Goal: Task Accomplishment & Management: Manage account settings

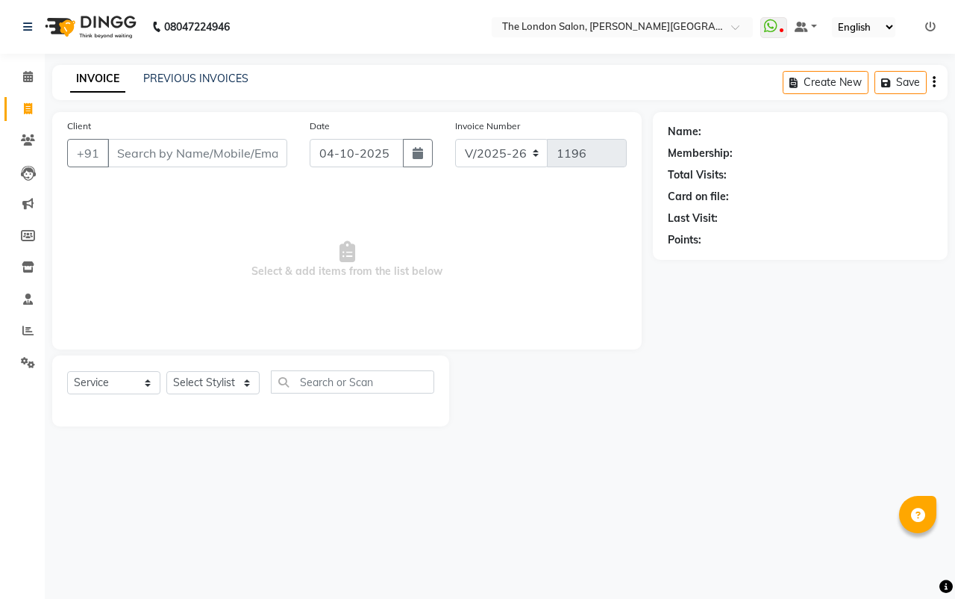
select select "4682"
select select "service"
click at [414, 158] on icon "button" at bounding box center [418, 153] width 10 height 12
select select "10"
select select "2025"
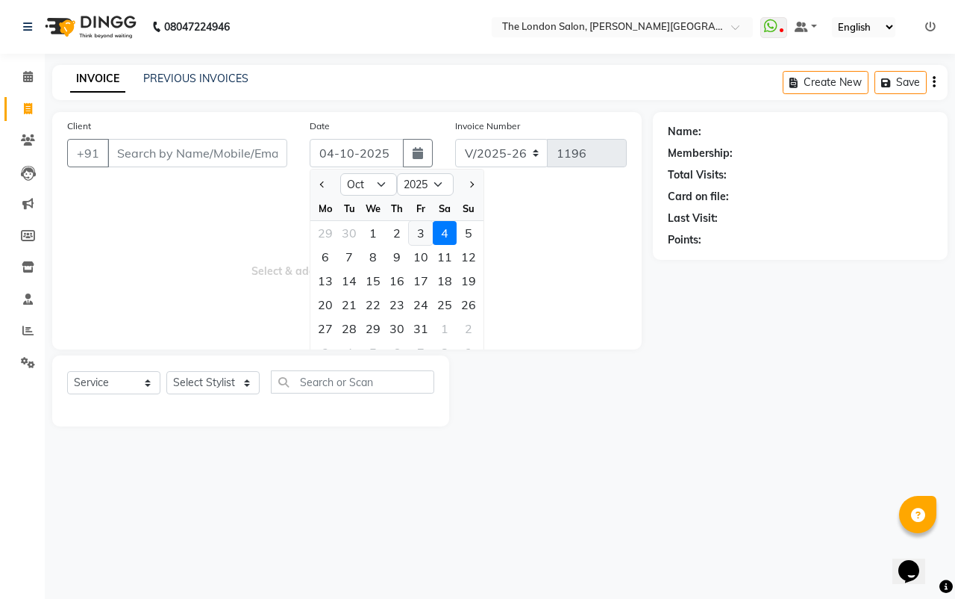
click at [423, 237] on div "3" at bounding box center [421, 233] width 24 height 24
type input "03-10-2025"
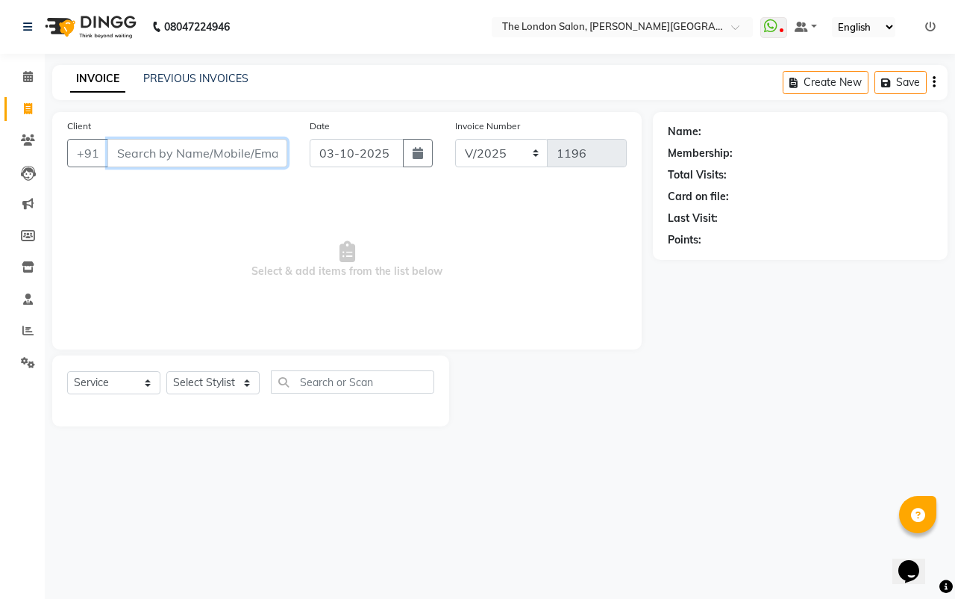
click at [278, 161] on input "Client" at bounding box center [197, 153] width 180 height 28
click at [198, 166] on input "Client" at bounding box center [197, 153] width 180 height 28
click at [199, 160] on input "Client" at bounding box center [197, 153] width 180 height 28
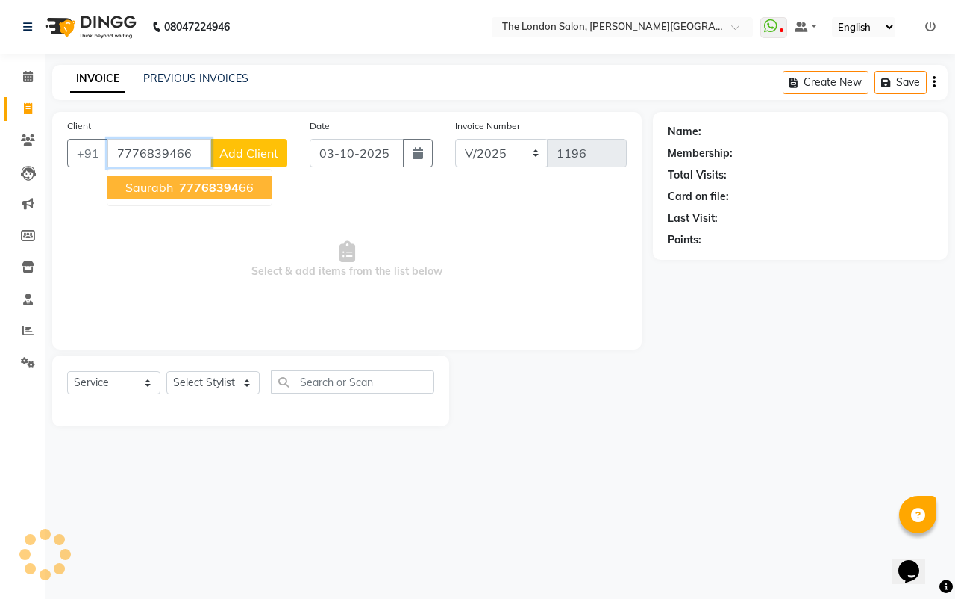
type input "7776839466"
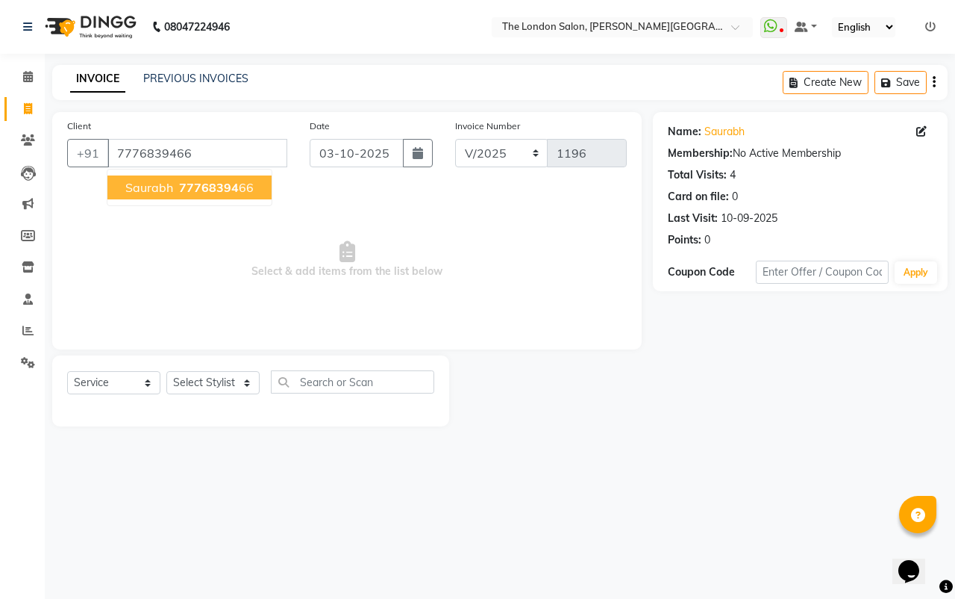
click at [176, 191] on ngb-highlight "77768394 66" at bounding box center [215, 187] width 78 height 15
click at [220, 399] on div "Select Service Product Membership Package Voucher Prepaid Gift Card Select Styl…" at bounding box center [250, 387] width 367 height 35
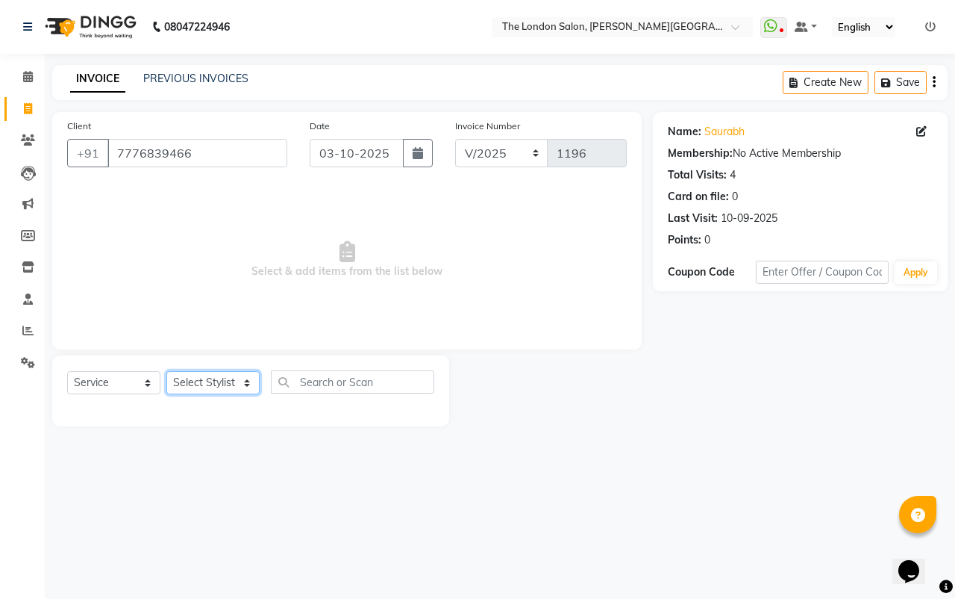
click at [233, 384] on select "Select Stylist Abhay dakaha [PERSON_NAME] Akash [PERSON_NAME] [PERSON_NAME] [PE…" at bounding box center [212, 382] width 93 height 23
select select "44005"
click at [166, 371] on select "Select Stylist Abhay dakaha [PERSON_NAME] Akash [PERSON_NAME] [PERSON_NAME] [PE…" at bounding box center [212, 382] width 93 height 23
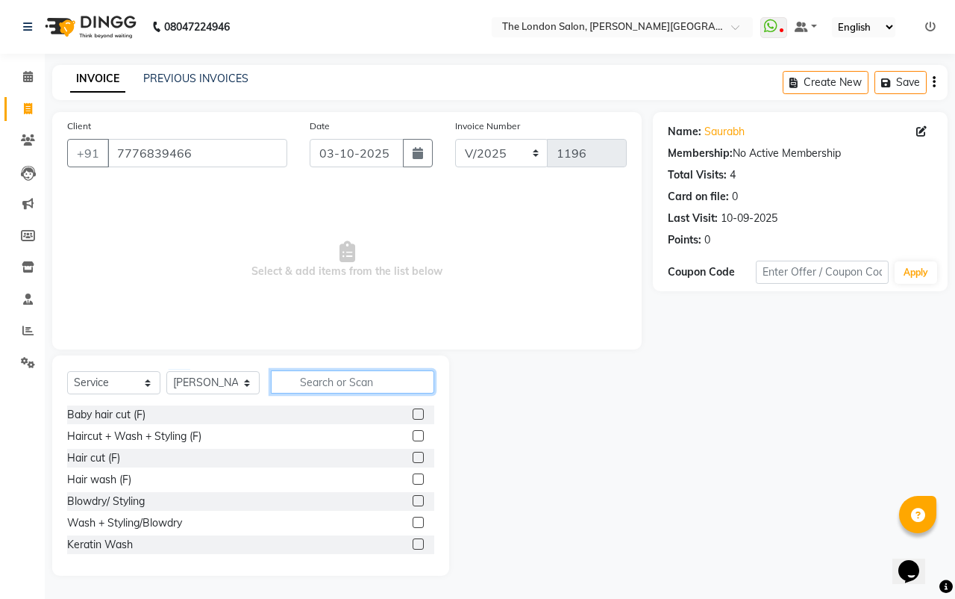
click at [343, 388] on input "text" at bounding box center [352, 381] width 163 height 23
type input "cut"
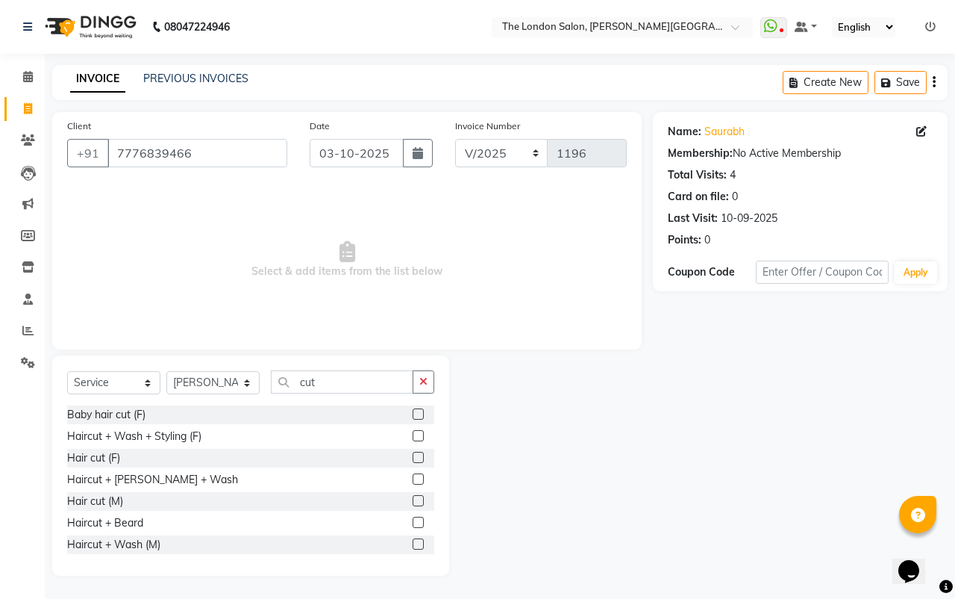
click at [413, 500] on label at bounding box center [418, 500] width 11 height 11
click at [413, 500] on input "checkbox" at bounding box center [418, 501] width 10 height 10
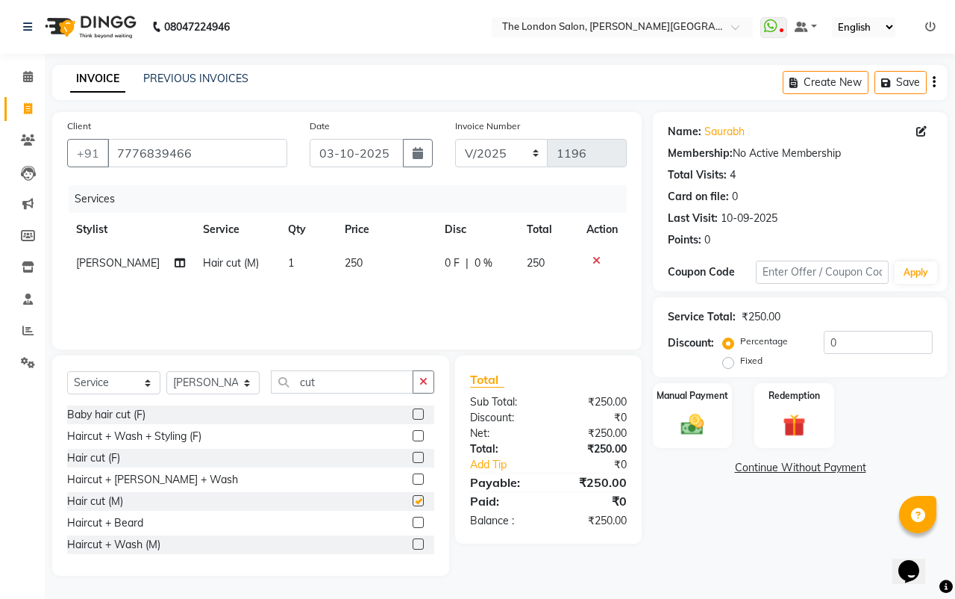
checkbox input "false"
click at [385, 261] on td "250" at bounding box center [385, 263] width 99 height 34
select select "44005"
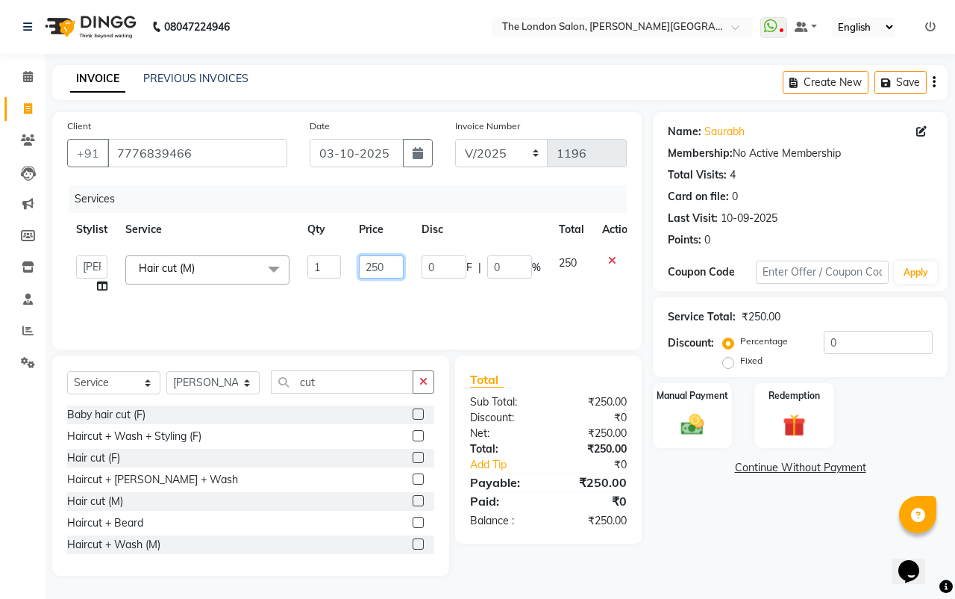
click at [387, 268] on input "250" at bounding box center [381, 266] width 45 height 23
type input "2"
type input "150"
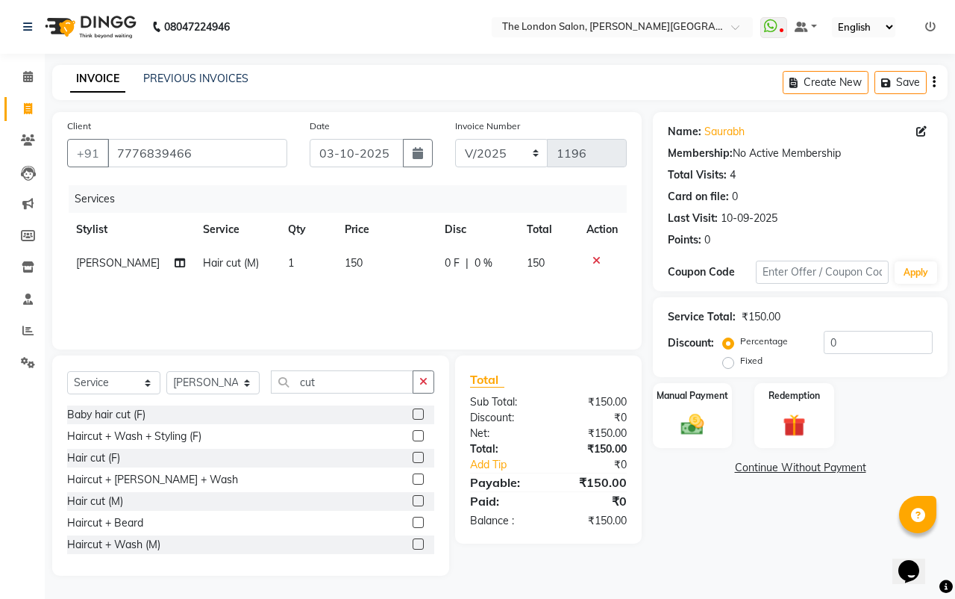
click at [760, 531] on div "Name: Saurabh Membership: No Active Membership Total Visits: 4 Card on file: 0 …" at bounding box center [806, 344] width 306 height 464
click at [708, 395] on label "Manual Payment" at bounding box center [692, 394] width 75 height 14
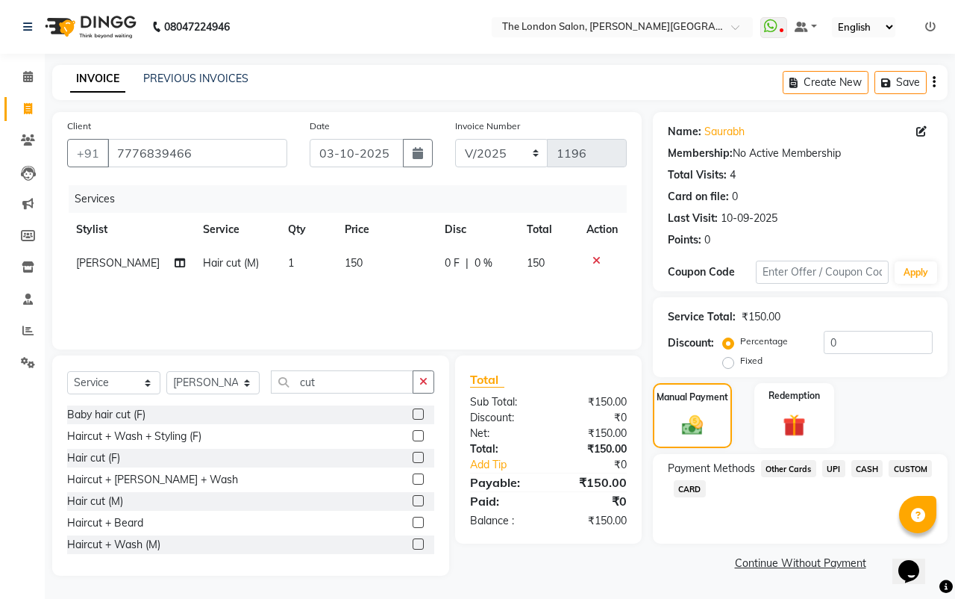
click at [835, 472] on span "UPI" at bounding box center [834, 468] width 23 height 17
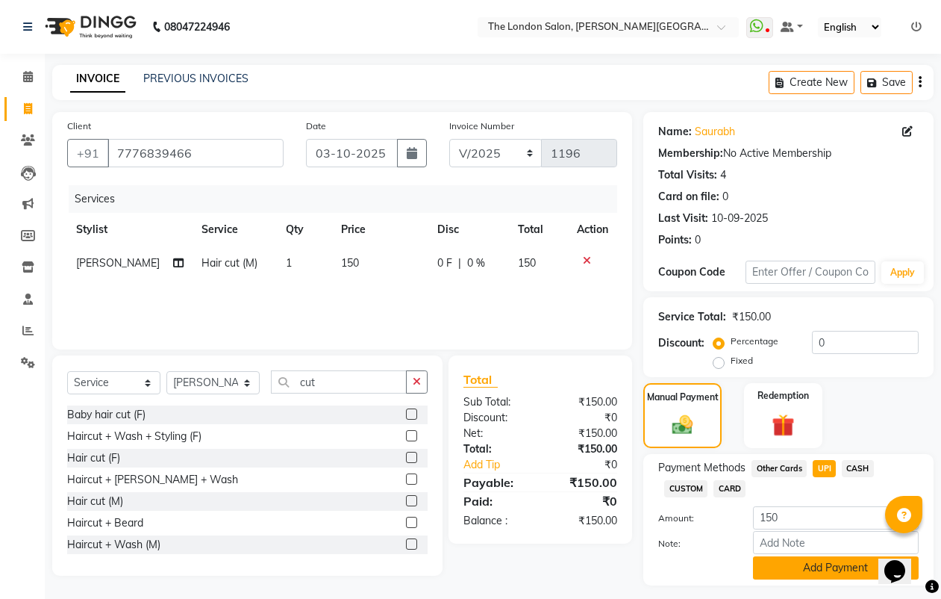
click at [805, 564] on button "Add Payment" at bounding box center [836, 567] width 166 height 23
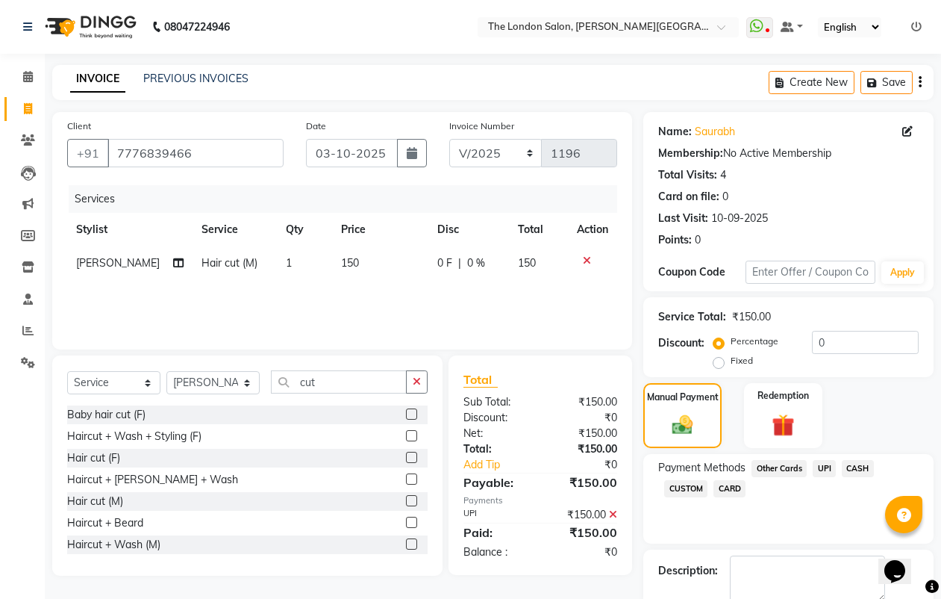
scroll to position [82, 0]
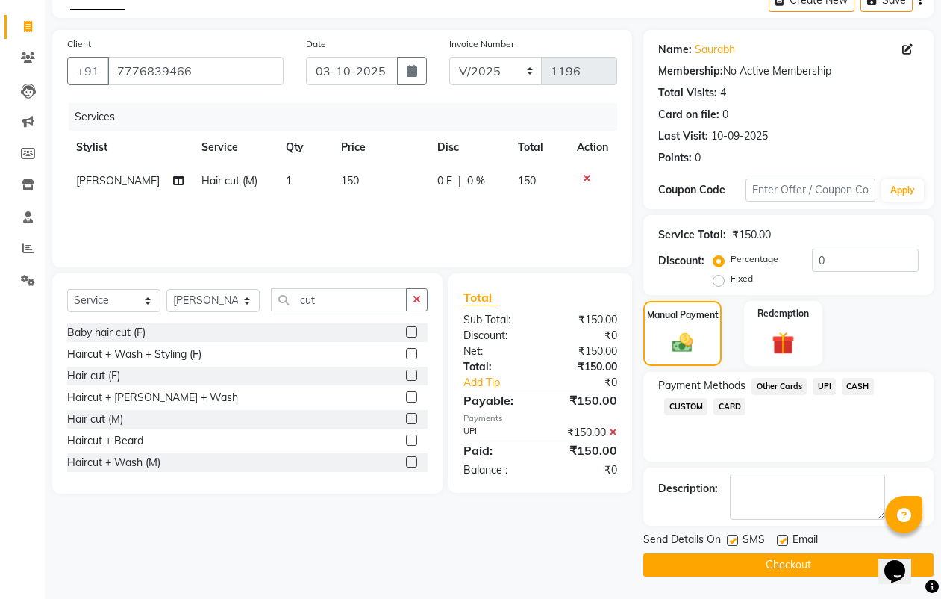
click at [814, 563] on button "Checkout" at bounding box center [788, 564] width 290 height 23
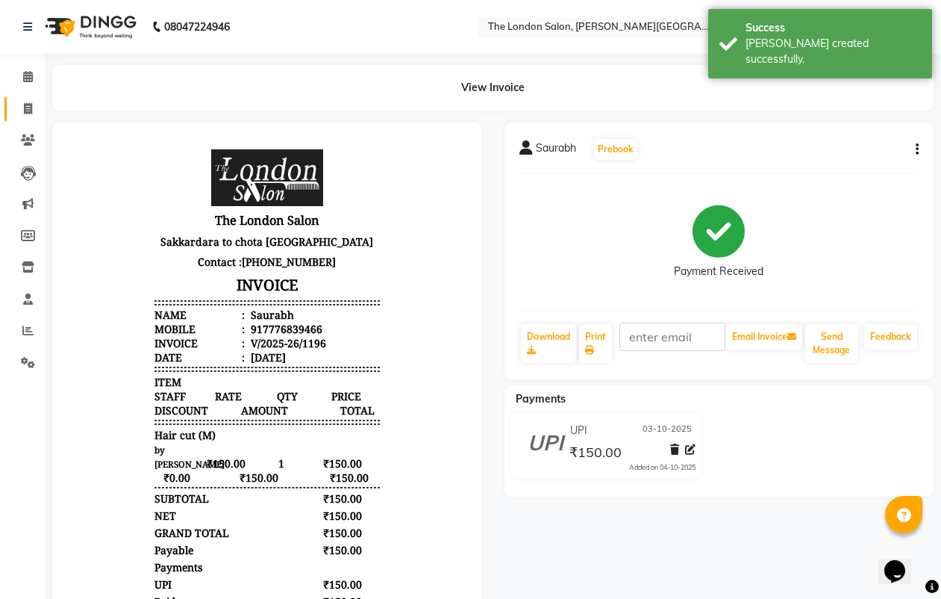
click at [21, 99] on link "Invoice" at bounding box center [22, 109] width 36 height 25
select select "service"
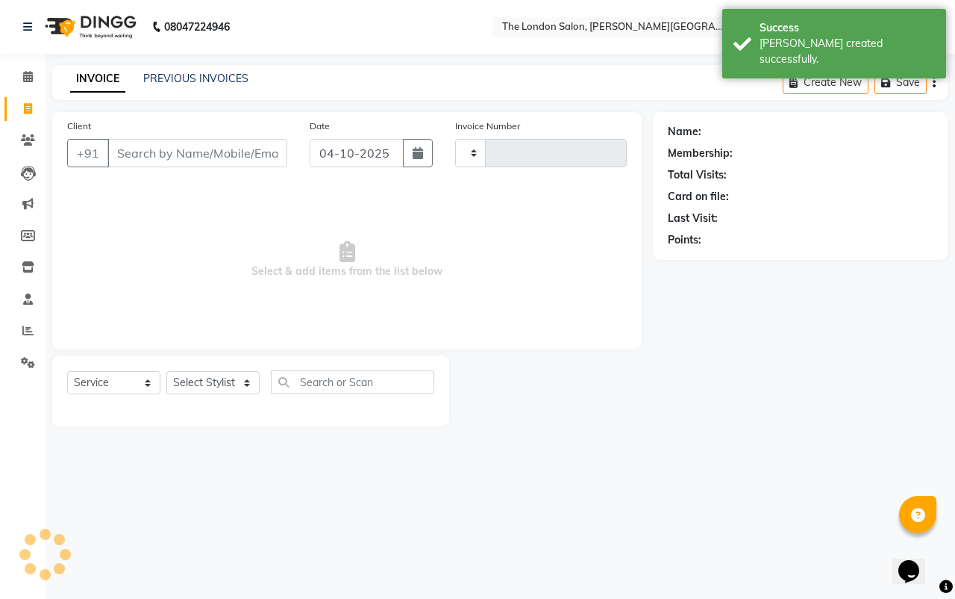
type input "1197"
select select "4682"
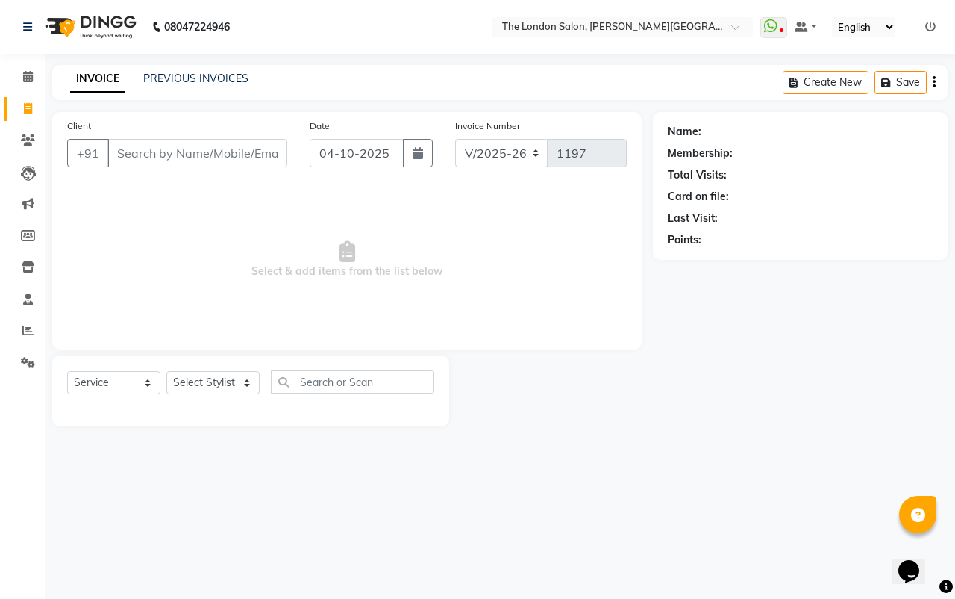
click at [246, 161] on input "Client" at bounding box center [197, 153] width 180 height 28
type input "976321838"
click at [249, 152] on span "Add Client" at bounding box center [248, 153] width 59 height 15
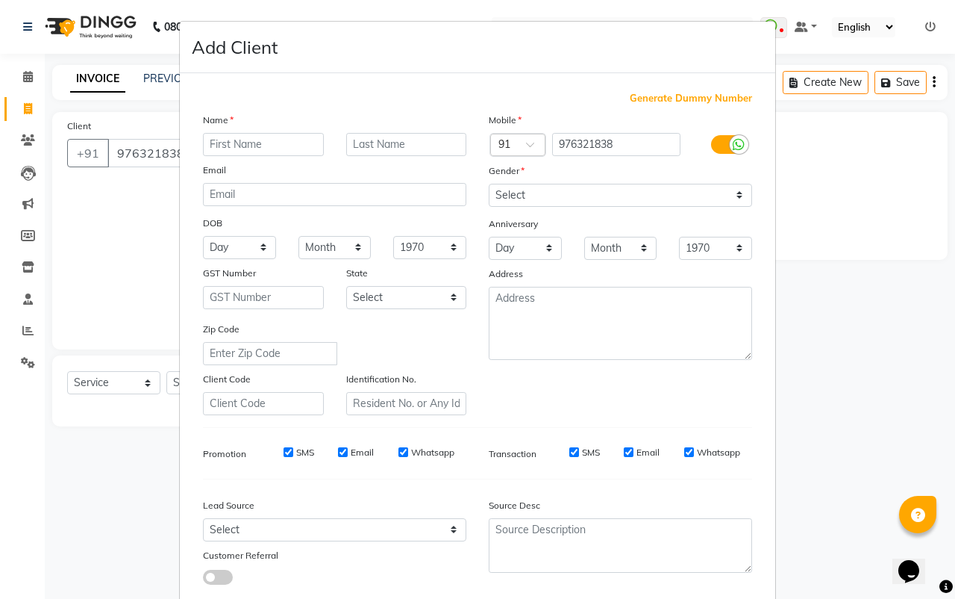
click at [139, 189] on ngb-modal-window "Add Client Generate Dummy Number Name Email DOB Day 01 02 03 04 05 06 07 08 09 …" at bounding box center [477, 299] width 955 height 599
click at [139, 187] on ngb-modal-window "Add Client Generate Dummy Number Name Email DOB Day 01 02 03 04 05 06 07 08 09 …" at bounding box center [477, 299] width 955 height 599
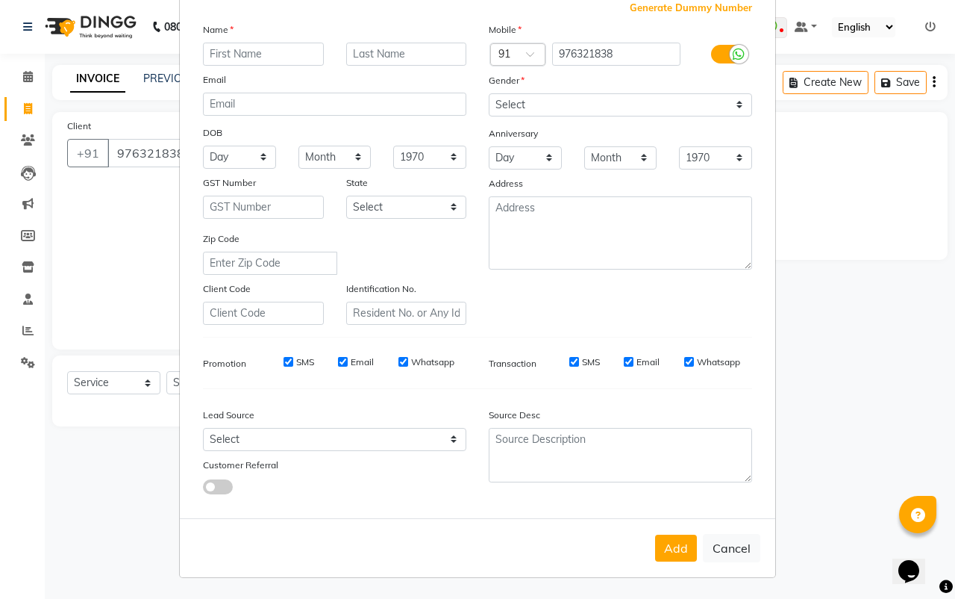
click at [723, 540] on button "Cancel" at bounding box center [731, 548] width 57 height 28
select select
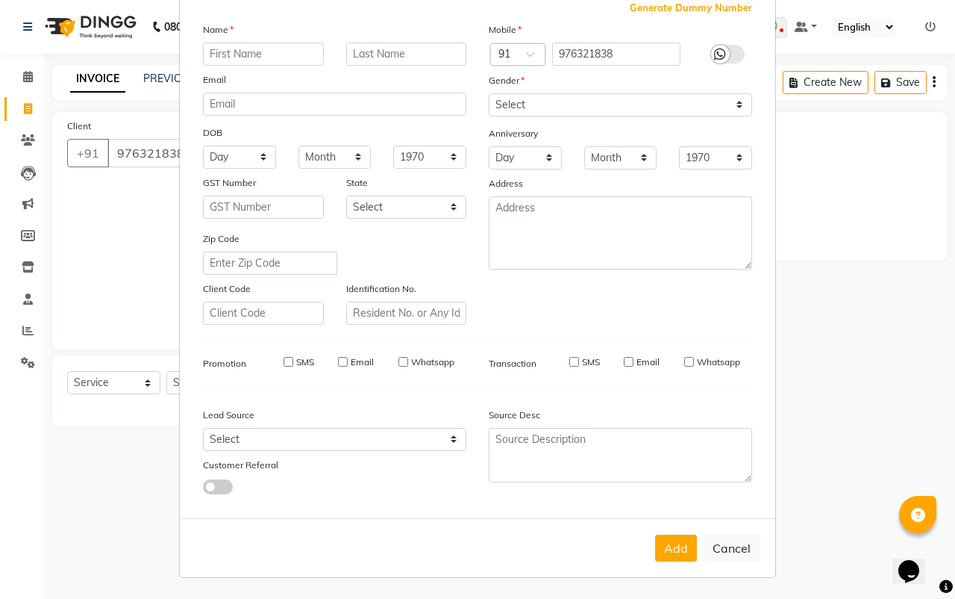
select select
checkbox input "false"
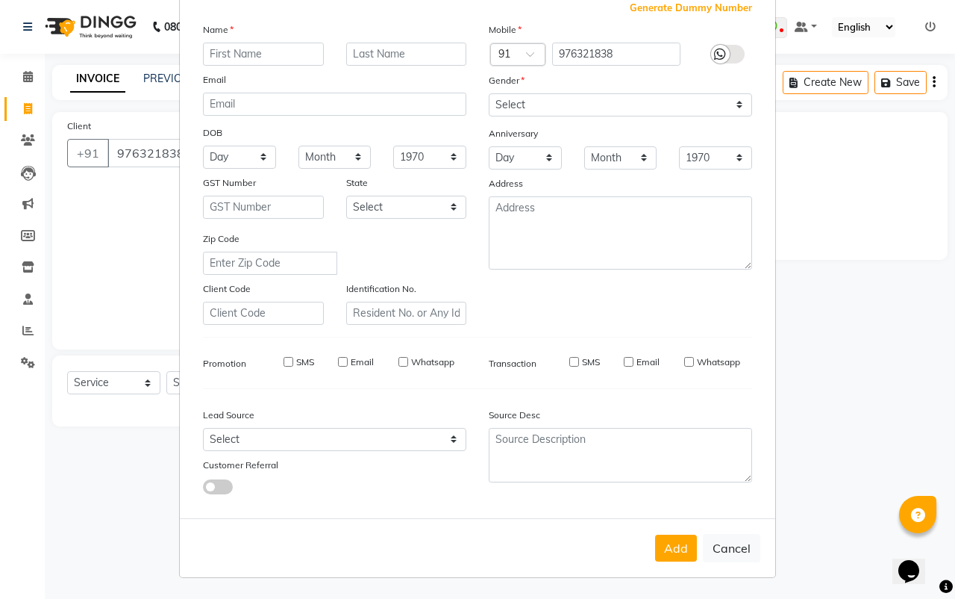
checkbox input "false"
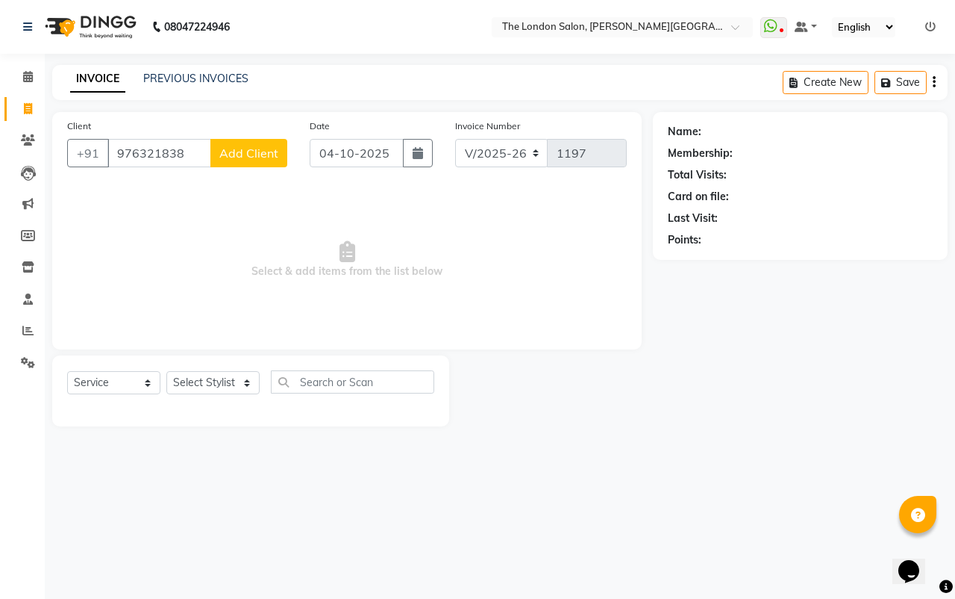
click at [239, 161] on button "Add Client" at bounding box center [248, 153] width 77 height 28
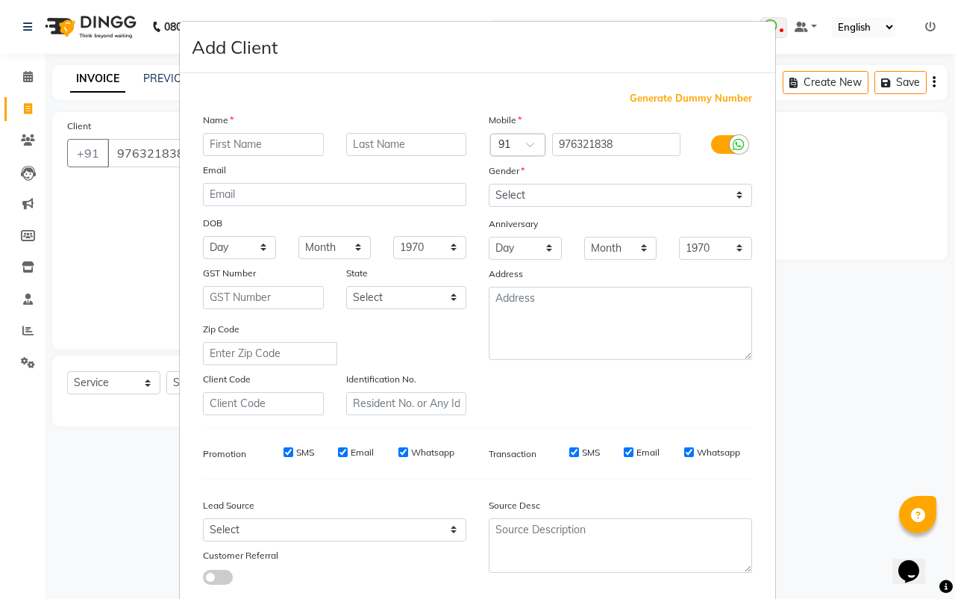
click at [258, 152] on input "text" at bounding box center [263, 144] width 121 height 23
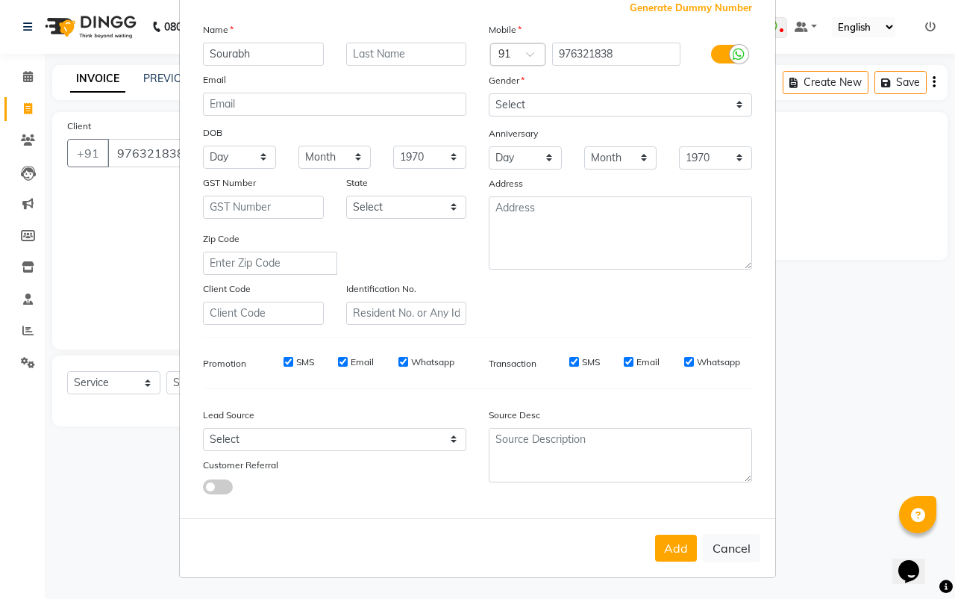
type input "Sourabh"
click at [661, 91] on div "Gender" at bounding box center [621, 82] width 286 height 21
click at [656, 107] on select "Select [DEMOGRAPHIC_DATA] [DEMOGRAPHIC_DATA] Other Prefer Not To Say" at bounding box center [620, 104] width 263 height 23
select select "[DEMOGRAPHIC_DATA]"
click at [489, 93] on select "Select [DEMOGRAPHIC_DATA] [DEMOGRAPHIC_DATA] Other Prefer Not To Say" at bounding box center [620, 104] width 263 height 23
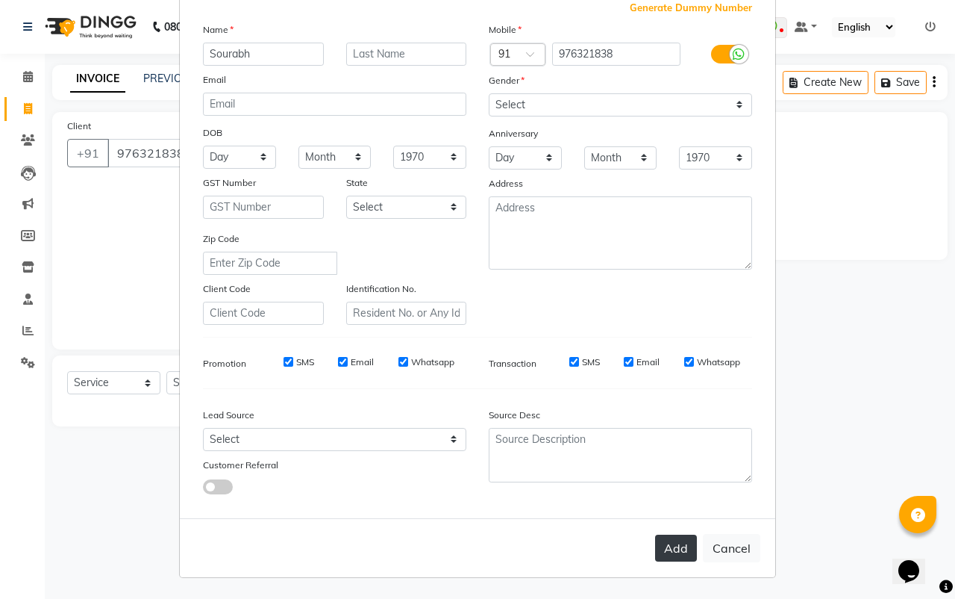
click at [680, 555] on button "Add" at bounding box center [676, 547] width 42 height 27
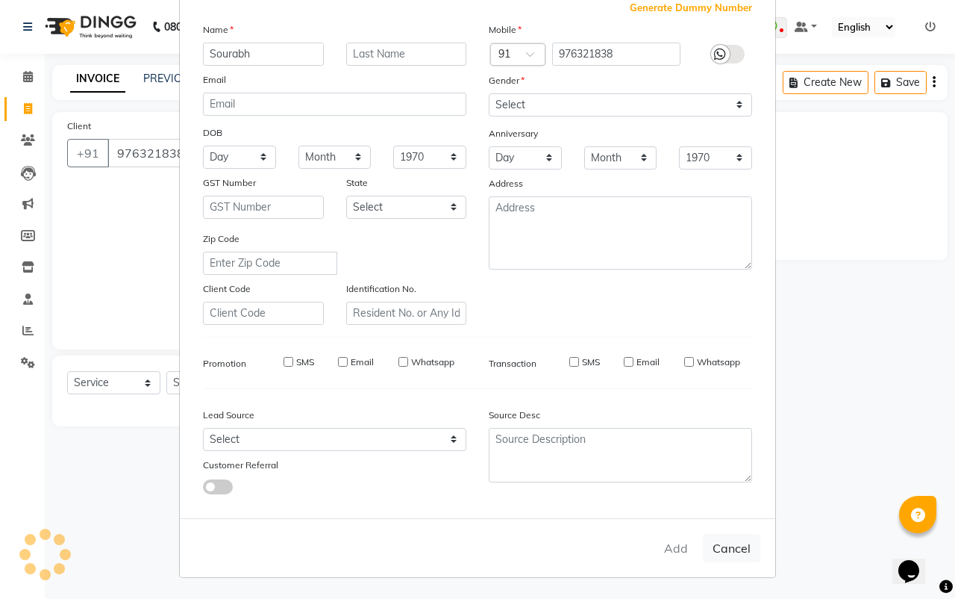
select select
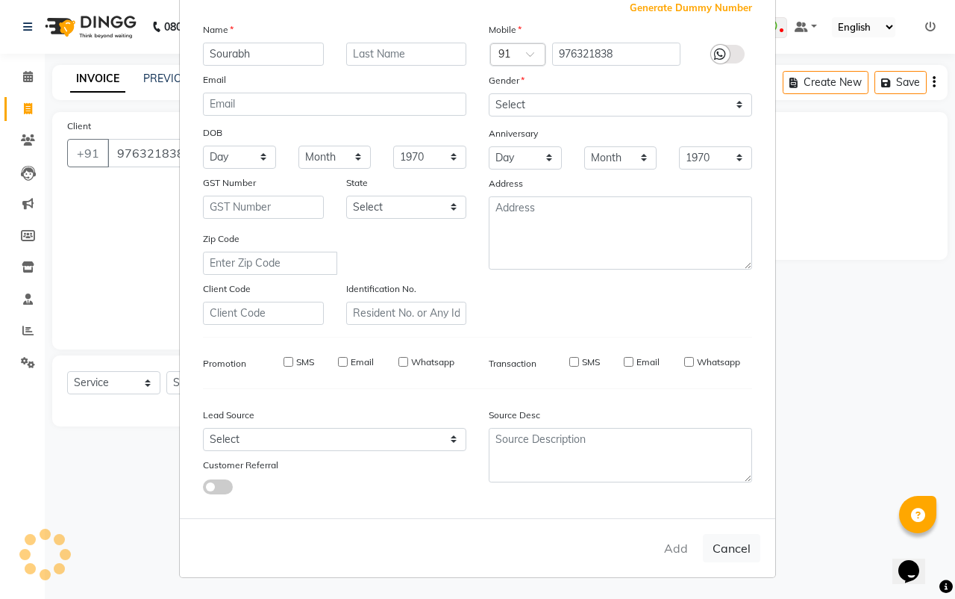
select select
checkbox input "false"
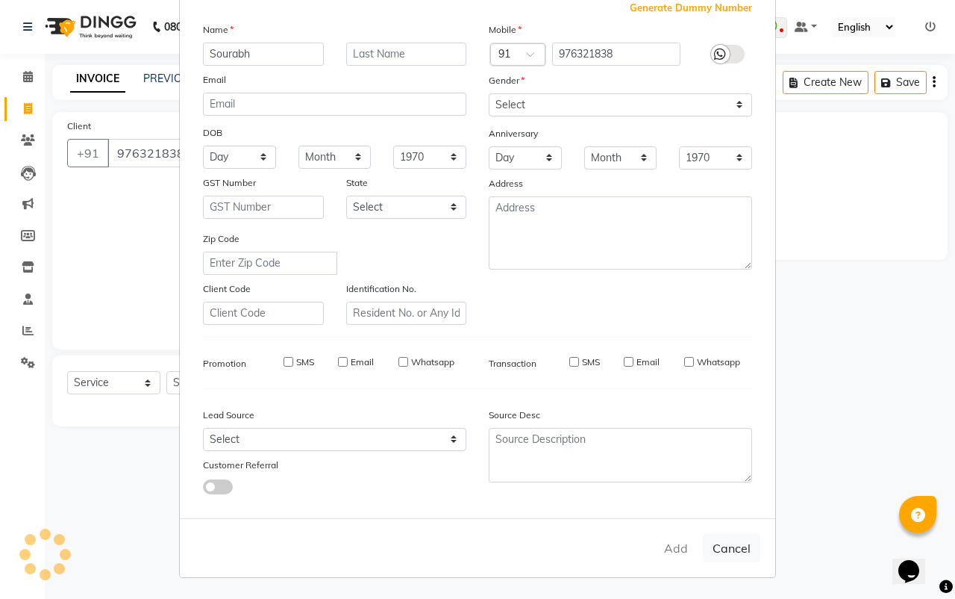
checkbox input "false"
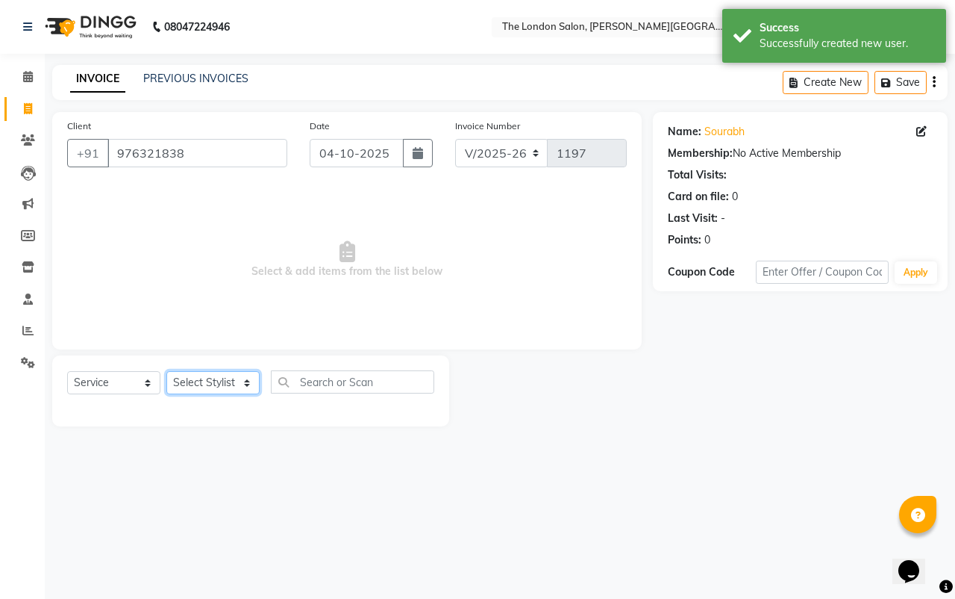
click at [230, 388] on select "Select Stylist Abhay dakaha [PERSON_NAME] Akash [PERSON_NAME] [PERSON_NAME] [PE…" at bounding box center [212, 382] width 93 height 23
select select "30585"
click at [166, 371] on select "Select Stylist Abhay dakaha [PERSON_NAME] Akash [PERSON_NAME] [PERSON_NAME] [PE…" at bounding box center [212, 382] width 93 height 23
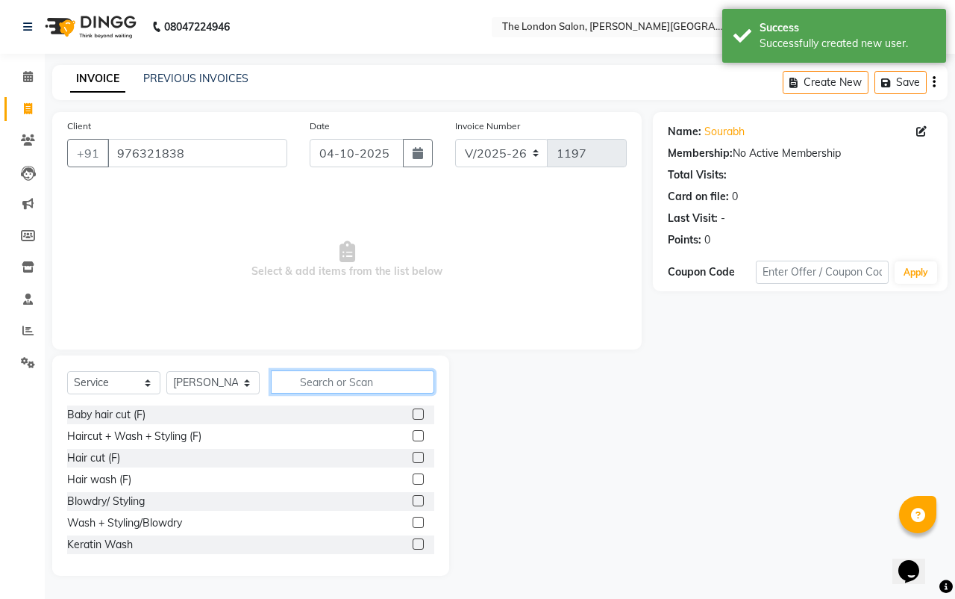
click at [337, 377] on input "text" at bounding box center [352, 381] width 163 height 23
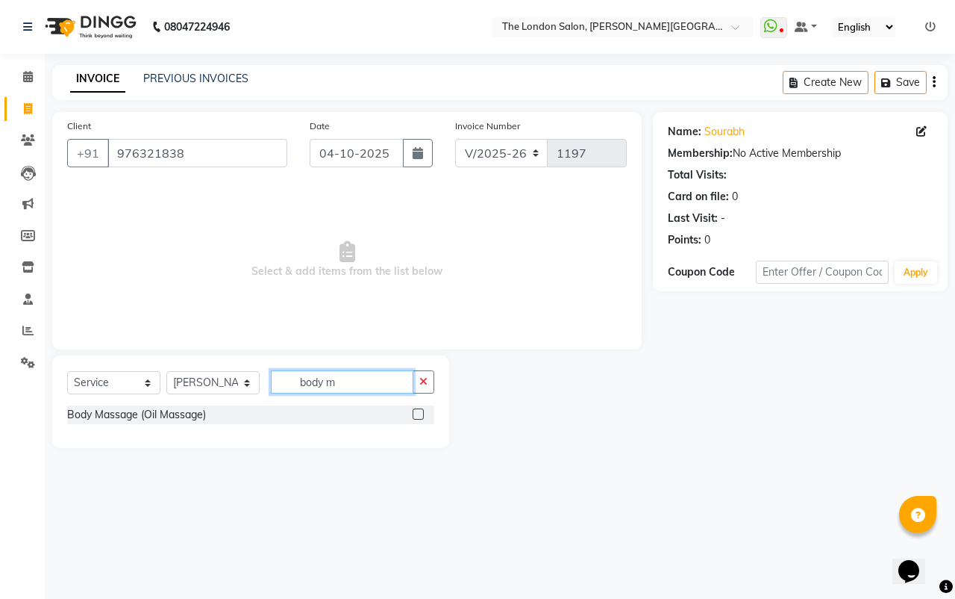
type input "body m"
click at [423, 413] on label at bounding box center [418, 413] width 11 height 11
click at [422, 413] on input "checkbox" at bounding box center [418, 415] width 10 height 10
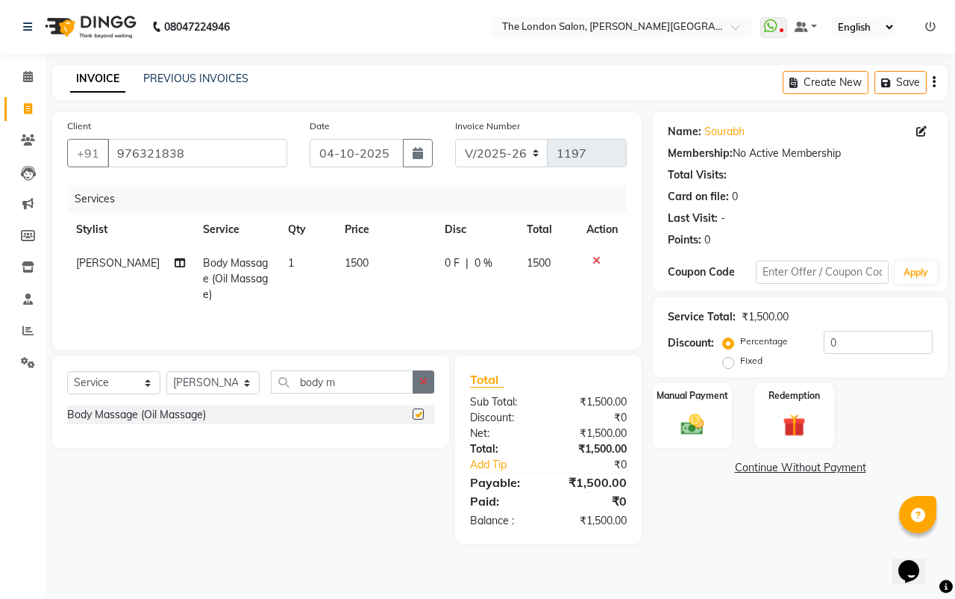
checkbox input "false"
click at [684, 431] on img at bounding box center [692, 425] width 39 height 28
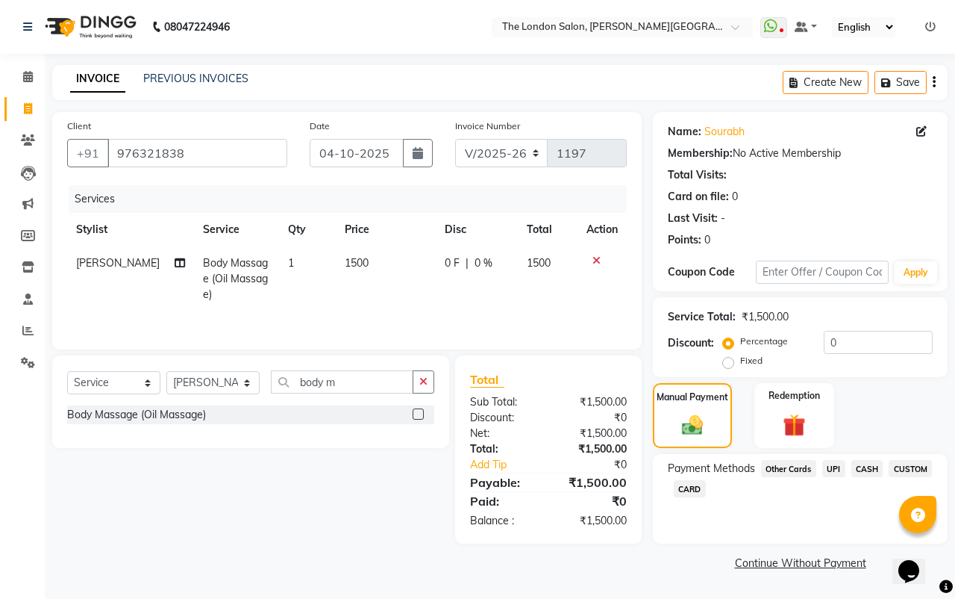
click at [837, 471] on span "UPI" at bounding box center [834, 468] width 23 height 17
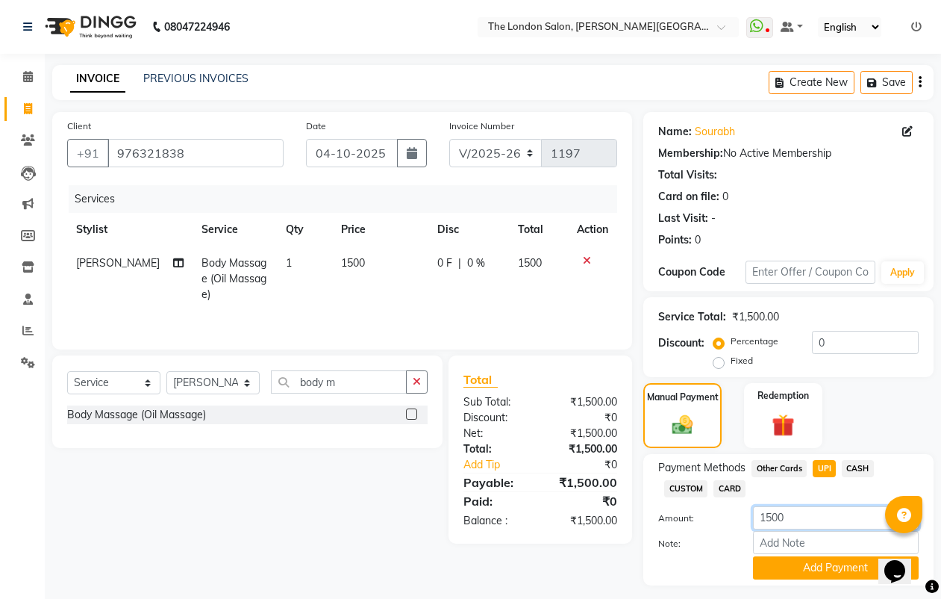
click at [829, 526] on input "1500" at bounding box center [836, 517] width 166 height 23
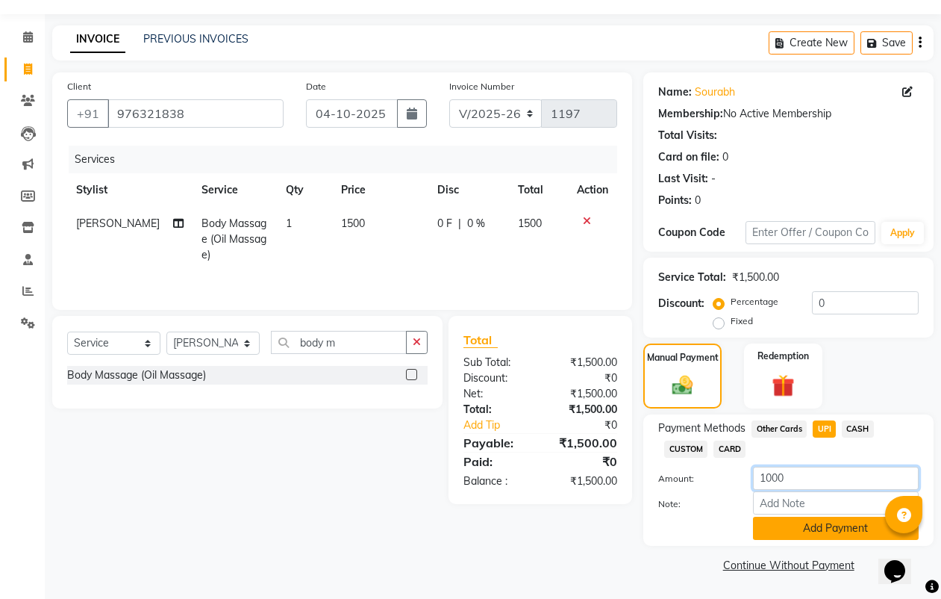
type input "1000"
drag, startPoint x: 814, startPoint y: 534, endPoint x: 817, endPoint y: 526, distance: 8.0
click at [817, 526] on button "Add Payment" at bounding box center [836, 528] width 166 height 23
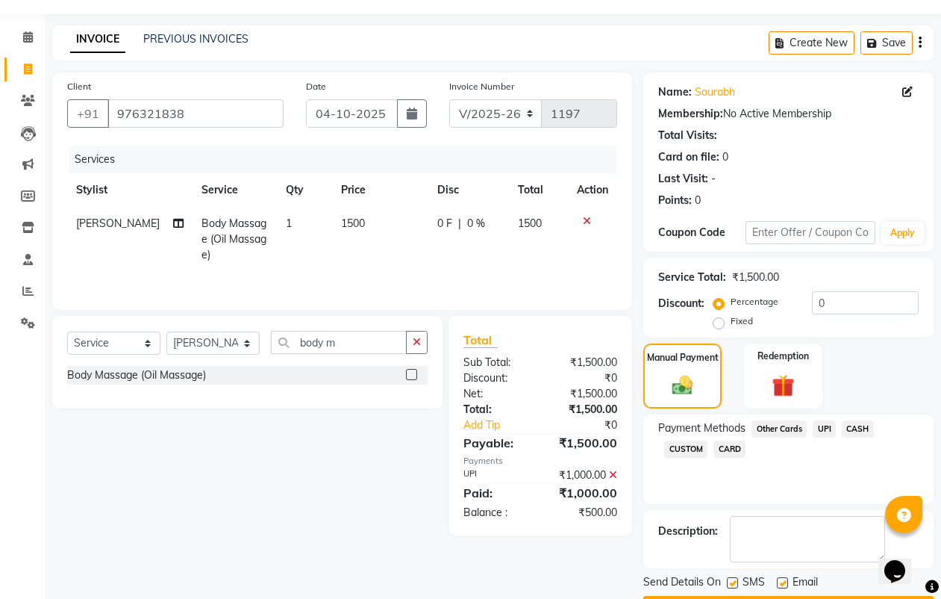
click at [867, 426] on span "CASH" at bounding box center [858, 428] width 32 height 17
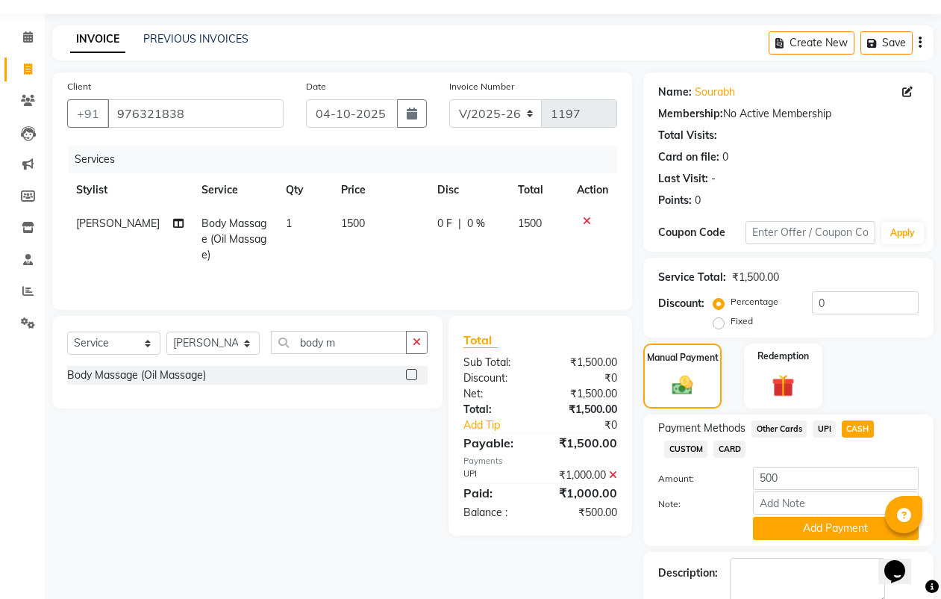
drag, startPoint x: 802, startPoint y: 537, endPoint x: 808, endPoint y: 517, distance: 20.8
click at [806, 525] on button "Add Payment" at bounding box center [836, 528] width 166 height 23
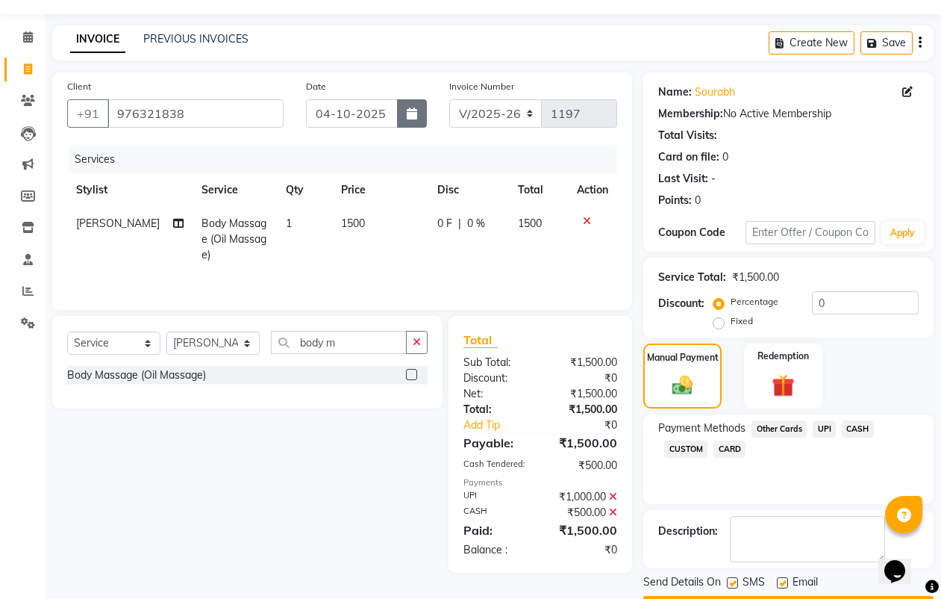
click at [417, 108] on button "button" at bounding box center [412, 113] width 30 height 28
select select "10"
select select "2025"
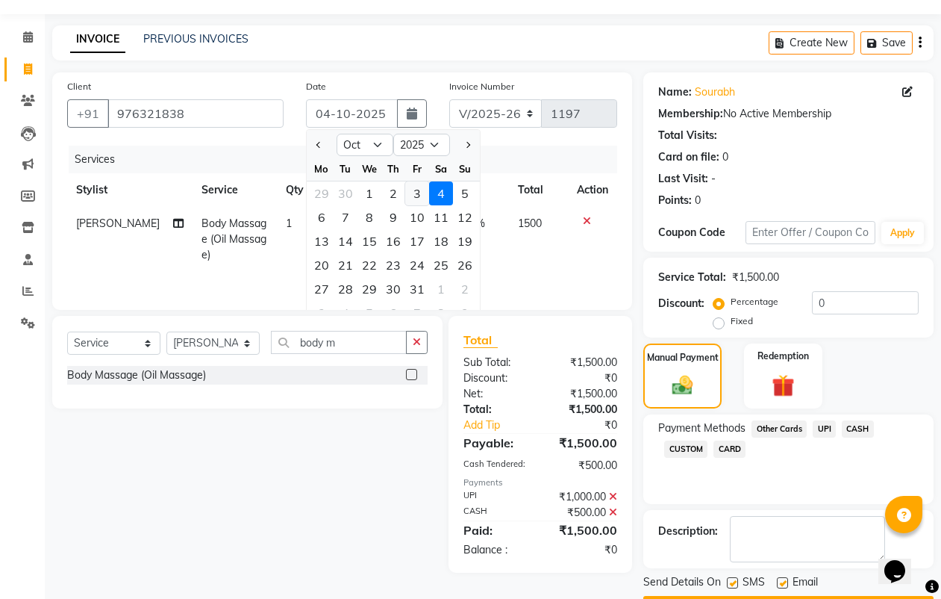
click at [414, 199] on div "3" at bounding box center [417, 193] width 24 height 24
type input "03-10-2025"
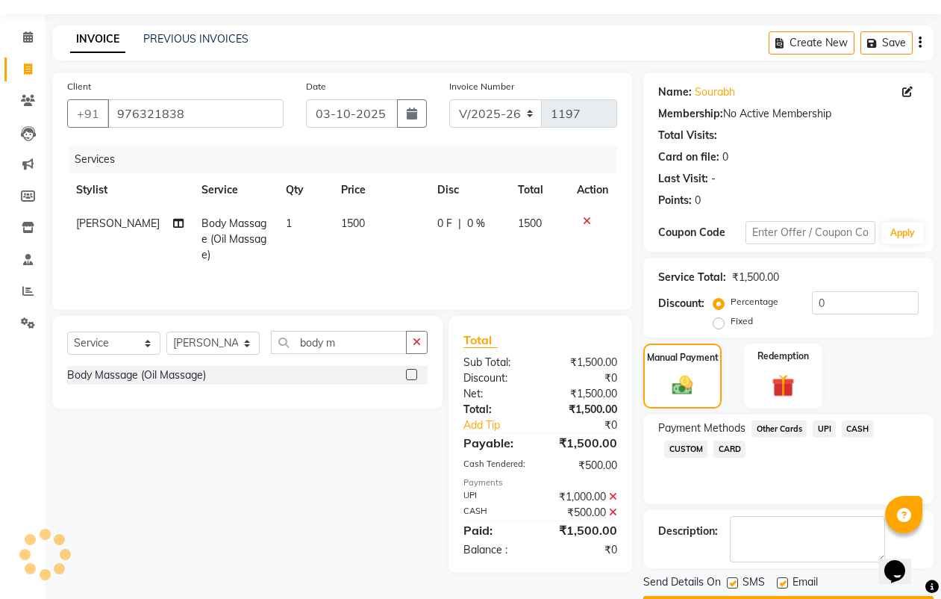
click at [414, 197] on th "Price" at bounding box center [380, 190] width 97 height 34
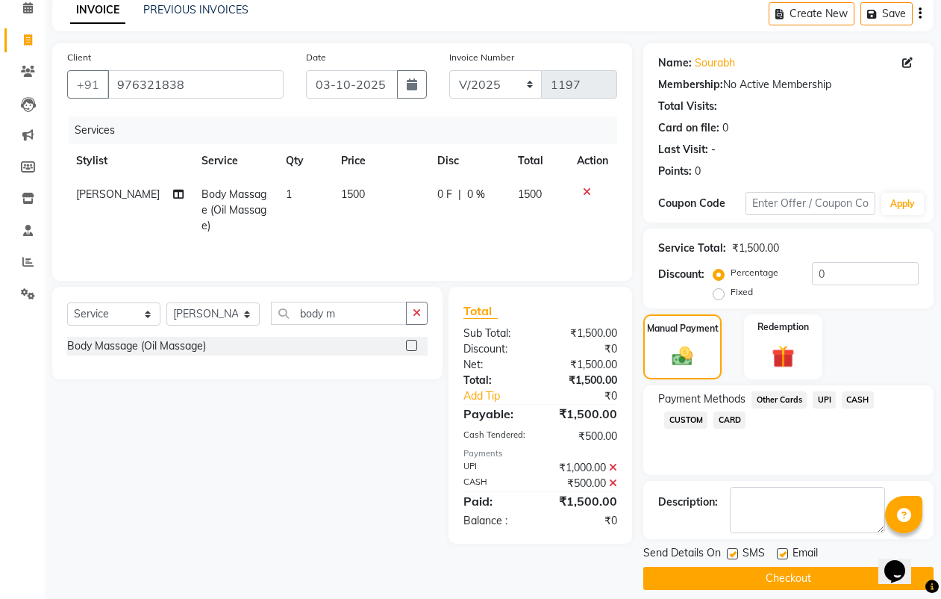
scroll to position [82, 0]
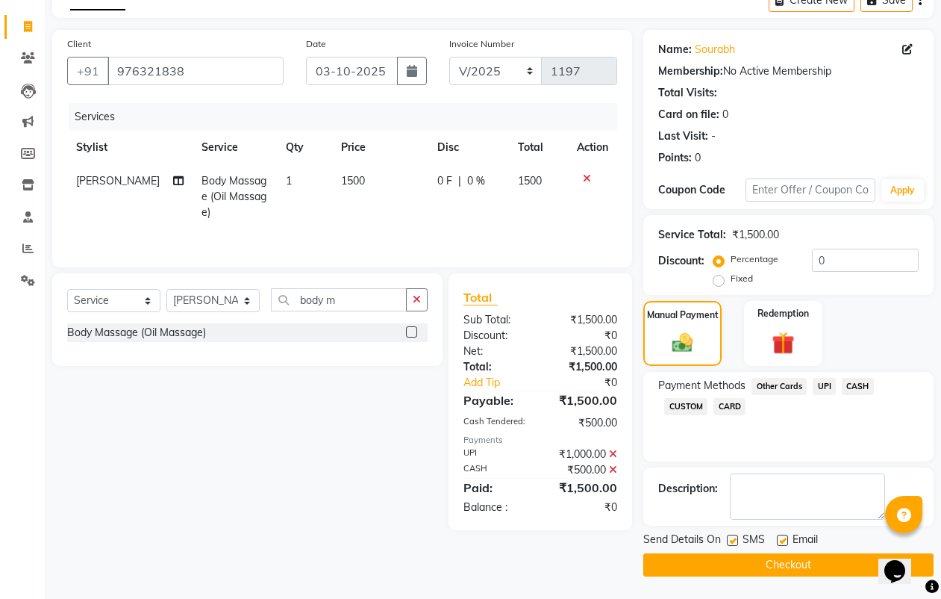
click at [658, 561] on button "Checkout" at bounding box center [788, 564] width 290 height 23
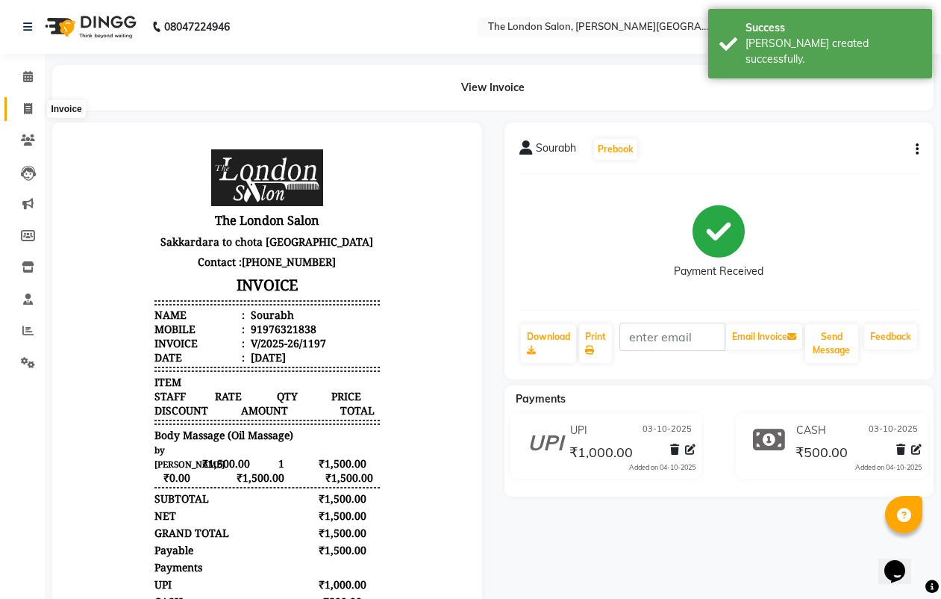
click at [26, 113] on icon at bounding box center [28, 108] width 8 height 11
select select "4682"
select select "service"
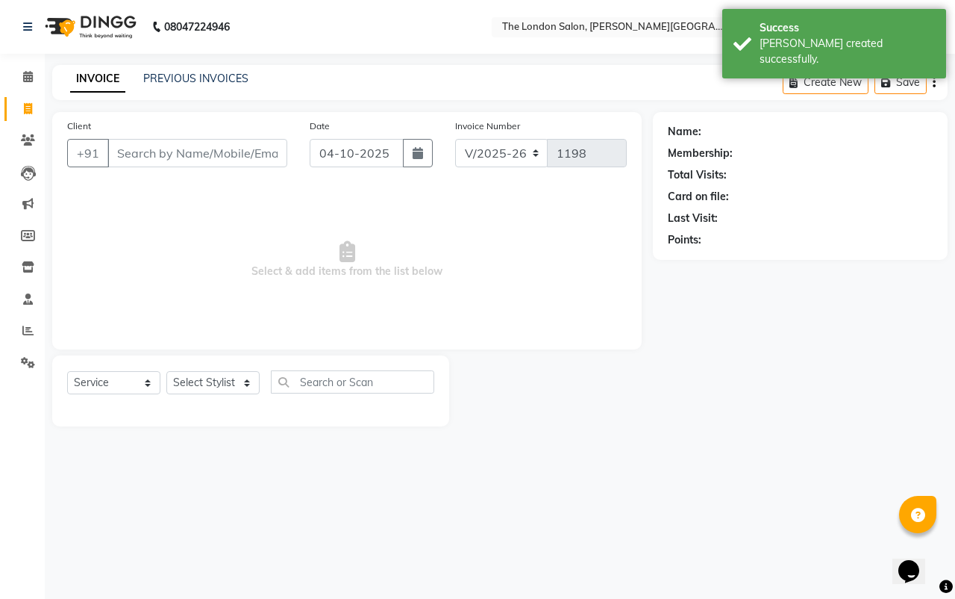
click at [260, 150] on input "Client" at bounding box center [197, 153] width 180 height 28
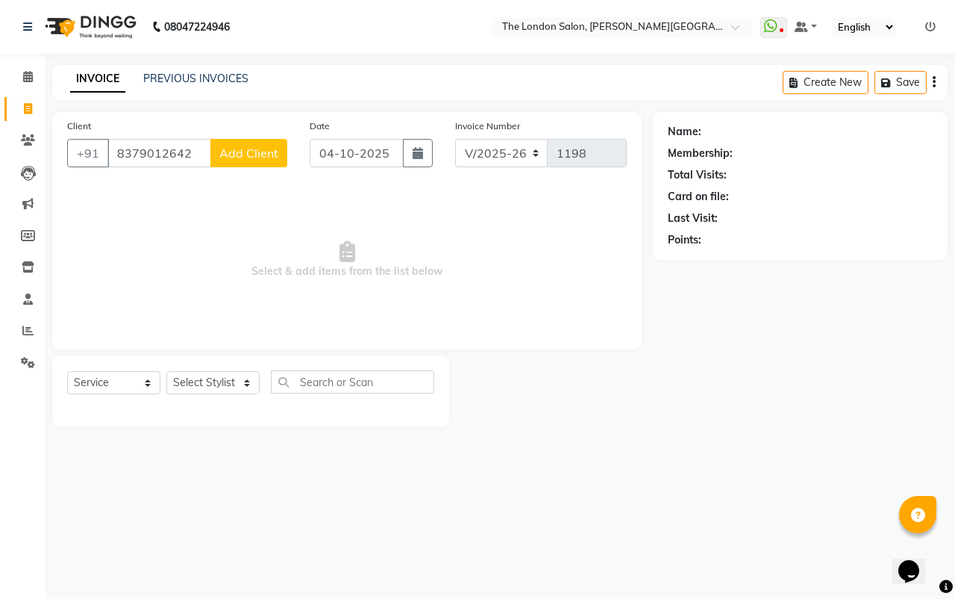
type input "8379012642"
click at [243, 152] on span "Add Client" at bounding box center [248, 153] width 59 height 15
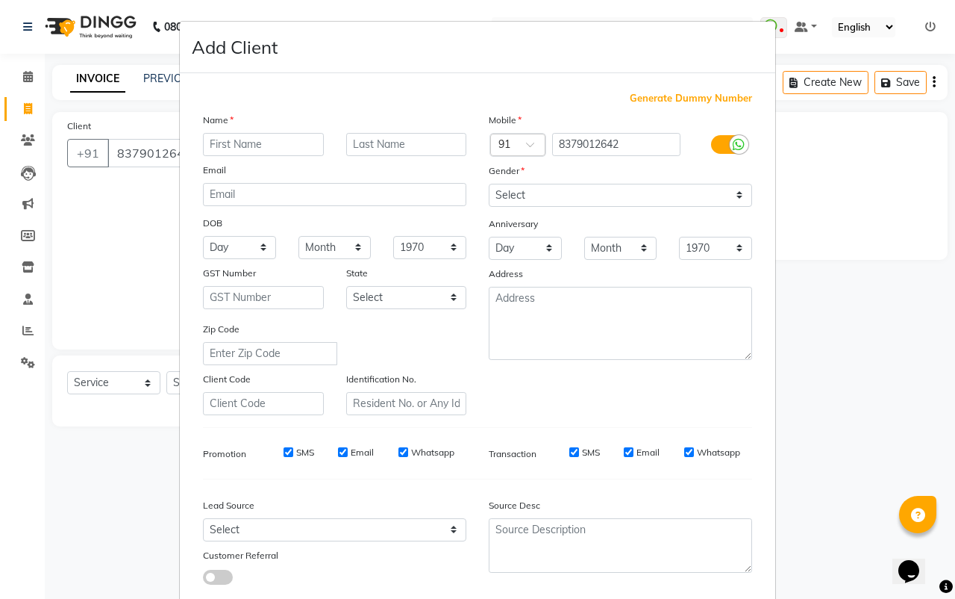
click at [252, 139] on input "text" at bounding box center [263, 144] width 121 height 23
type input "Krish"
click at [498, 189] on select "Select [DEMOGRAPHIC_DATA] [DEMOGRAPHIC_DATA] Other Prefer Not To Say" at bounding box center [620, 195] width 263 height 23
select select "[DEMOGRAPHIC_DATA]"
click at [489, 184] on select "Select [DEMOGRAPHIC_DATA] [DEMOGRAPHIC_DATA] Other Prefer Not To Say" at bounding box center [620, 195] width 263 height 23
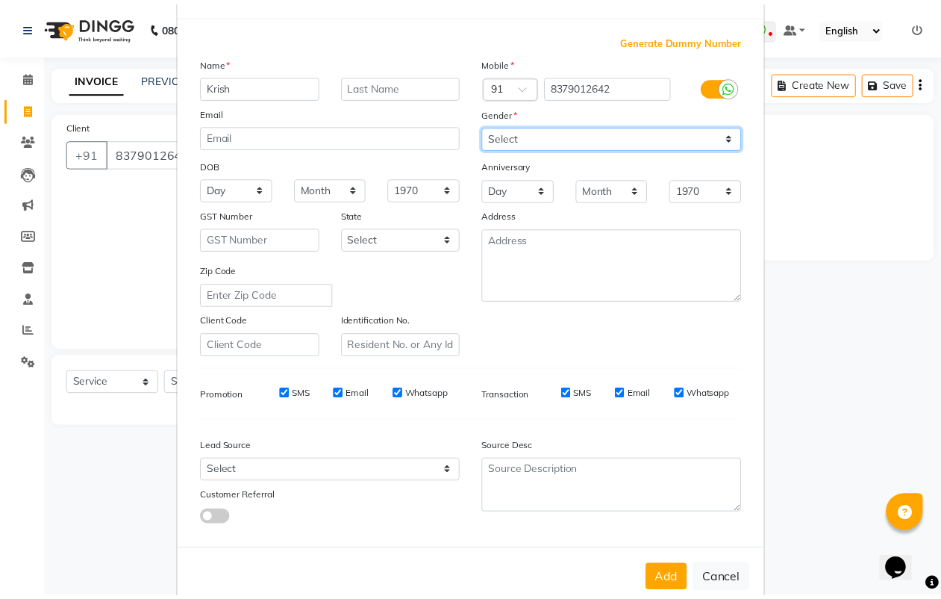
scroll to position [90, 0]
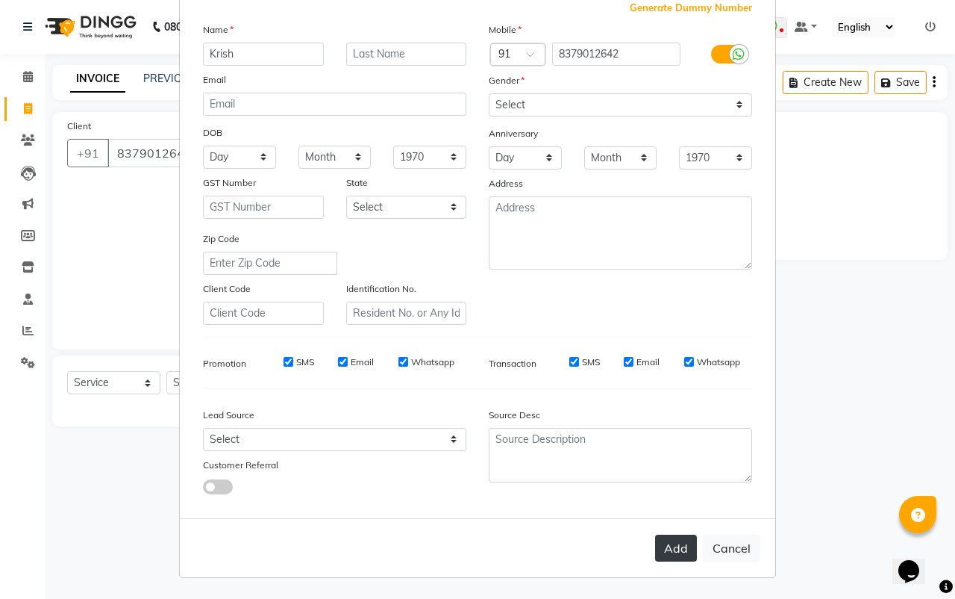
click at [662, 554] on button "Add" at bounding box center [676, 547] width 42 height 27
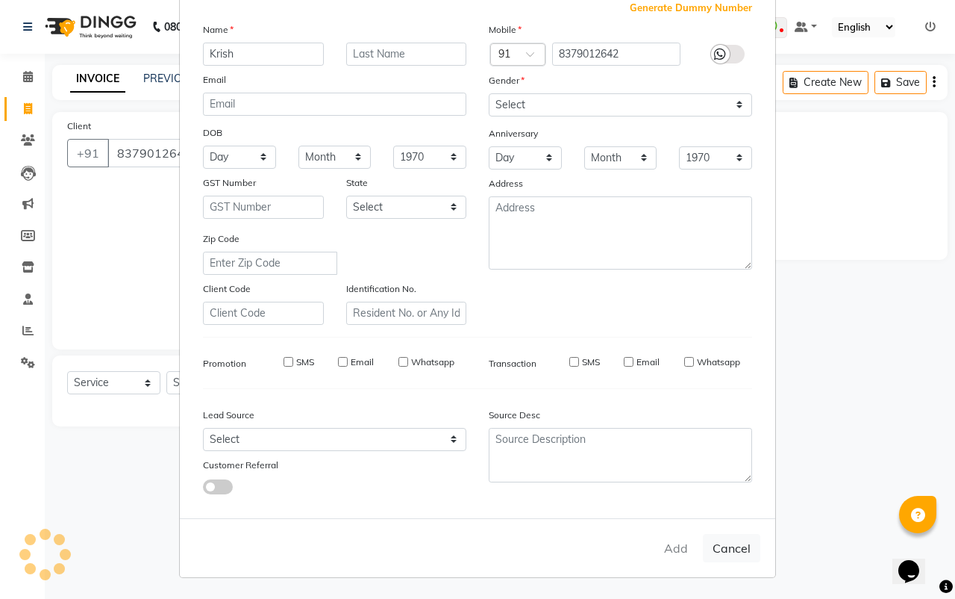
select select
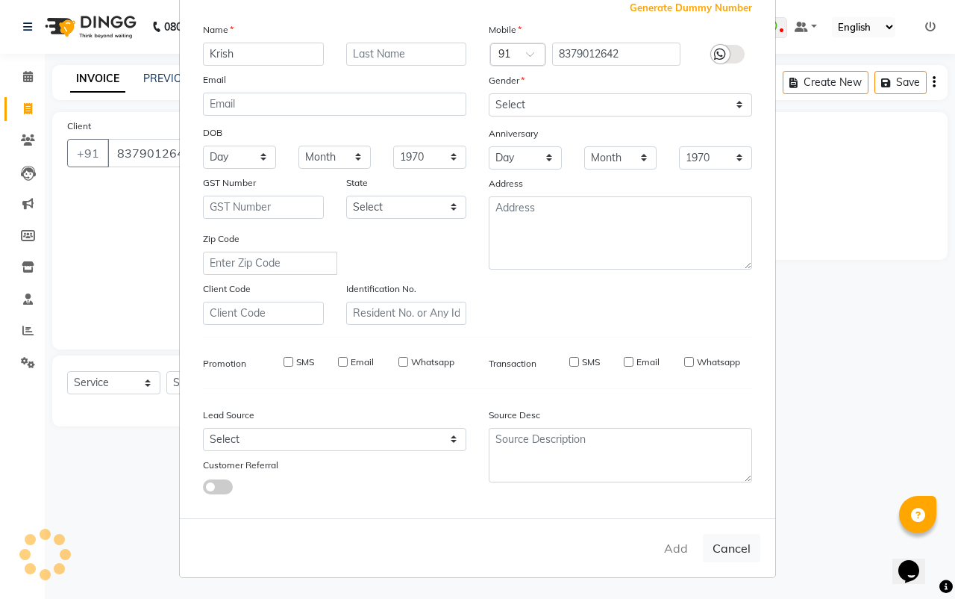
select select
checkbox input "false"
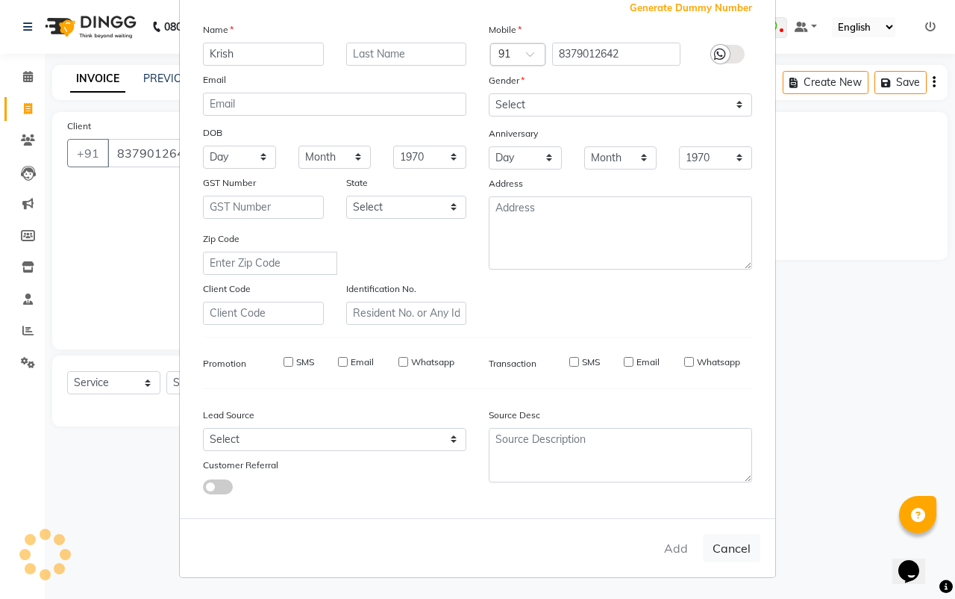
checkbox input "false"
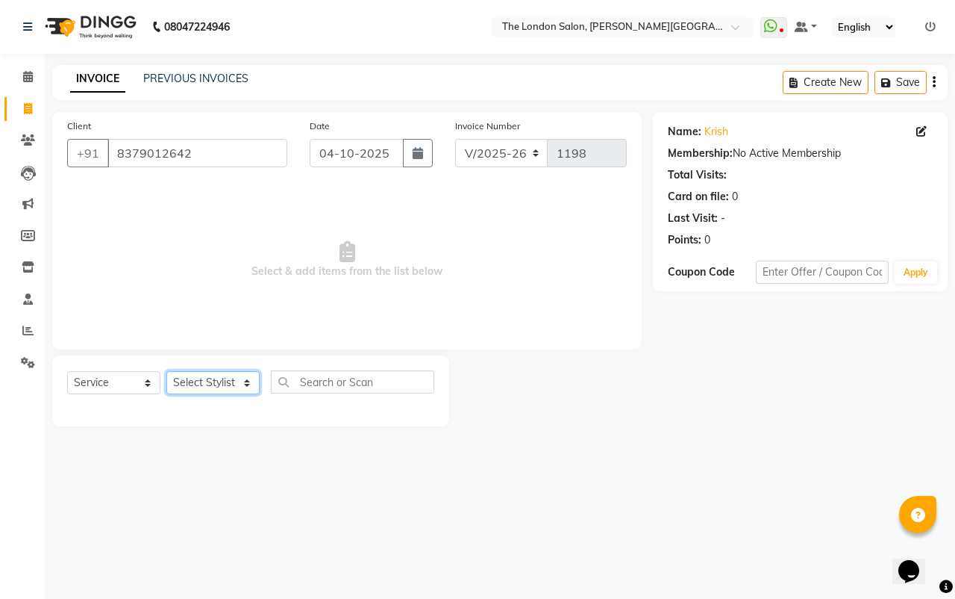
click at [196, 372] on select "Select Stylist Abhay dakaha [PERSON_NAME] Akash [PERSON_NAME] [PERSON_NAME] [PE…" at bounding box center [212, 382] width 93 height 23
click at [425, 158] on button "button" at bounding box center [418, 153] width 30 height 28
select select "10"
select select "2025"
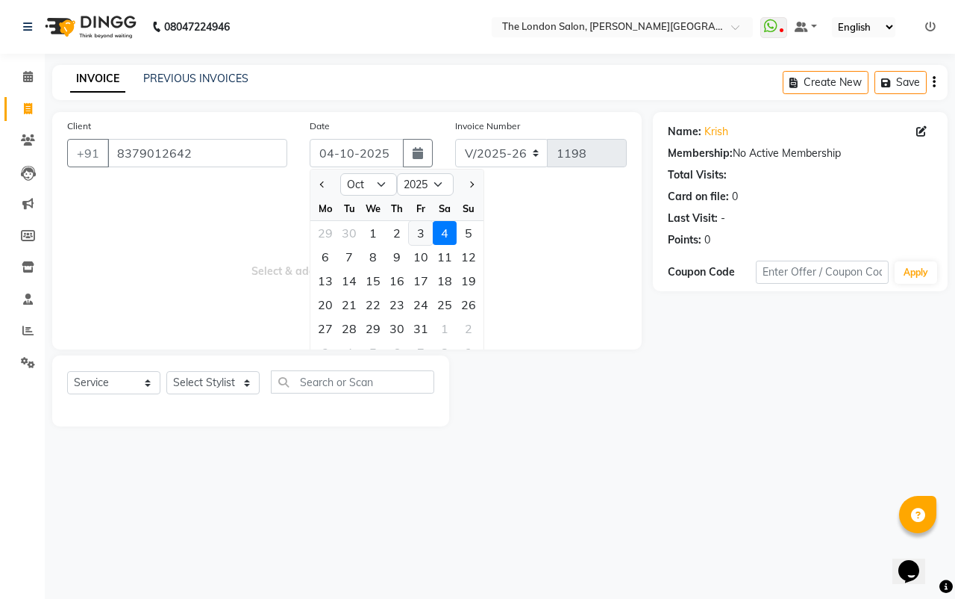
click at [416, 234] on div "3" at bounding box center [421, 233] width 24 height 24
type input "03-10-2025"
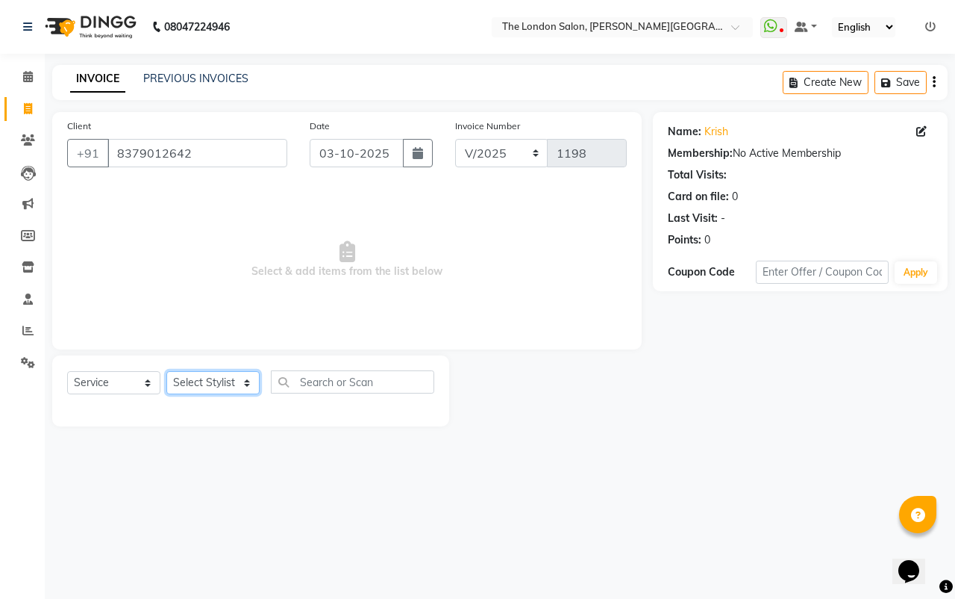
click at [237, 378] on select "Select Stylist Abhay dakaha [PERSON_NAME] Akash [PERSON_NAME] [PERSON_NAME] [PE…" at bounding box center [212, 382] width 93 height 23
select select "83848"
click at [166, 371] on select "Select Stylist Abhay dakaha [PERSON_NAME] Akash [PERSON_NAME] [PERSON_NAME] [PE…" at bounding box center [212, 382] width 93 height 23
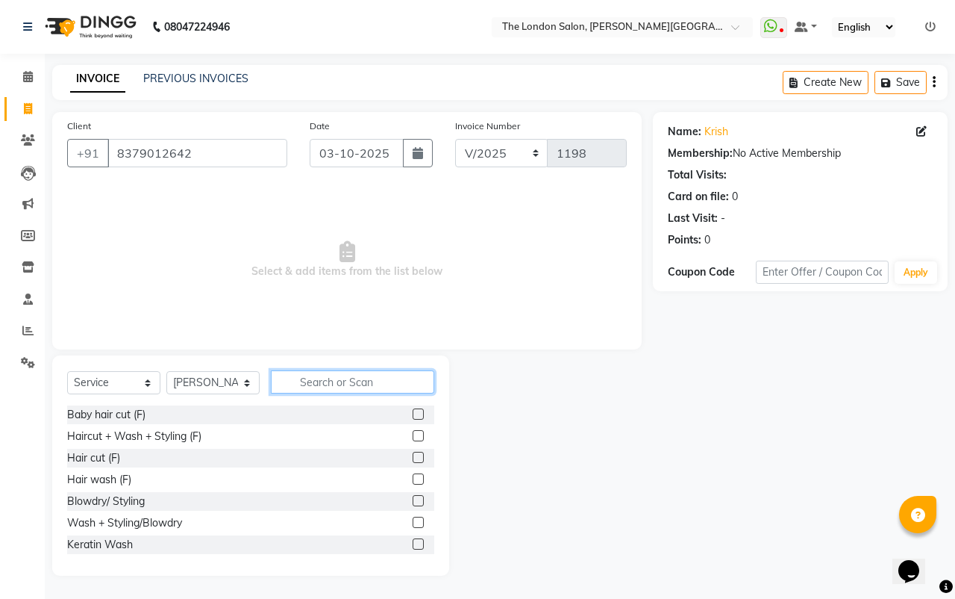
click at [327, 386] on input "text" at bounding box center [352, 381] width 163 height 23
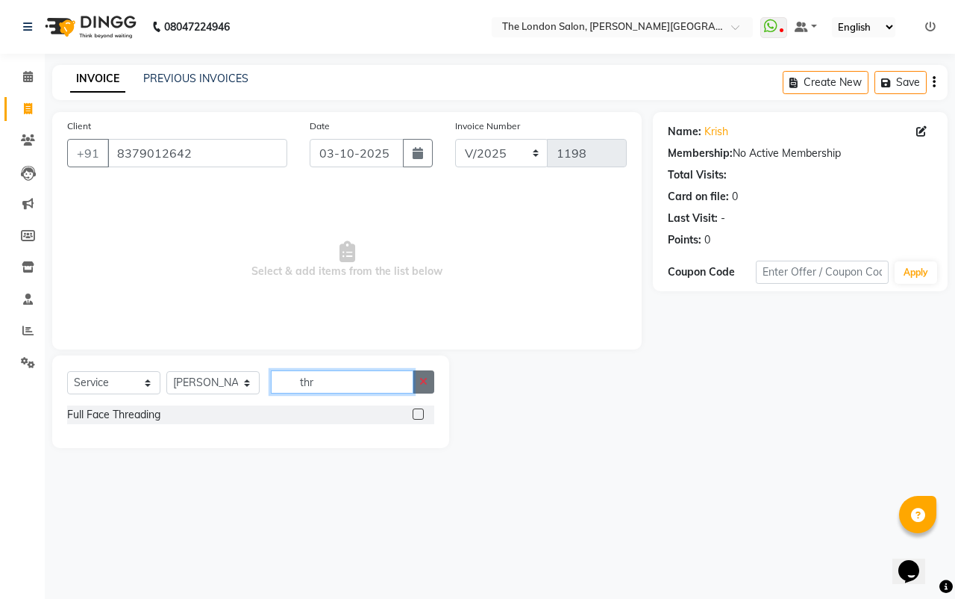
type input "thr"
click at [421, 387] on button "button" at bounding box center [424, 381] width 22 height 23
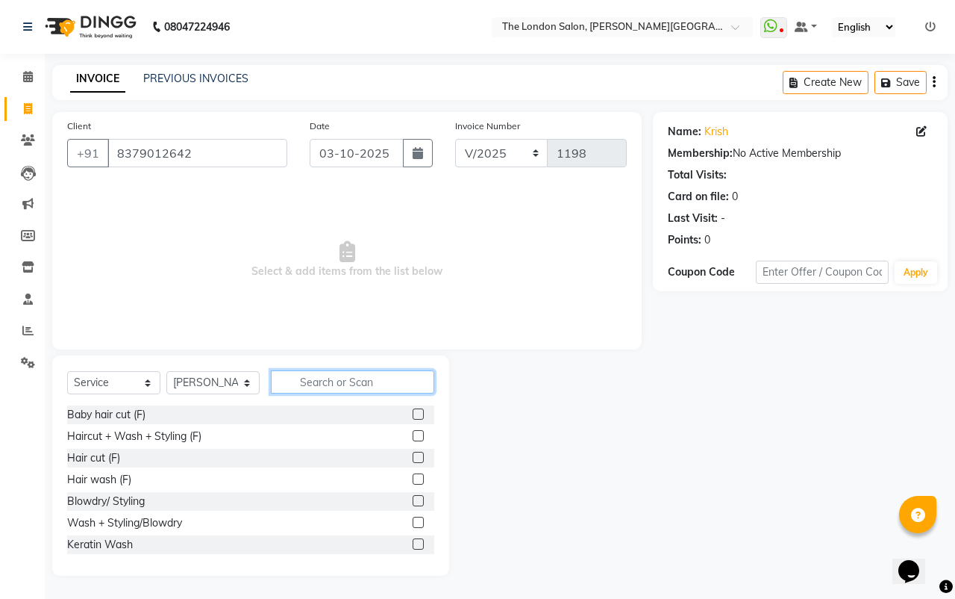
click at [419, 380] on input "text" at bounding box center [352, 381] width 163 height 23
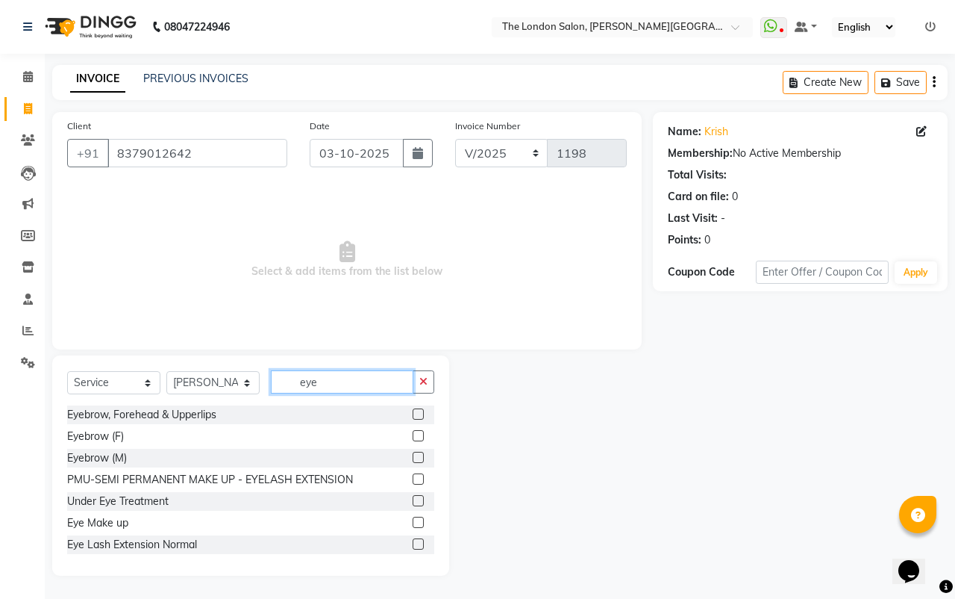
type input "eye"
click at [413, 461] on label at bounding box center [418, 457] width 11 height 11
click at [413, 461] on input "checkbox" at bounding box center [418, 458] width 10 height 10
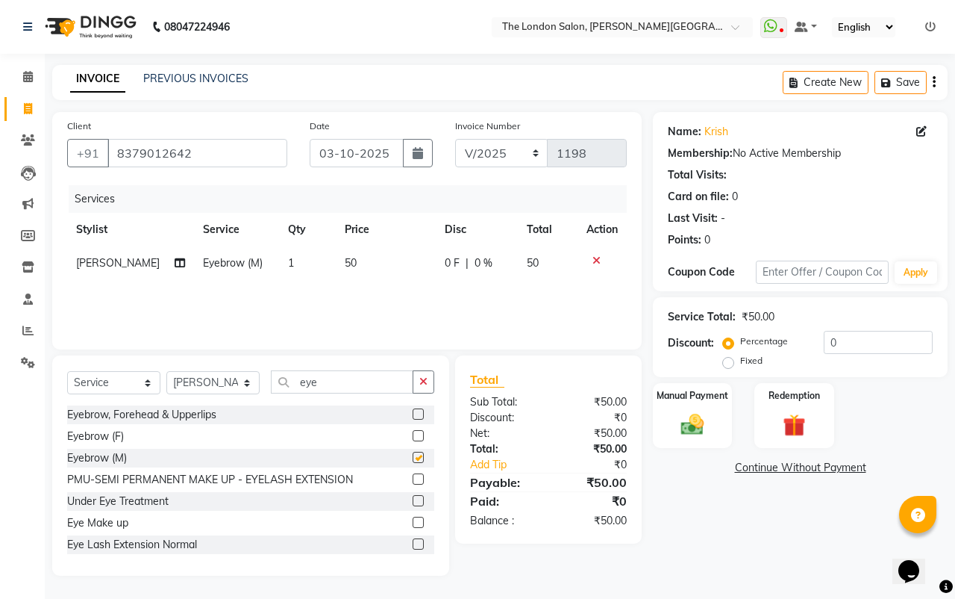
checkbox input "false"
click at [717, 431] on div "Manual Payment" at bounding box center [693, 415] width 83 height 69
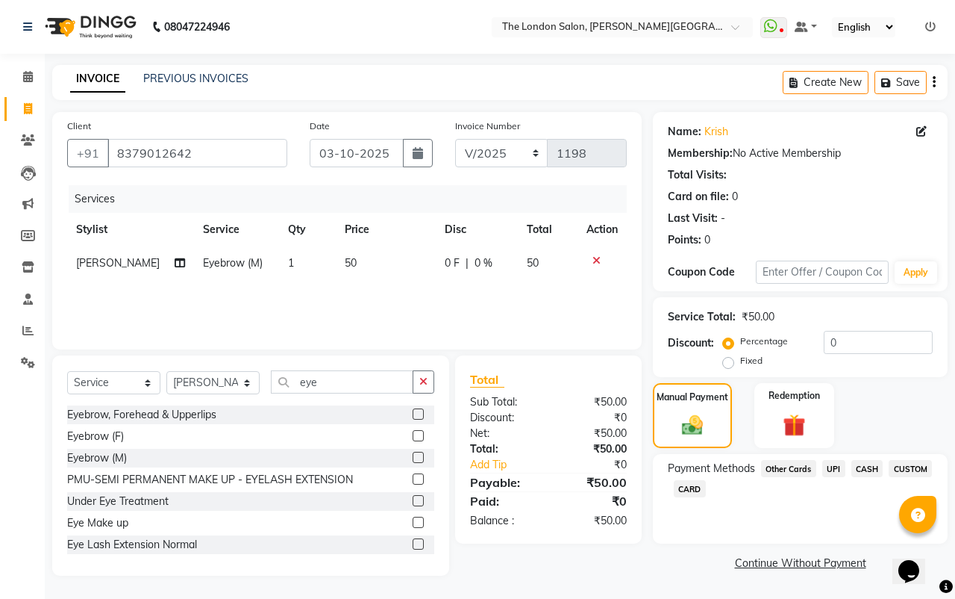
click at [837, 466] on span "UPI" at bounding box center [834, 468] width 23 height 17
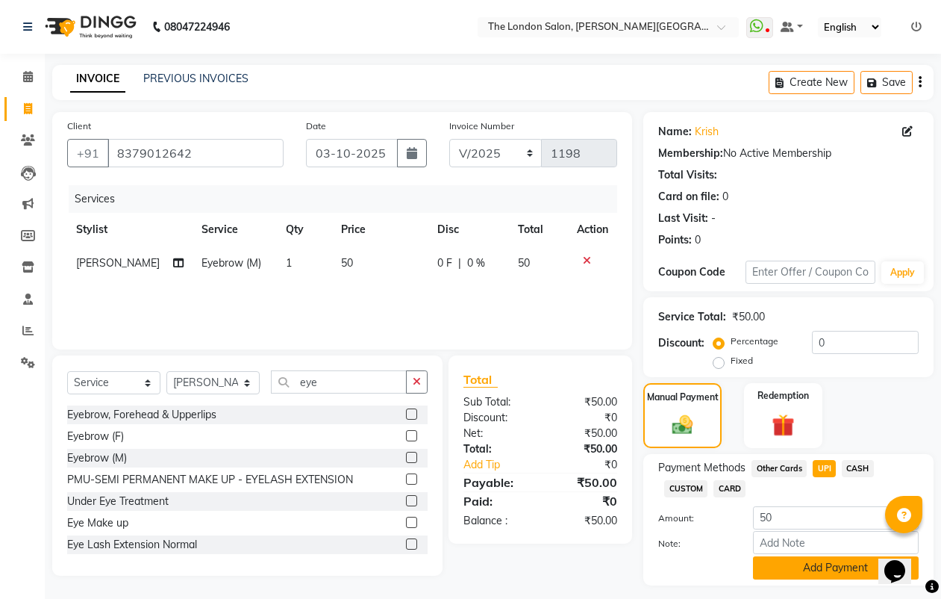
click at [838, 564] on button "Add Payment" at bounding box center [836, 567] width 166 height 23
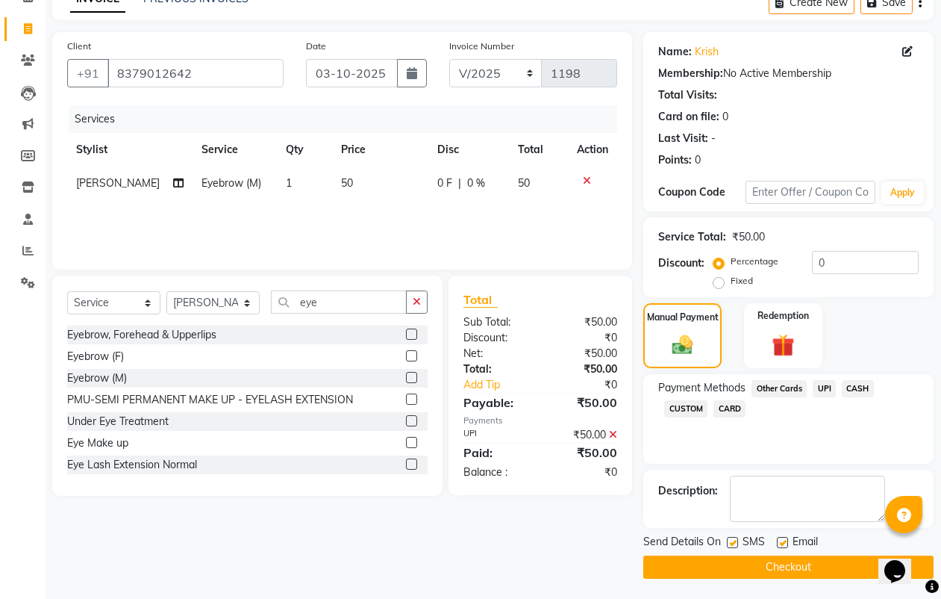
scroll to position [82, 0]
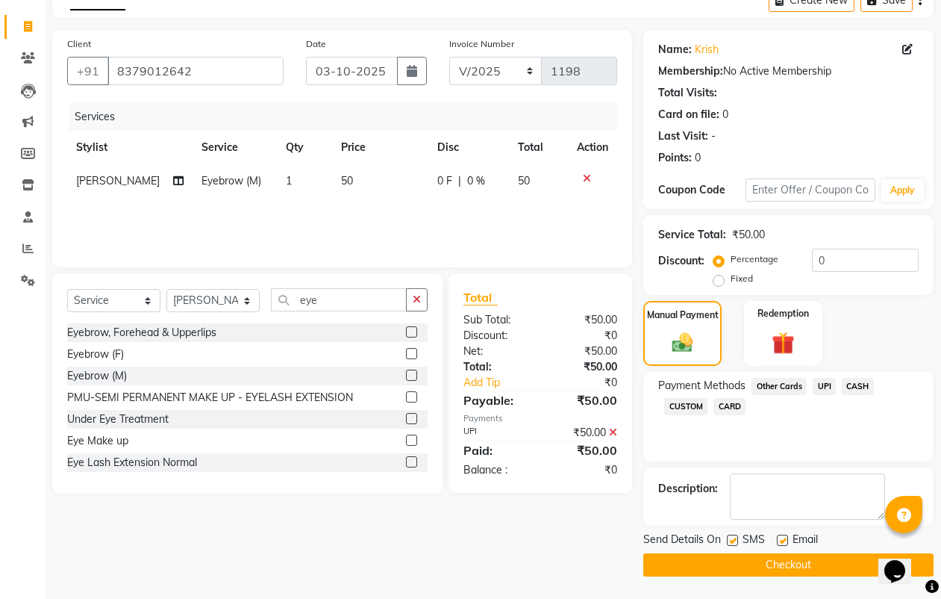
click at [757, 554] on button "Checkout" at bounding box center [788, 564] width 290 height 23
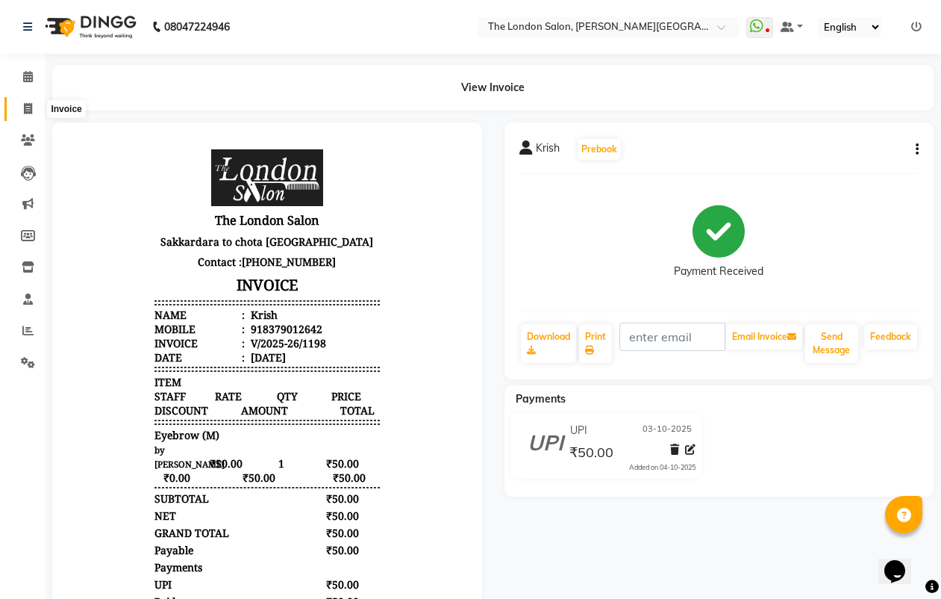
click at [19, 109] on span at bounding box center [28, 109] width 26 height 17
select select "service"
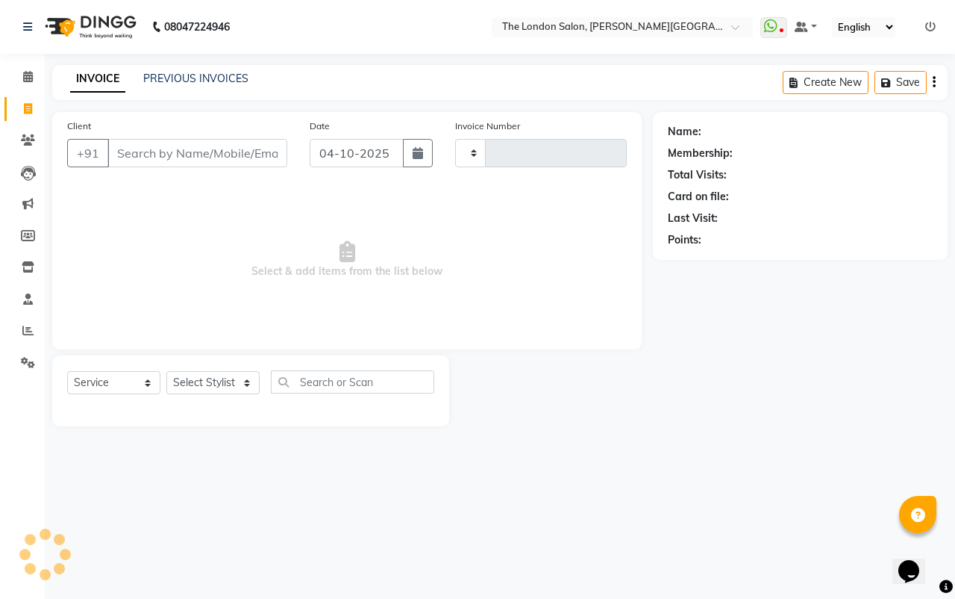
type input "1199"
select select "4682"
click at [160, 139] on input "Client" at bounding box center [197, 153] width 180 height 28
click at [25, 142] on icon at bounding box center [28, 139] width 14 height 11
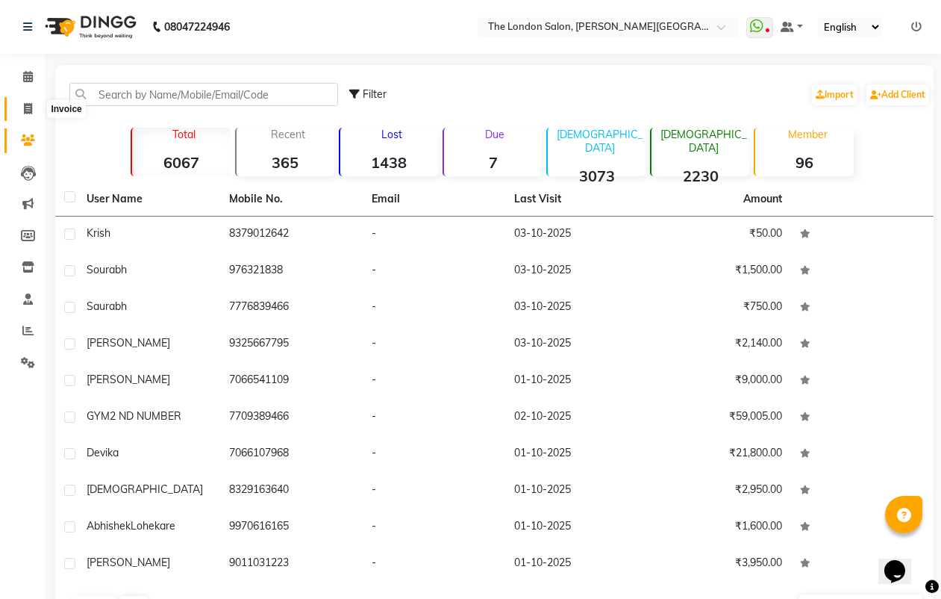
click at [24, 101] on span at bounding box center [28, 109] width 26 height 17
select select "4682"
select select "service"
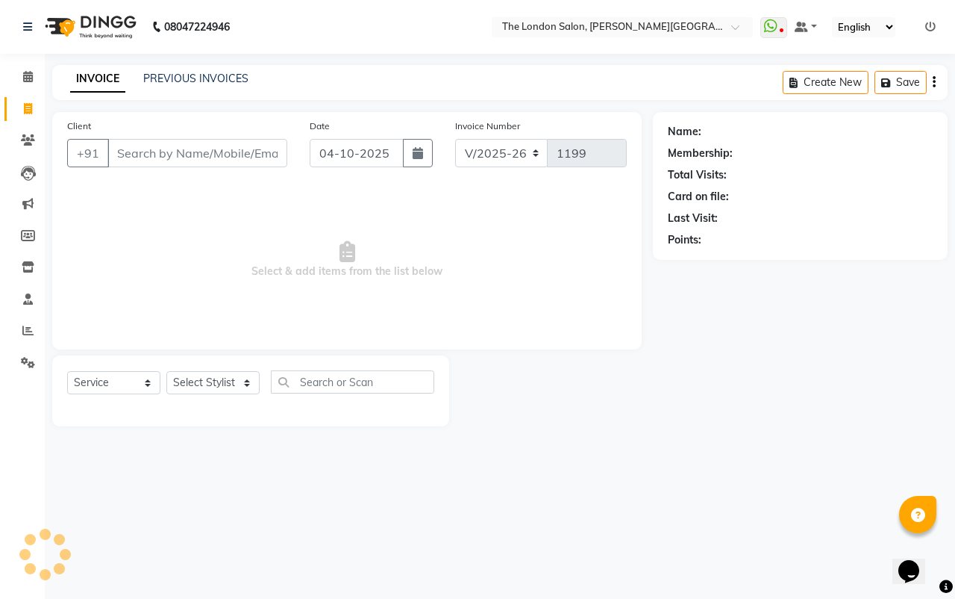
click at [157, 145] on input "Client" at bounding box center [197, 153] width 180 height 28
click at [415, 151] on icon "button" at bounding box center [418, 153] width 10 height 12
select select "10"
select select "2025"
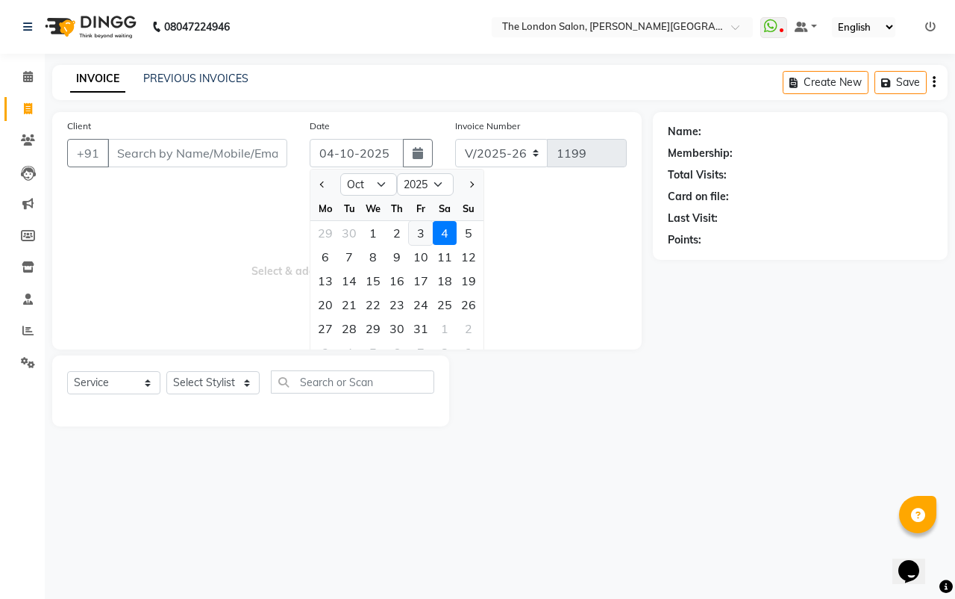
click at [416, 234] on div "3" at bounding box center [421, 233] width 24 height 24
type input "03-10-2025"
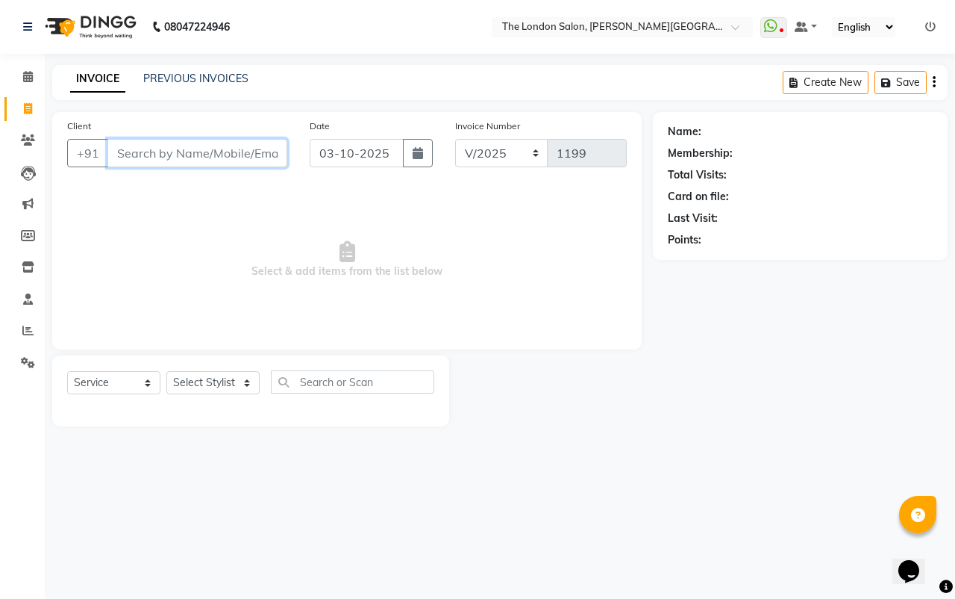
click at [268, 157] on input "Client" at bounding box center [197, 153] width 180 height 28
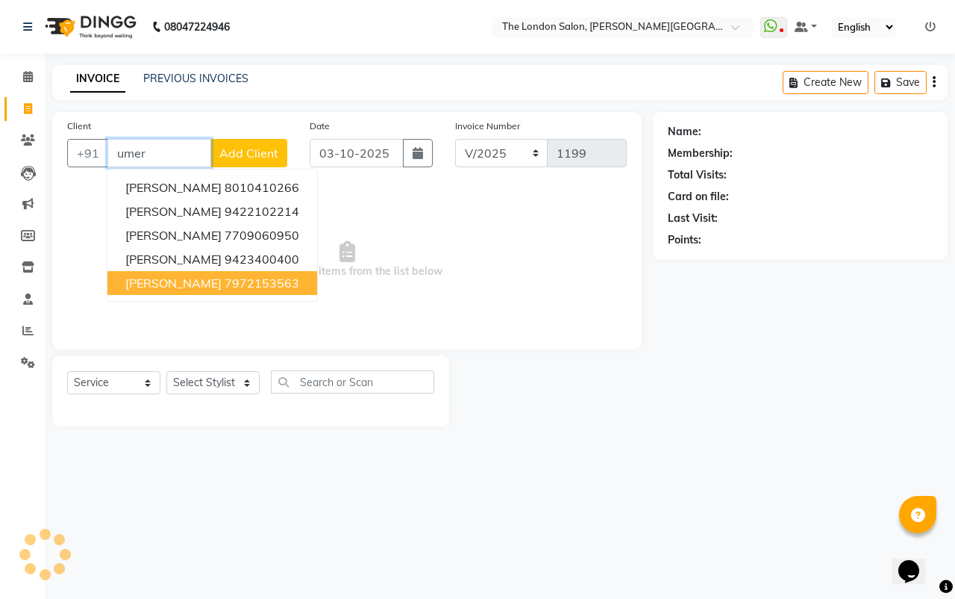
click at [258, 281] on ngb-highlight "7972153563" at bounding box center [262, 282] width 75 height 15
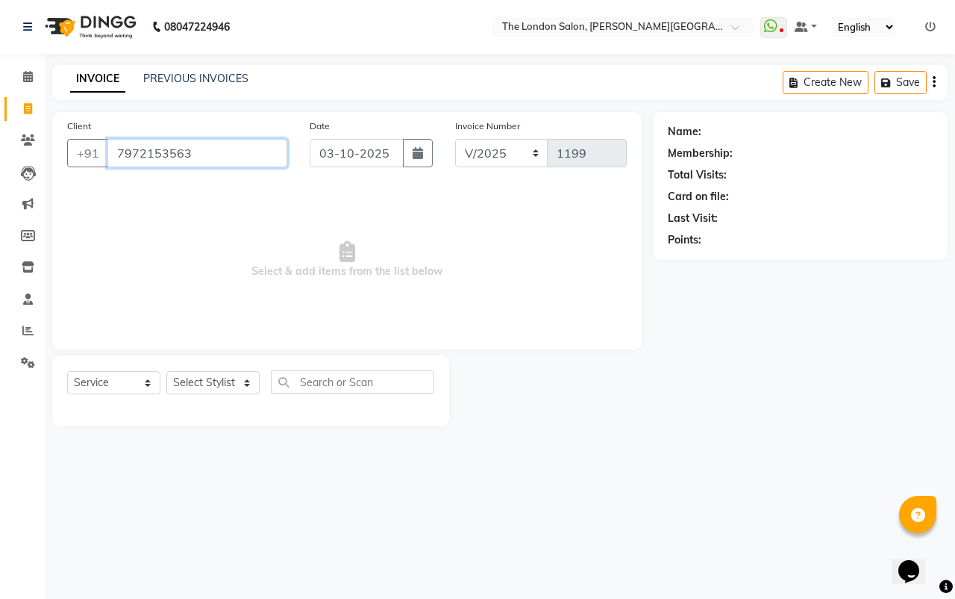
type input "7972153563"
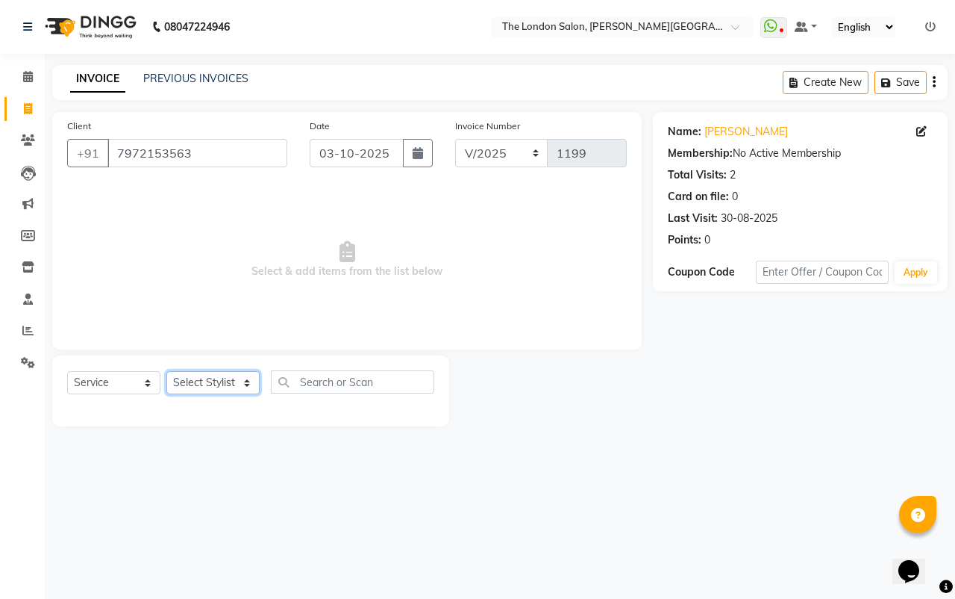
click at [237, 375] on select "Select Stylist Abhay dakaha [PERSON_NAME] Akash [PERSON_NAME] [PERSON_NAME] [PE…" at bounding box center [212, 382] width 93 height 23
select select "66755"
click at [166, 371] on select "Select Stylist Abhay dakaha [PERSON_NAME] Akash [PERSON_NAME] [PERSON_NAME] [PE…" at bounding box center [212, 382] width 93 height 23
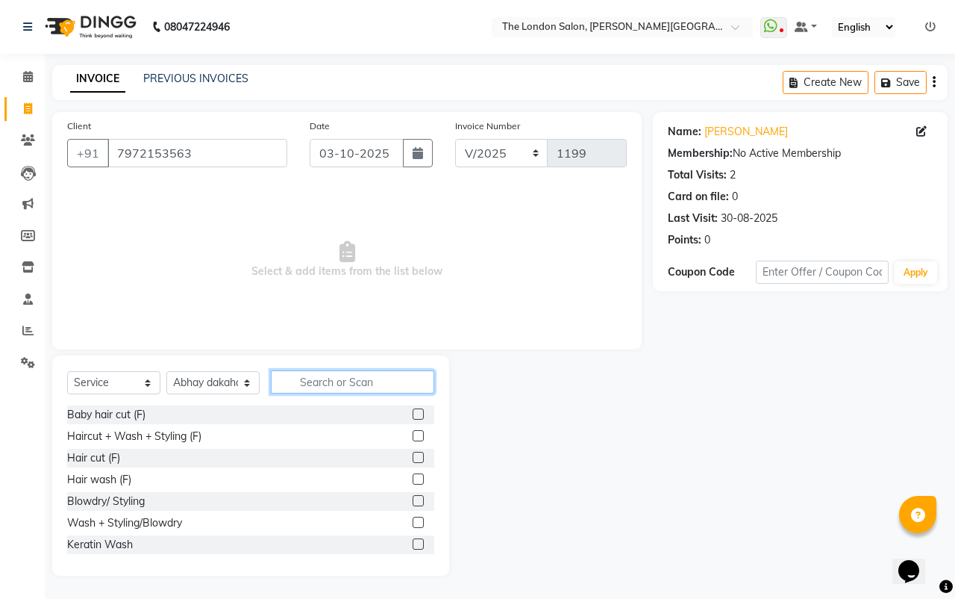
click at [378, 386] on input "text" at bounding box center [352, 381] width 163 height 23
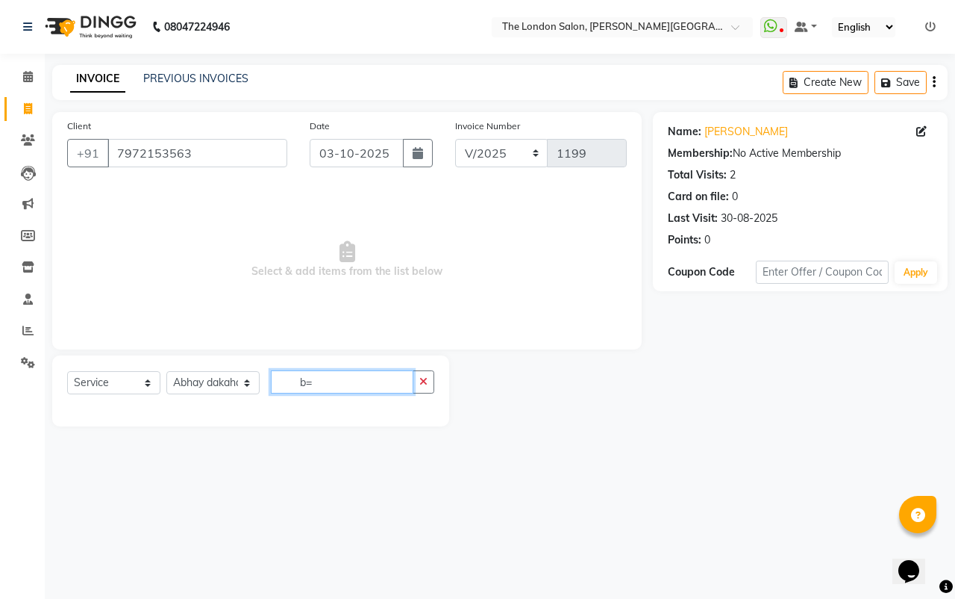
type input "b"
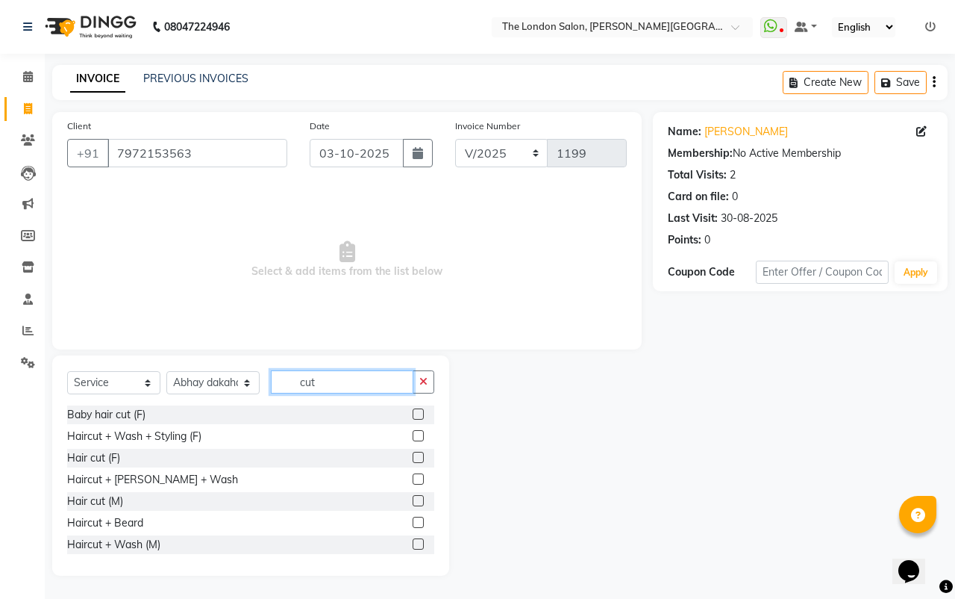
type input "cut"
click at [413, 522] on label at bounding box center [418, 522] width 11 height 11
click at [413, 522] on input "checkbox" at bounding box center [418, 523] width 10 height 10
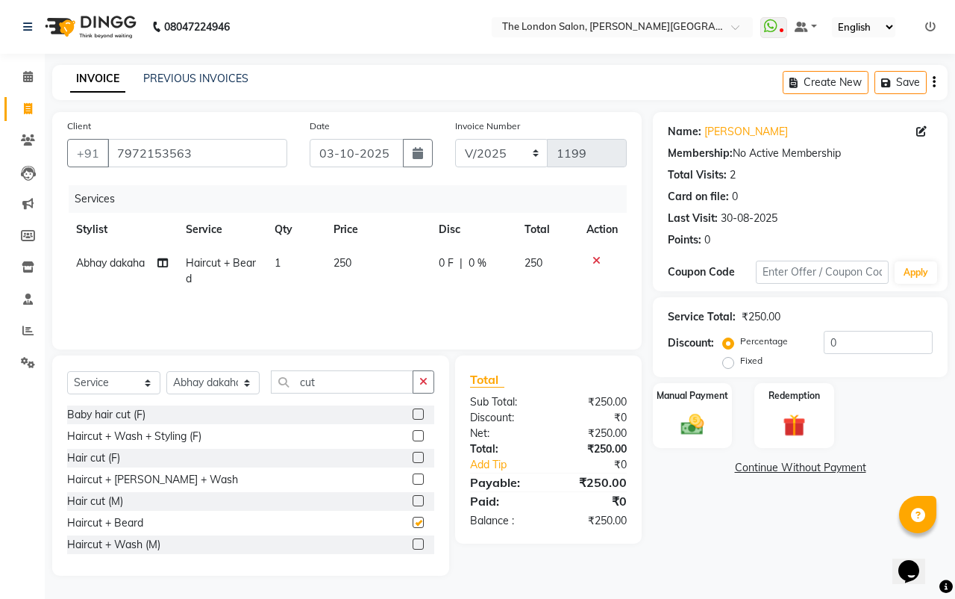
checkbox input "false"
drag, startPoint x: 688, startPoint y: 405, endPoint x: 699, endPoint y: 405, distance: 11.2
click at [692, 405] on div "Manual Payment" at bounding box center [693, 415] width 83 height 69
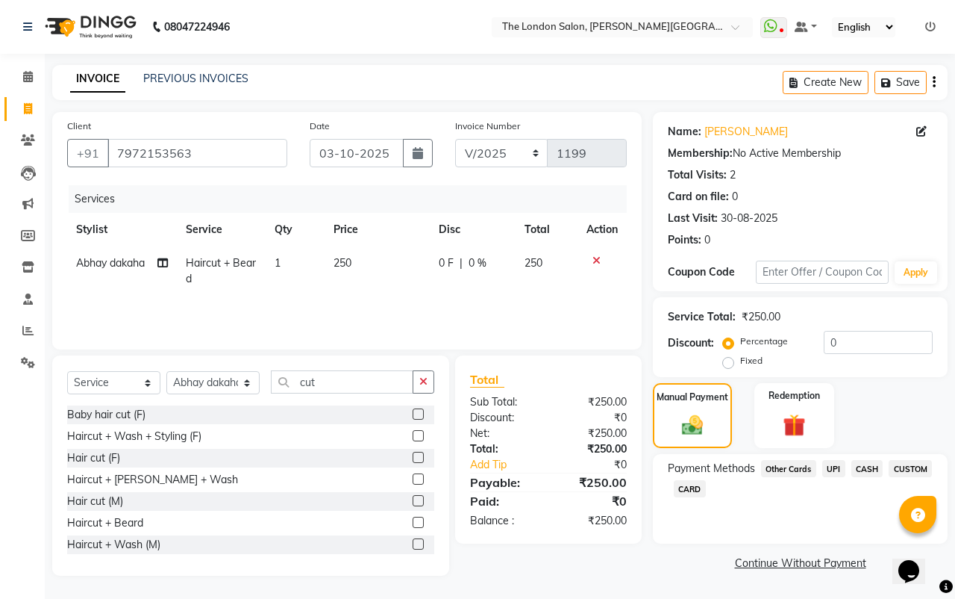
click at [861, 469] on span "CASH" at bounding box center [868, 468] width 32 height 17
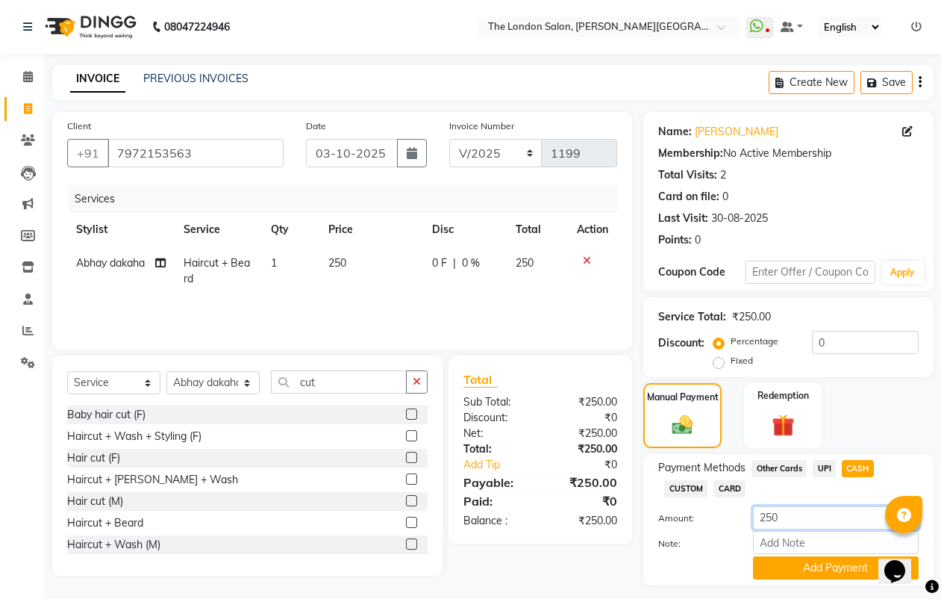
drag, startPoint x: 826, startPoint y: 514, endPoint x: 837, endPoint y: 482, distance: 33.3
click at [828, 512] on input "250" at bounding box center [836, 517] width 166 height 23
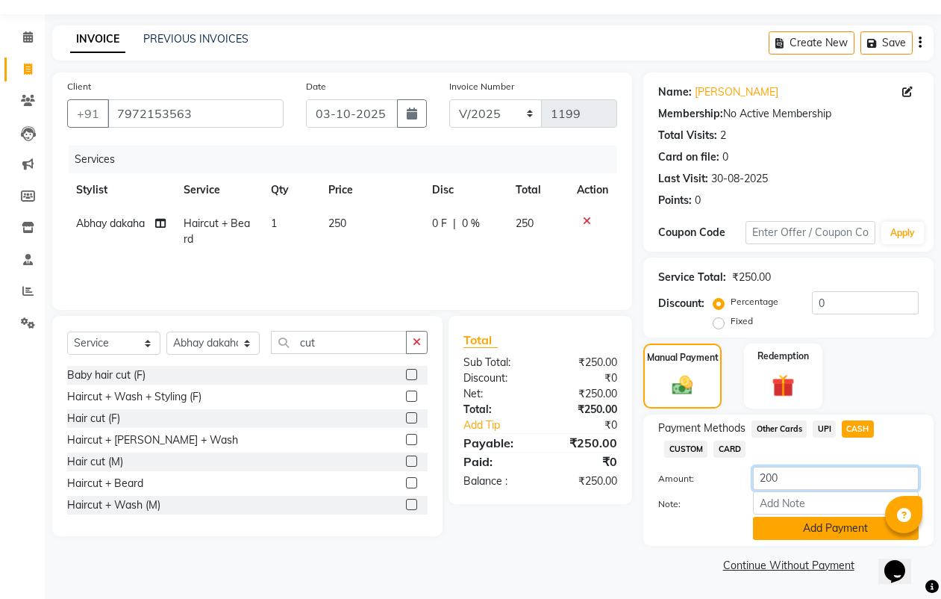
type input "200"
click at [825, 531] on button "Add Payment" at bounding box center [836, 528] width 166 height 23
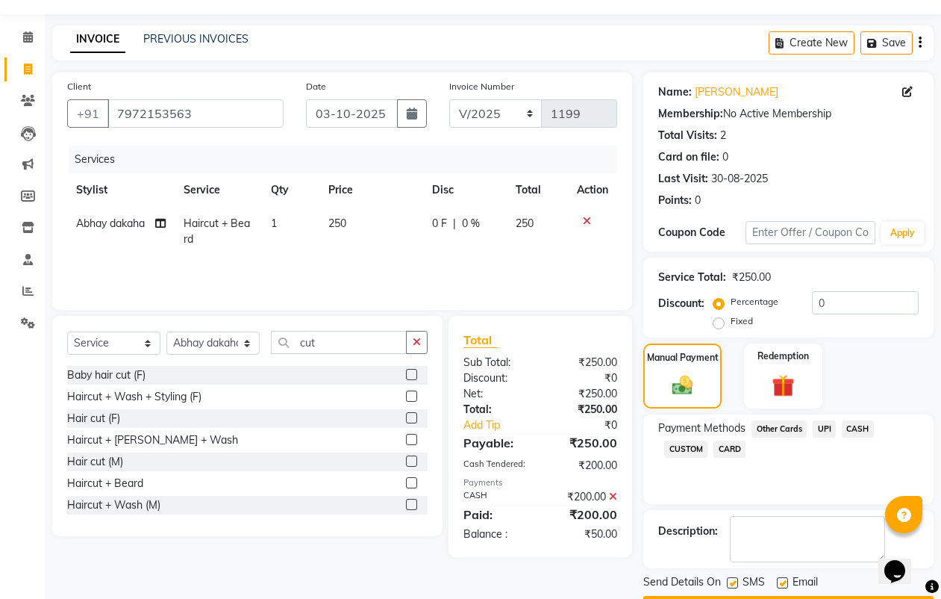
click at [829, 427] on span "UPI" at bounding box center [824, 428] width 23 height 17
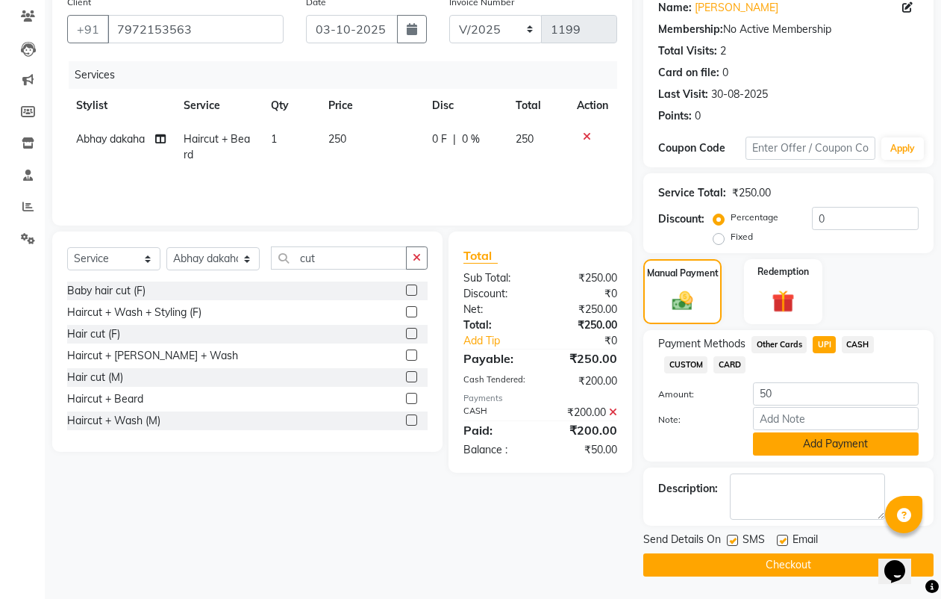
click at [861, 450] on button "Add Payment" at bounding box center [836, 443] width 166 height 23
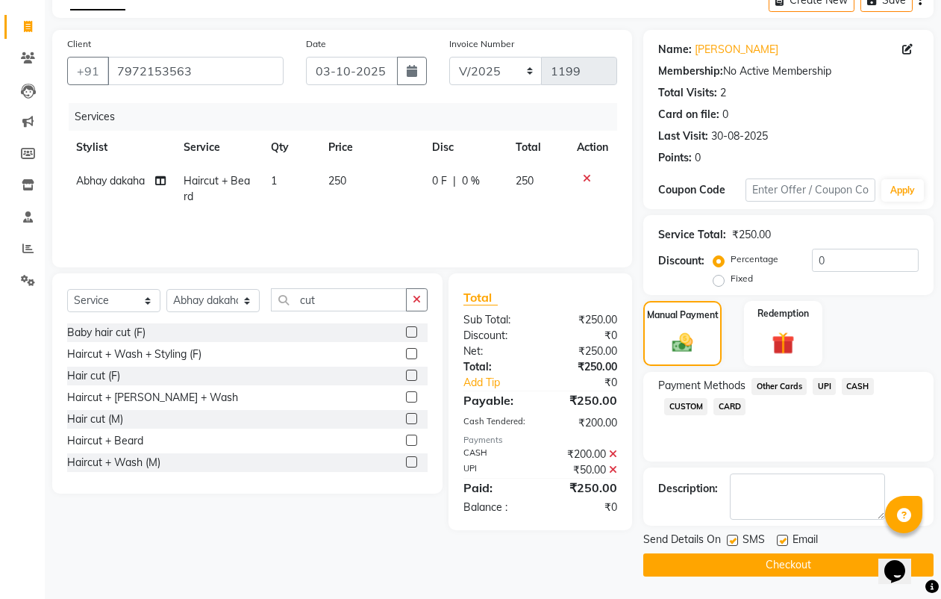
click at [846, 566] on button "Checkout" at bounding box center [788, 564] width 290 height 23
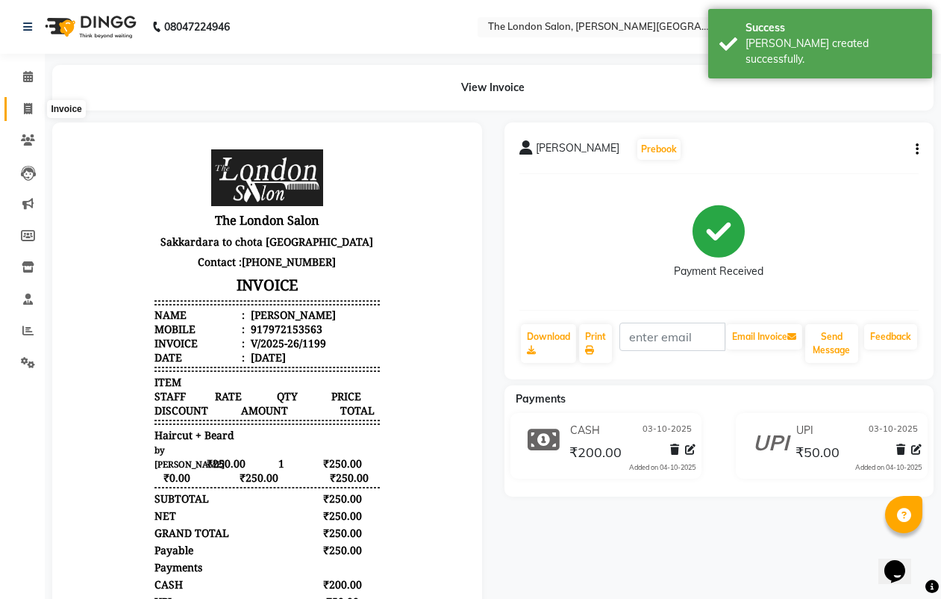
click at [24, 105] on icon at bounding box center [28, 108] width 8 height 11
select select "service"
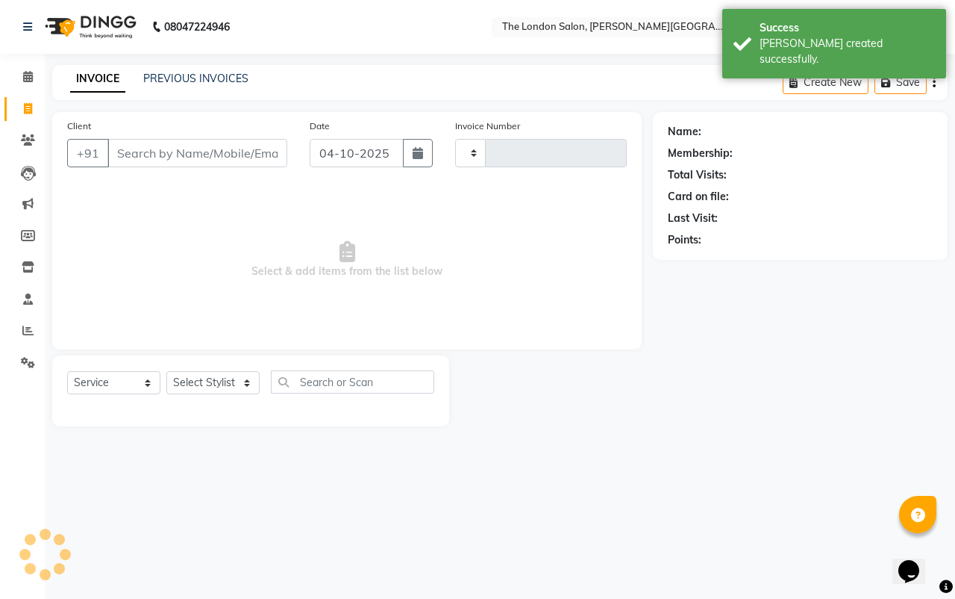
type input "1200"
select select "4682"
click at [223, 146] on input "Client" at bounding box center [197, 153] width 180 height 28
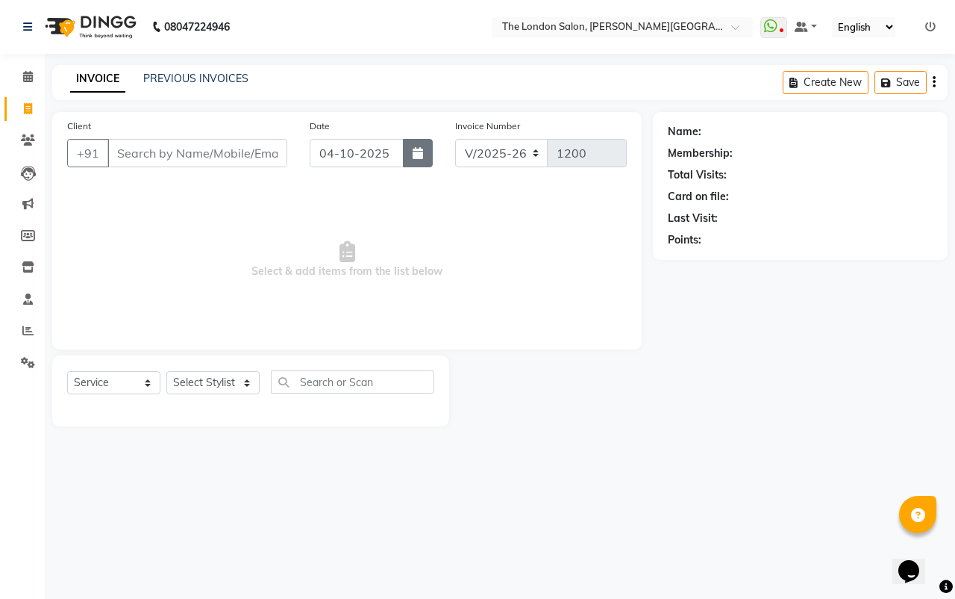
click at [414, 155] on icon "button" at bounding box center [418, 153] width 10 height 12
select select "10"
select select "2025"
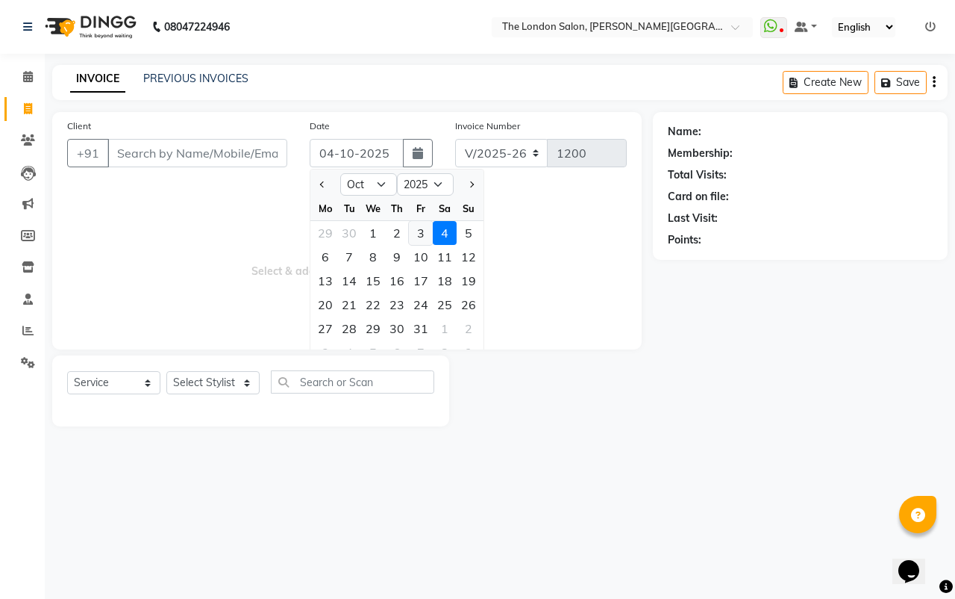
click at [415, 231] on div "3" at bounding box center [421, 233] width 24 height 24
type input "03-10-2025"
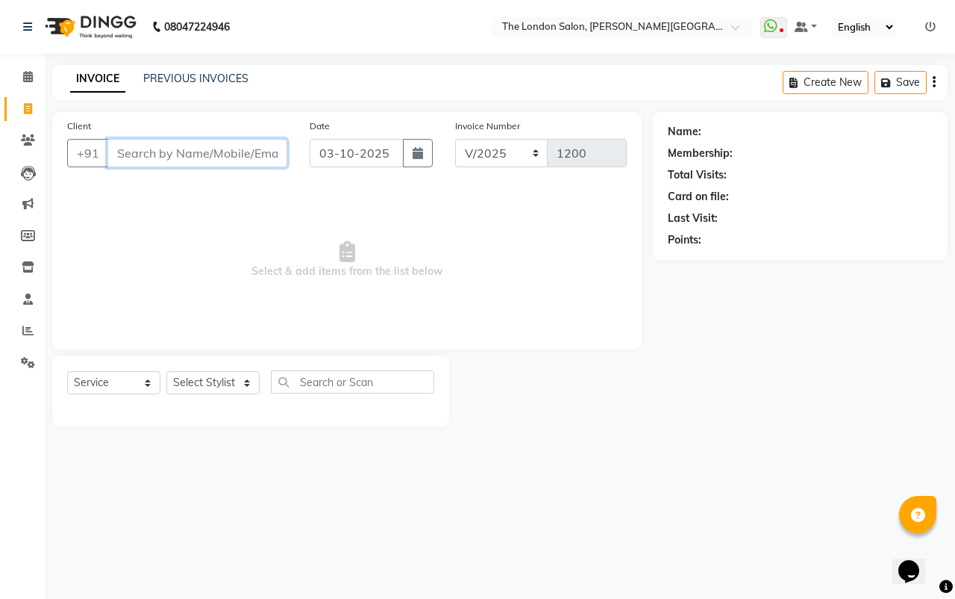
click at [209, 147] on input "Client" at bounding box center [197, 153] width 180 height 28
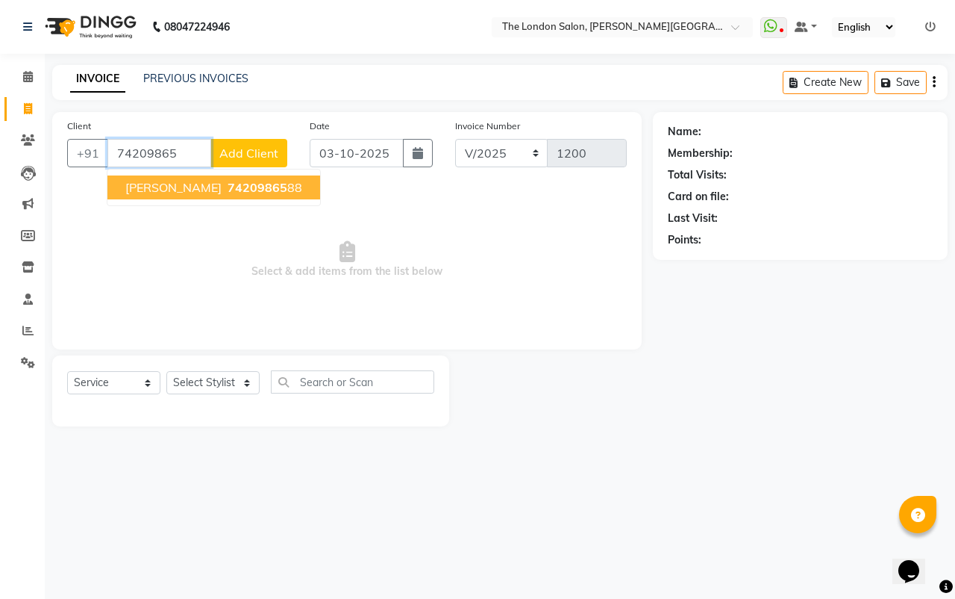
type input "74209865"
click at [249, 165] on button "Add Client" at bounding box center [248, 153] width 77 height 28
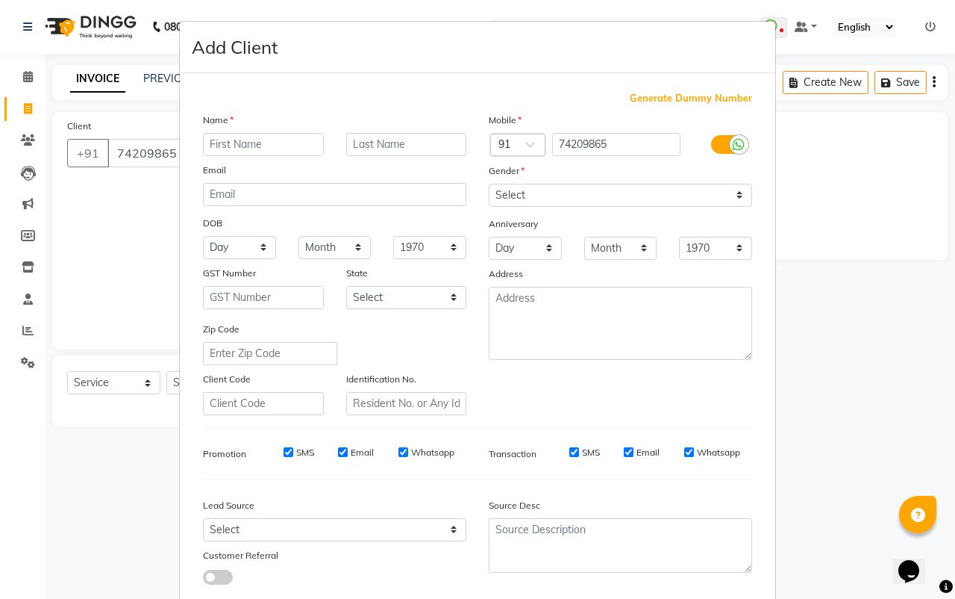
click at [151, 196] on ngb-modal-window "Add Client Generate Dummy Number Name Email DOB Day 01 02 03 04 05 06 07 08 09 …" at bounding box center [477, 299] width 955 height 599
drag, startPoint x: 93, startPoint y: 249, endPoint x: 104, endPoint y: 246, distance: 11.6
click at [96, 249] on ngb-modal-window "Add Client Generate Dummy Number Name Email DOB Day 01 02 03 04 05 06 07 08 09 …" at bounding box center [477, 299] width 955 height 599
click at [137, 230] on ngb-modal-window "Add Client Generate Dummy Number Name Email DOB Day 01 02 03 04 05 06 07 08 09 …" at bounding box center [477, 299] width 955 height 599
click at [143, 229] on ngb-modal-window "Add Client Generate Dummy Number Name Email DOB Day 01 02 03 04 05 06 07 08 09 …" at bounding box center [477, 299] width 955 height 599
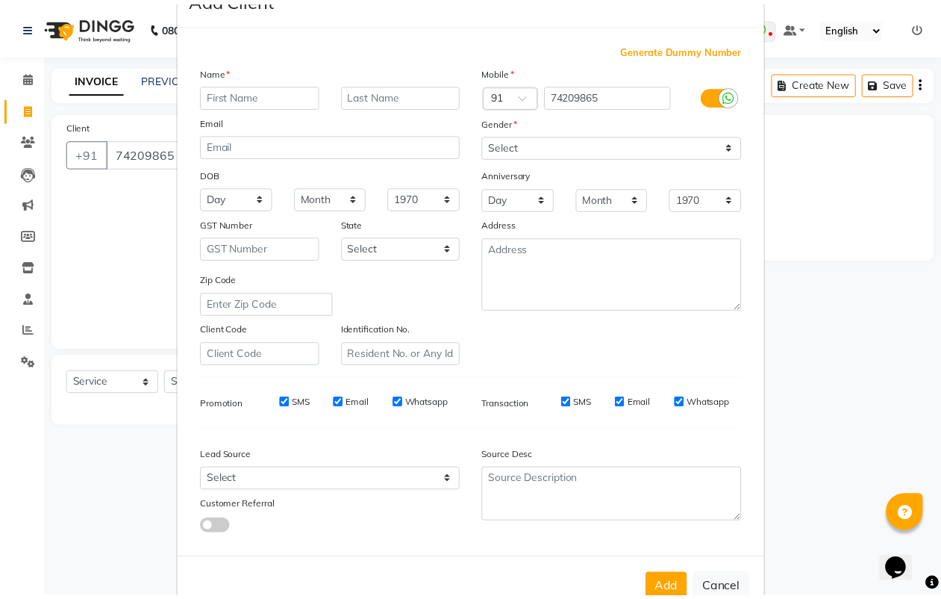
scroll to position [90, 0]
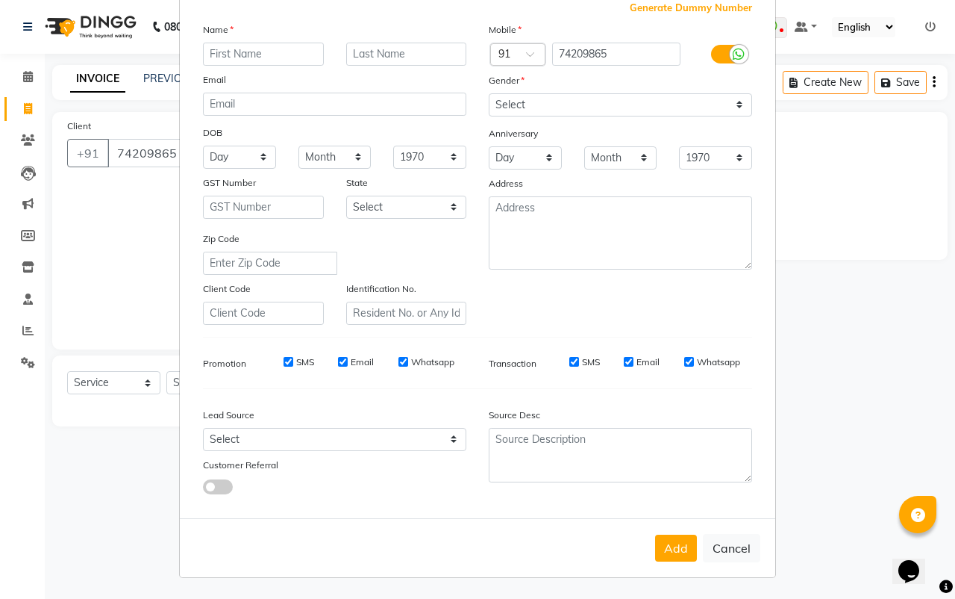
drag, startPoint x: 735, startPoint y: 537, endPoint x: 738, endPoint y: 529, distance: 8.0
click at [736, 535] on button "Cancel" at bounding box center [731, 548] width 57 height 28
select select
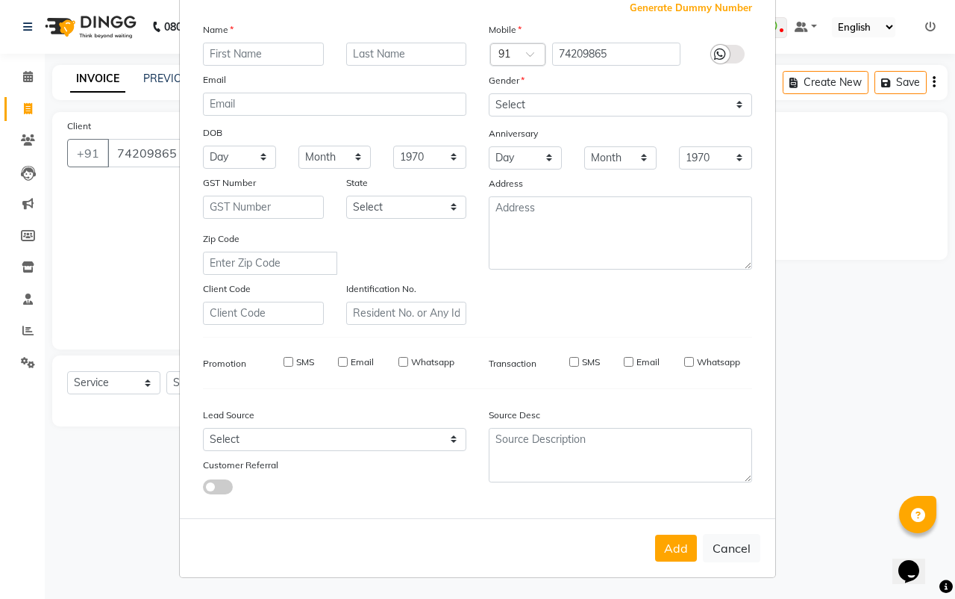
select select
checkbox input "false"
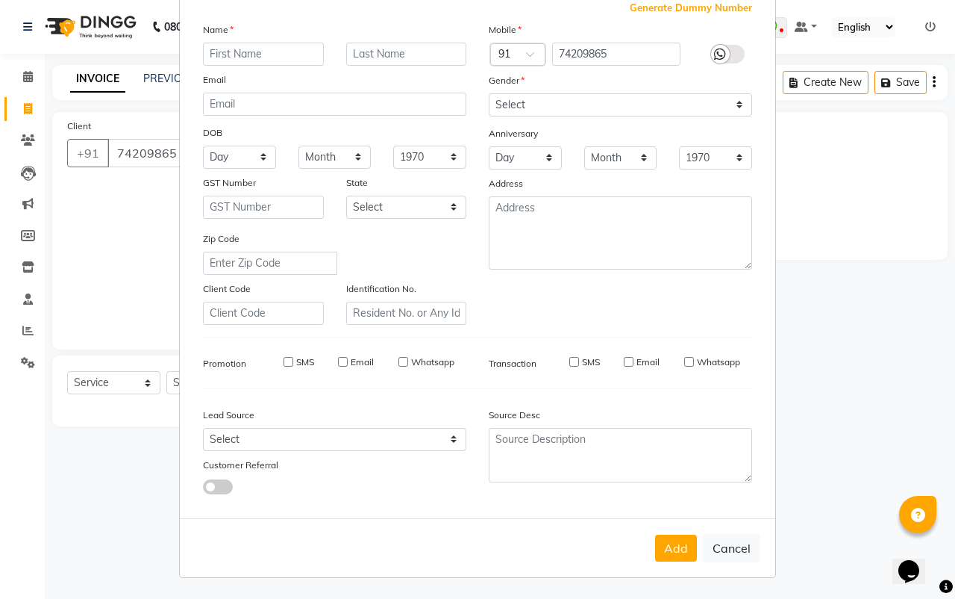
checkbox input "false"
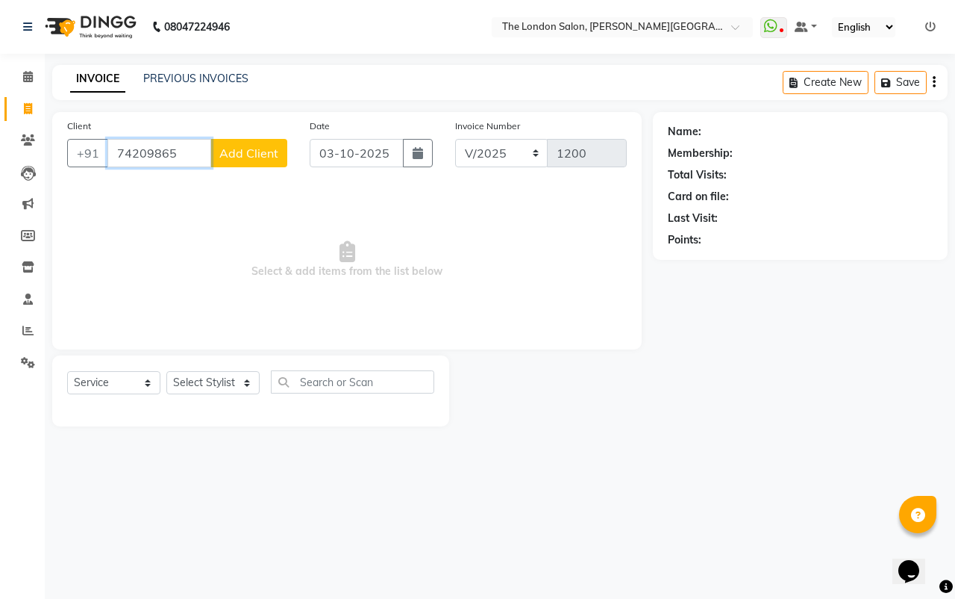
click at [190, 147] on input "74209865" at bounding box center [159, 153] width 104 height 28
type input "7420986588"
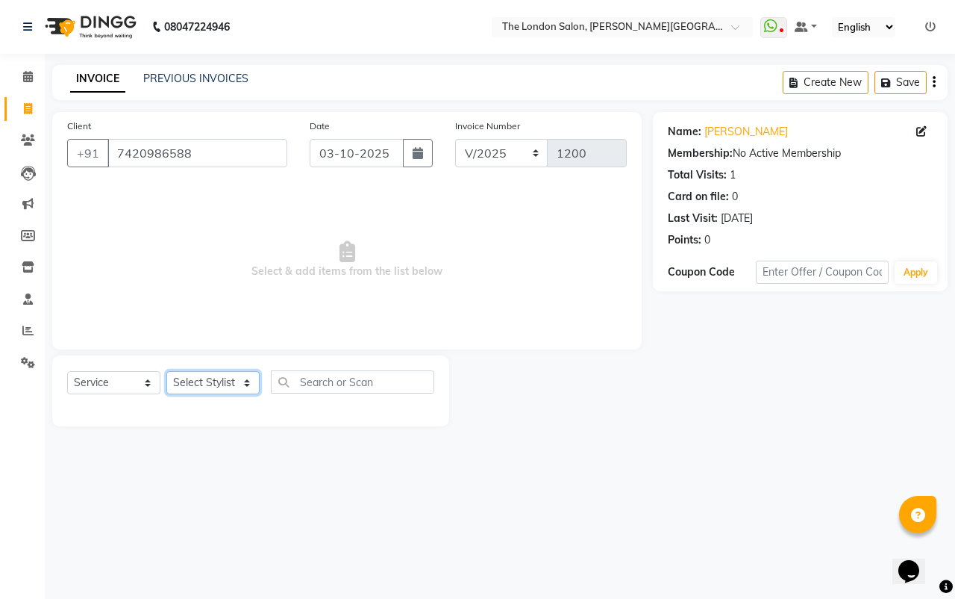
click at [246, 380] on select "Select Stylist Abhay dakaha [PERSON_NAME] Akash [PERSON_NAME] [PERSON_NAME] [PE…" at bounding box center [212, 382] width 93 height 23
select select "49569"
click at [166, 371] on select "Select Stylist Abhay dakaha [PERSON_NAME] Akash [PERSON_NAME] [PERSON_NAME] [PE…" at bounding box center [212, 382] width 93 height 23
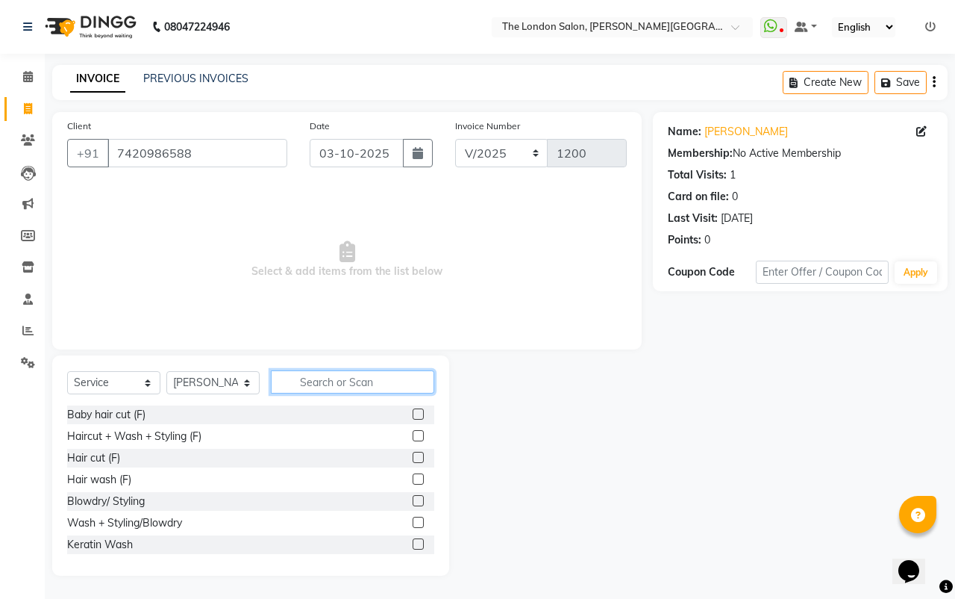
click at [355, 378] on input "text" at bounding box center [352, 381] width 163 height 23
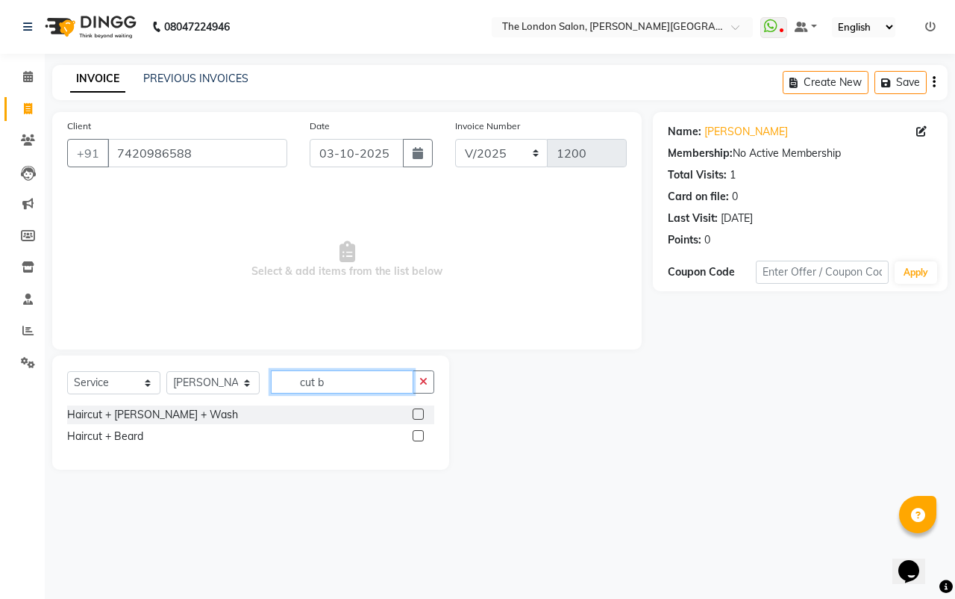
type input "cut b"
click at [422, 435] on label at bounding box center [418, 435] width 11 height 11
click at [422, 435] on input "checkbox" at bounding box center [418, 436] width 10 height 10
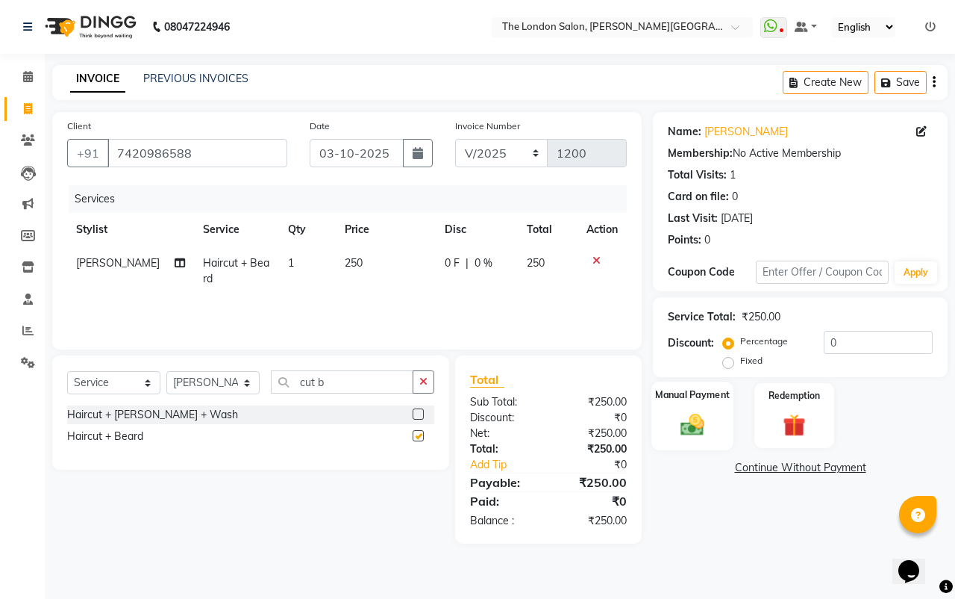
checkbox input "false"
click at [663, 431] on div "Manual Payment" at bounding box center [693, 415] width 83 height 69
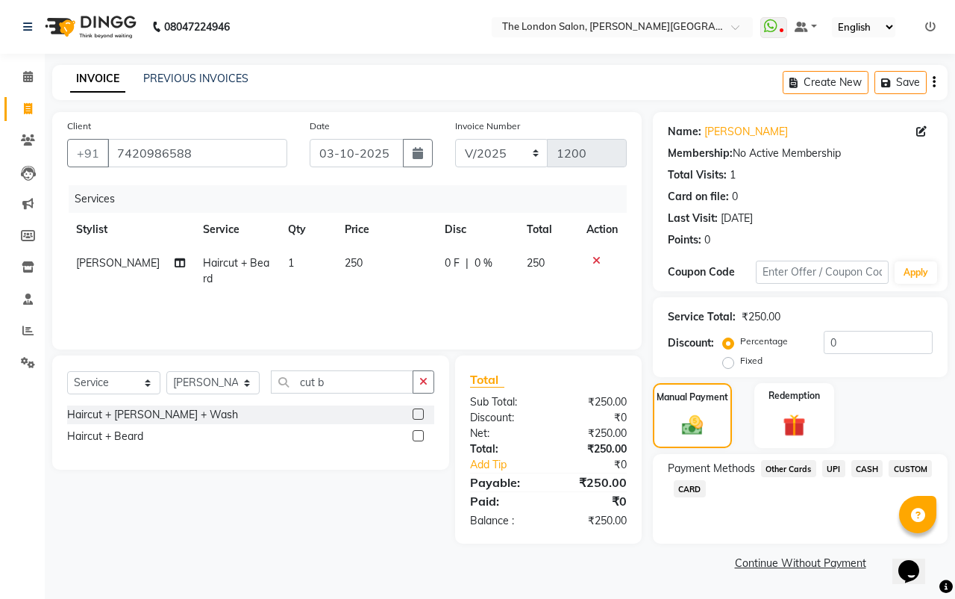
click at [831, 466] on span "UPI" at bounding box center [834, 468] width 23 height 17
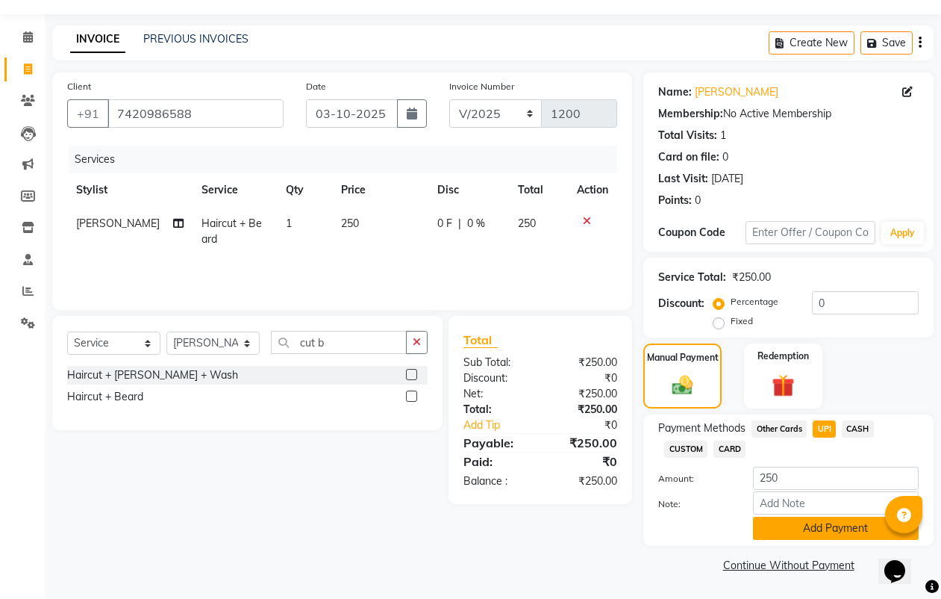
click at [844, 523] on button "Add Payment" at bounding box center [836, 528] width 166 height 23
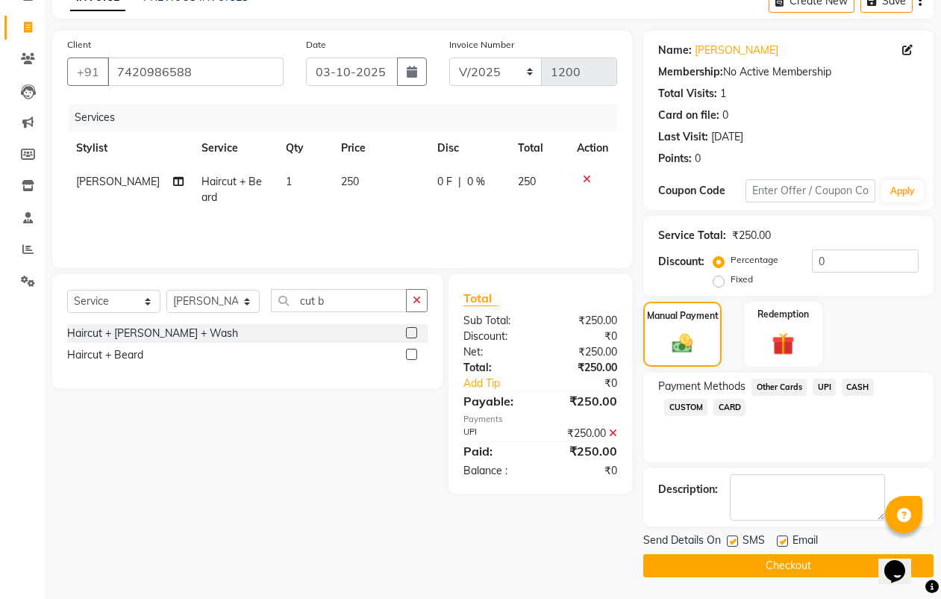
scroll to position [82, 0]
click at [829, 561] on button "Checkout" at bounding box center [788, 564] width 290 height 23
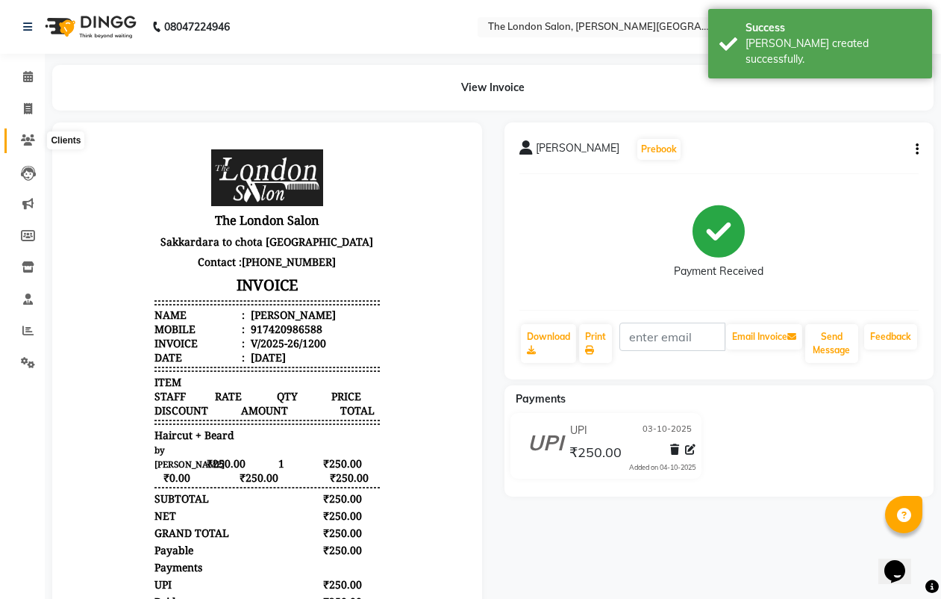
click at [18, 135] on span at bounding box center [28, 140] width 26 height 17
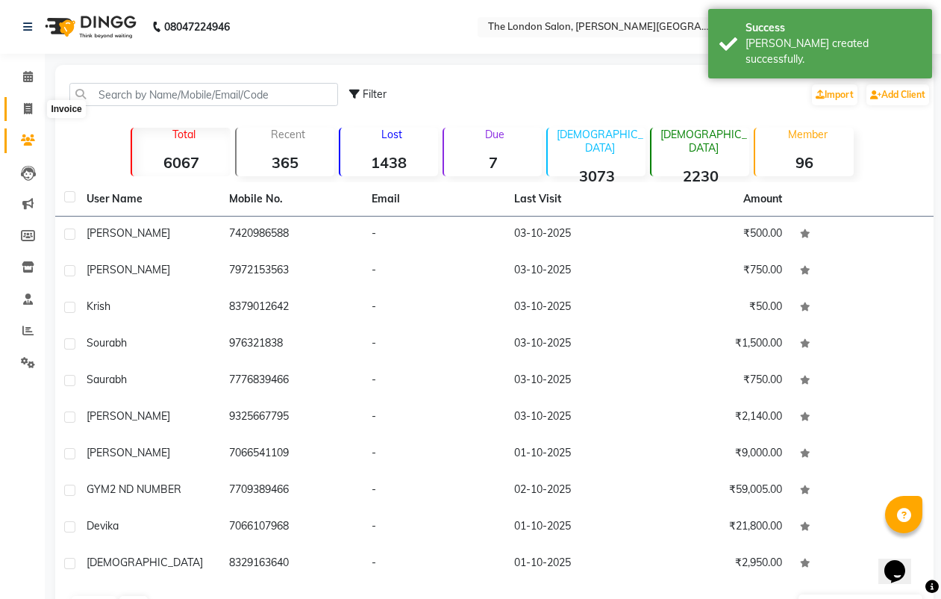
click at [24, 105] on icon at bounding box center [28, 108] width 8 height 11
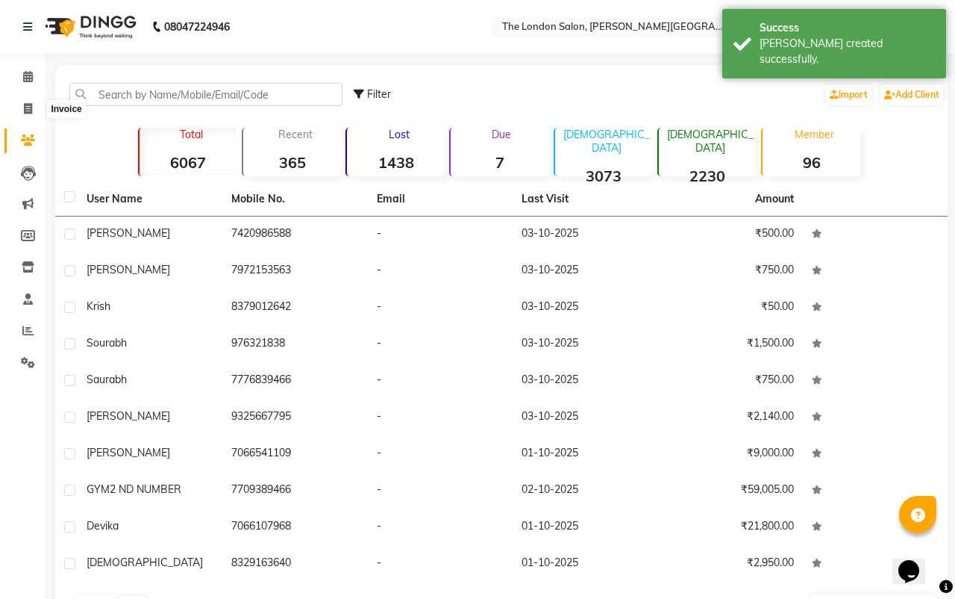
select select "4682"
select select "service"
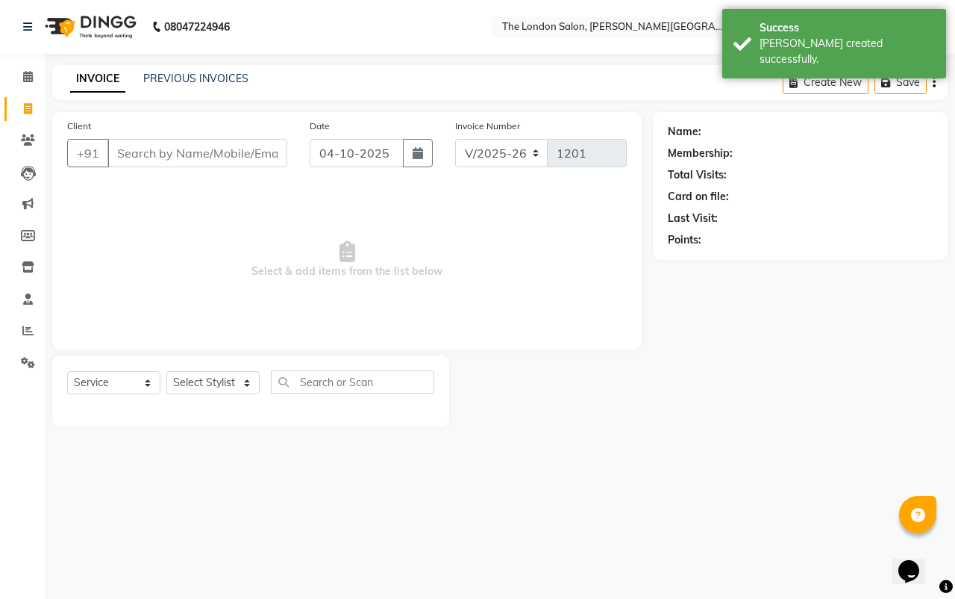
click at [207, 149] on input "Client" at bounding box center [197, 153] width 180 height 28
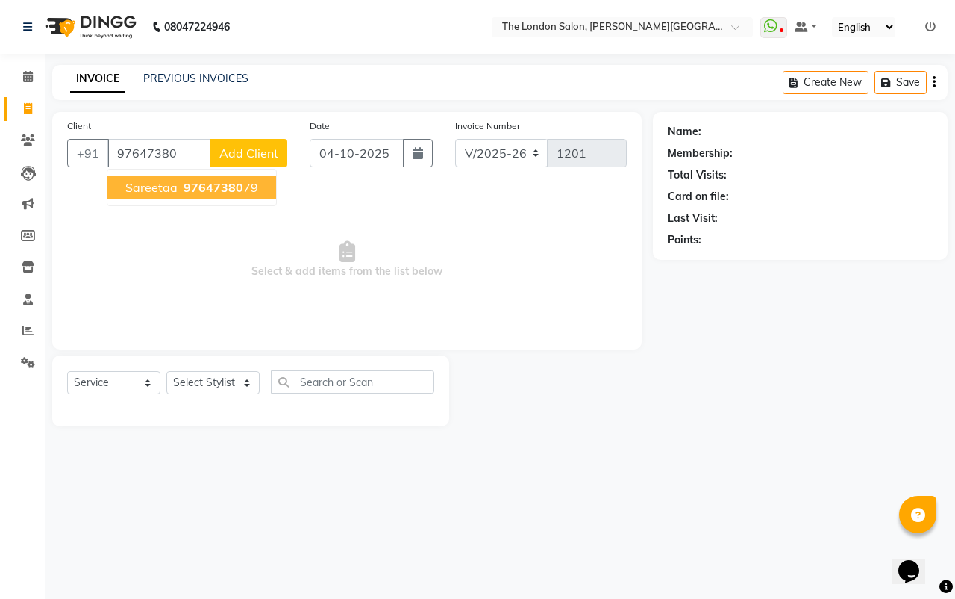
click at [151, 185] on span "Sareetaa" at bounding box center [151, 187] width 52 height 15
type input "9764738079"
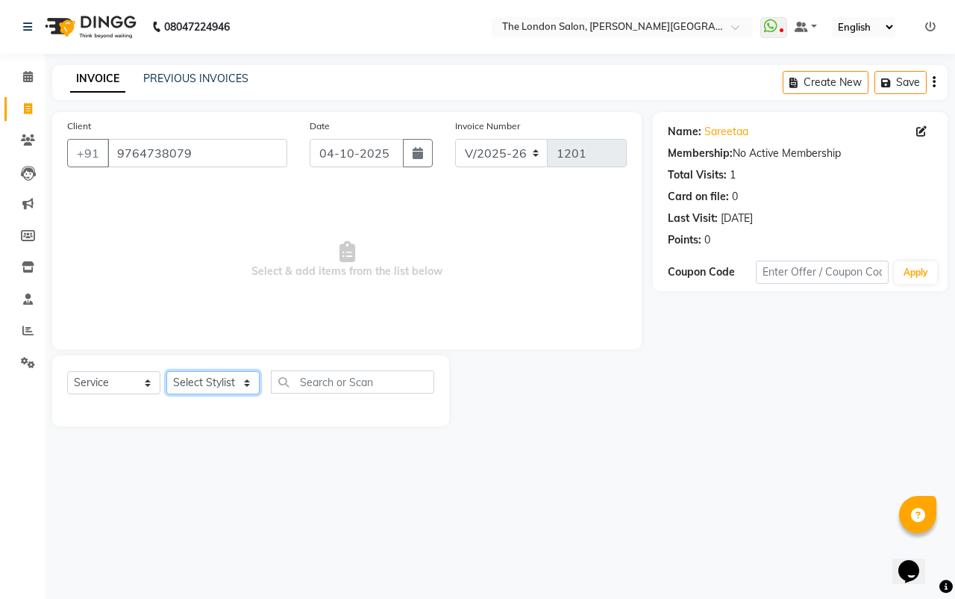
click at [225, 381] on select "Select Stylist Abhay dakaha [PERSON_NAME] Akash [PERSON_NAME] [PERSON_NAME] [PE…" at bounding box center [212, 382] width 93 height 23
click at [166, 371] on select "Select Stylist Abhay dakaha [PERSON_NAME] Akash [PERSON_NAME] [PERSON_NAME] [PE…" at bounding box center [212, 382] width 93 height 23
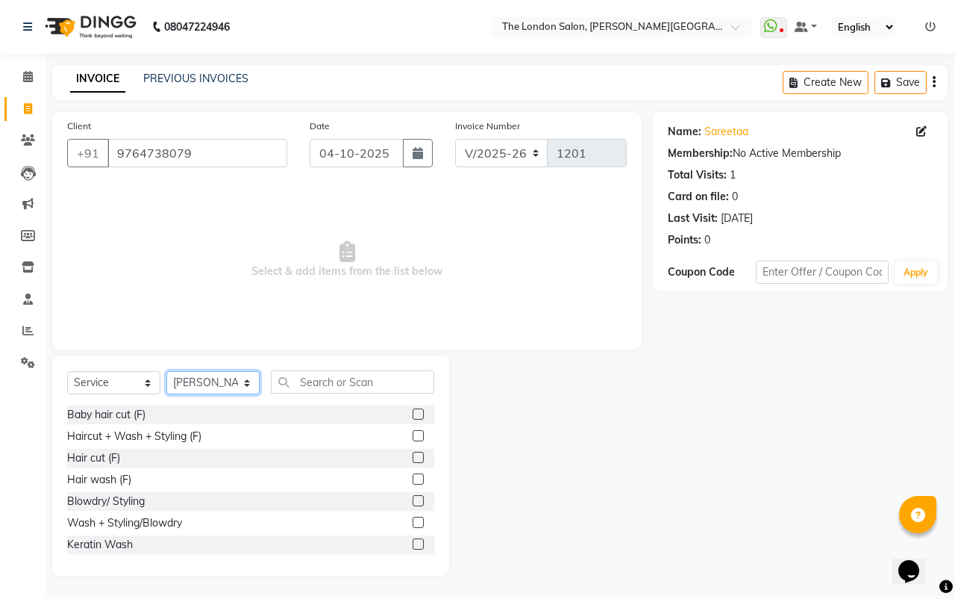
click at [216, 384] on select "Select Stylist Abhay dakaha [PERSON_NAME] Akash [PERSON_NAME] [PERSON_NAME] [PE…" at bounding box center [212, 382] width 93 height 23
select select "84829"
click at [166, 371] on select "Select Stylist Abhay dakaha [PERSON_NAME] Akash [PERSON_NAME] [PERSON_NAME] [PE…" at bounding box center [212, 382] width 93 height 23
click at [406, 148] on button "button" at bounding box center [418, 153] width 30 height 28
select select "10"
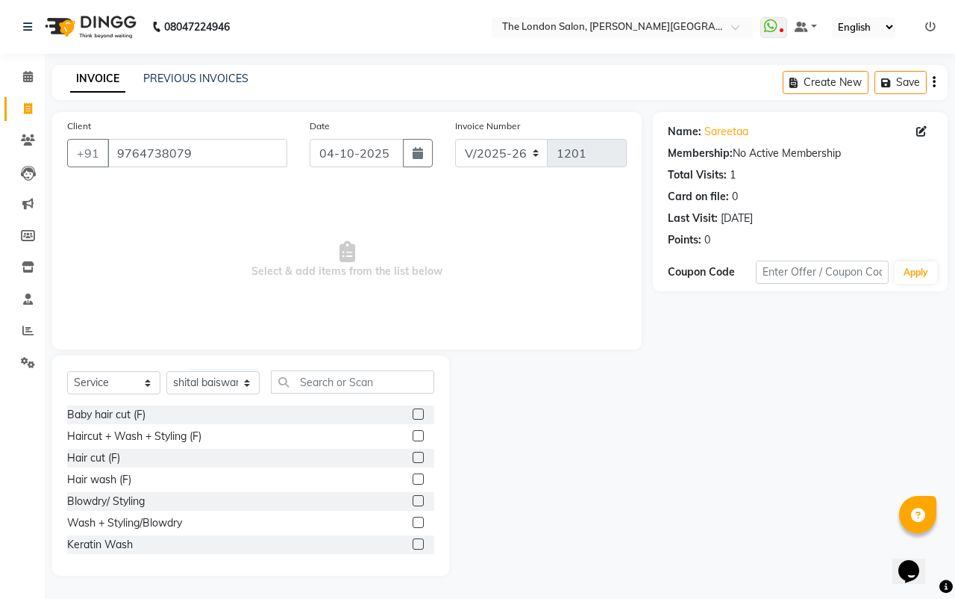
select select "2025"
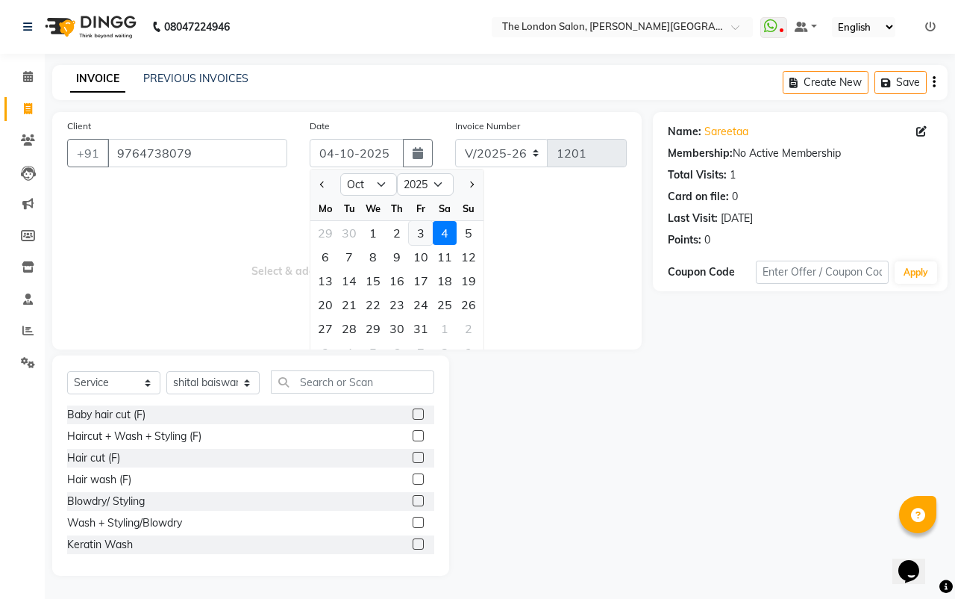
click at [419, 226] on div "3" at bounding box center [421, 233] width 24 height 24
type input "03-10-2025"
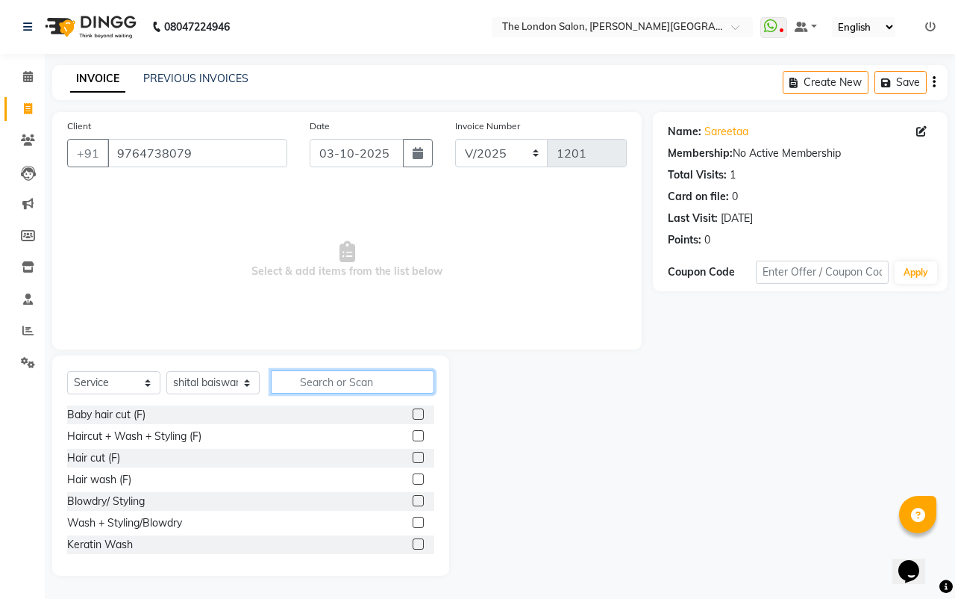
click at [378, 378] on input "text" at bounding box center [352, 381] width 163 height 23
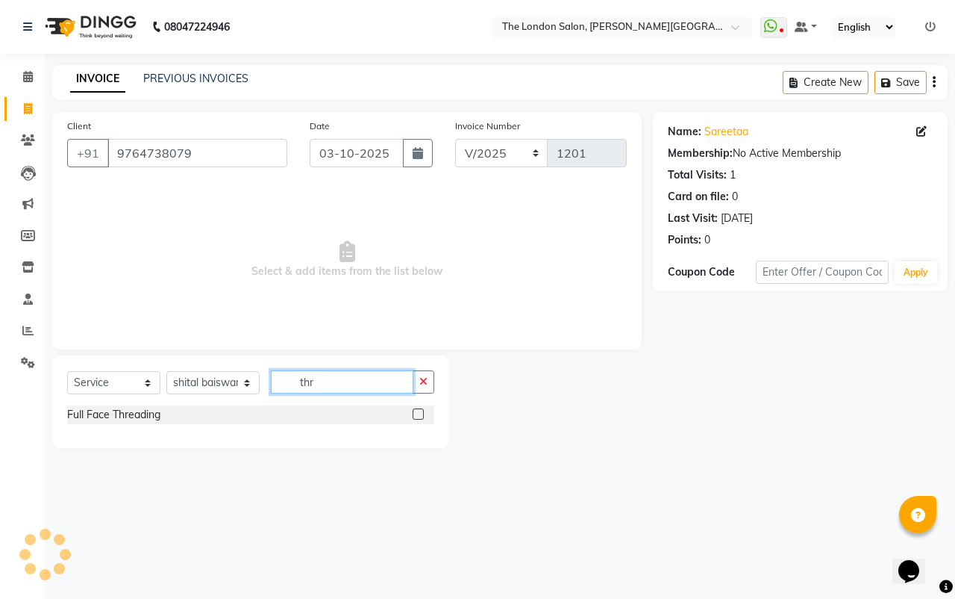
type input "thr"
click at [421, 409] on label at bounding box center [418, 413] width 11 height 11
click at [421, 410] on input "checkbox" at bounding box center [418, 415] width 10 height 10
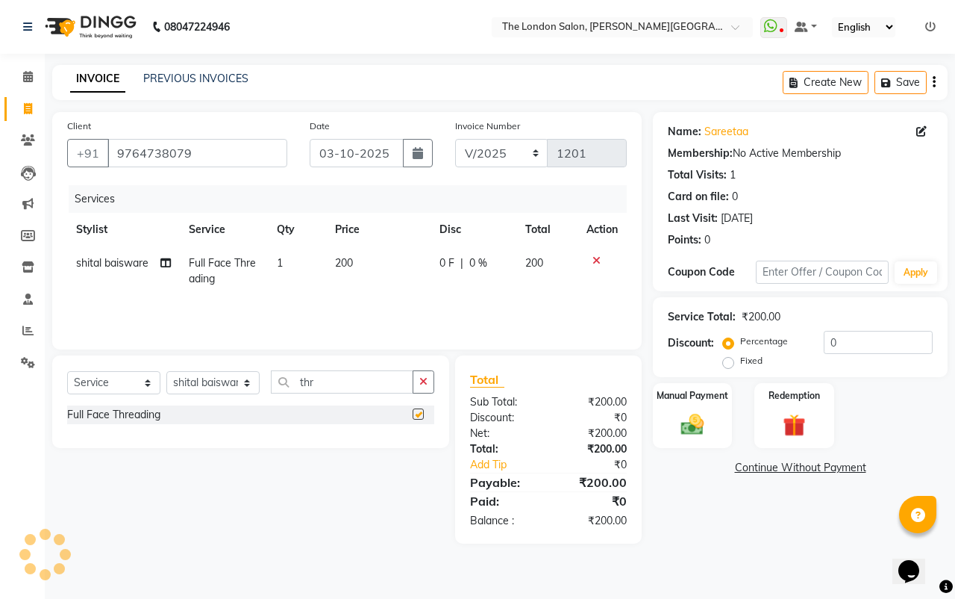
checkbox input "false"
click at [371, 266] on td "200" at bounding box center [378, 270] width 104 height 49
select select "84829"
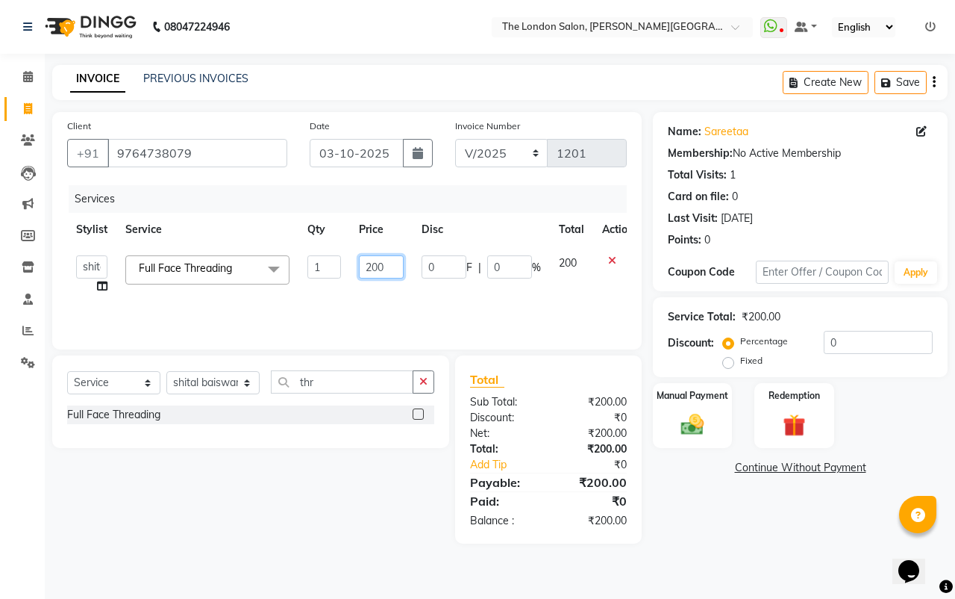
click at [391, 267] on input "200" at bounding box center [381, 266] width 45 height 23
type input "2"
type input "150"
drag, startPoint x: 672, startPoint y: 540, endPoint x: 687, endPoint y: 528, distance: 19.7
click at [674, 540] on div "Name: Sareetaa Membership: No Active Membership Total Visits: 1 Card on file: 0…" at bounding box center [806, 327] width 306 height 431
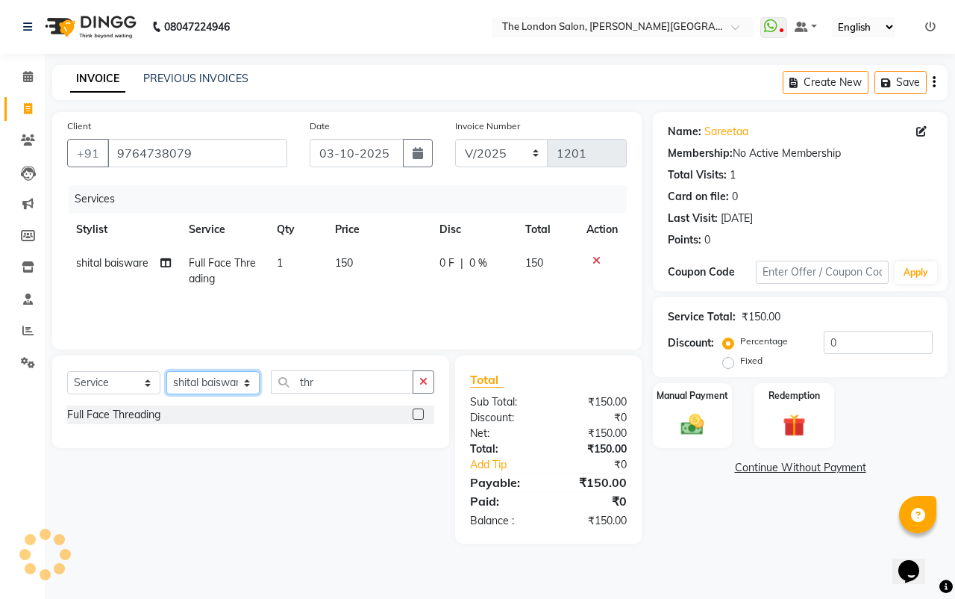
click at [210, 382] on select "Select Stylist Abhay dakaha [PERSON_NAME] Akash [PERSON_NAME] [PERSON_NAME] [PE…" at bounding box center [212, 382] width 93 height 23
select select "83848"
click at [166, 371] on select "Select Stylist Abhay dakaha [PERSON_NAME] Akash [PERSON_NAME] [PERSON_NAME] [PE…" at bounding box center [212, 382] width 93 height 23
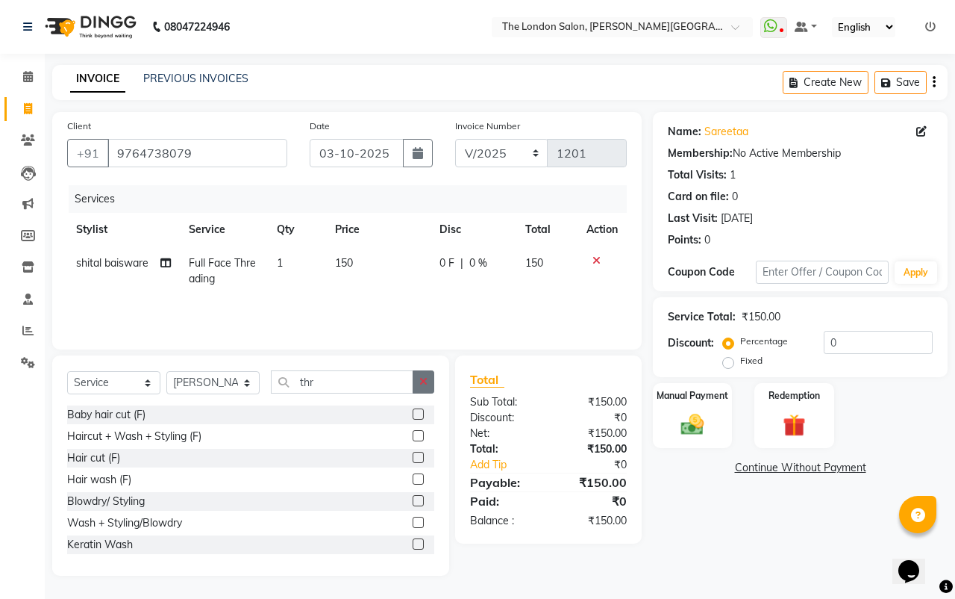
drag, startPoint x: 433, startPoint y: 380, endPoint x: 425, endPoint y: 379, distance: 8.2
click at [431, 379] on button "button" at bounding box center [424, 381] width 22 height 23
click at [403, 375] on input "text" at bounding box center [352, 381] width 163 height 23
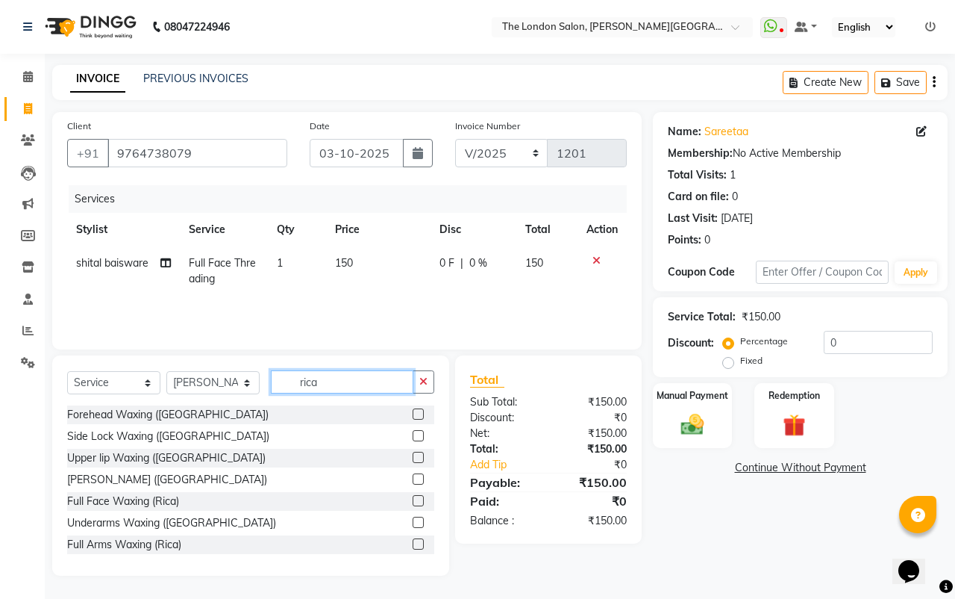
type input "rica"
click at [413, 543] on label at bounding box center [418, 543] width 11 height 11
click at [413, 543] on input "checkbox" at bounding box center [418, 545] width 10 height 10
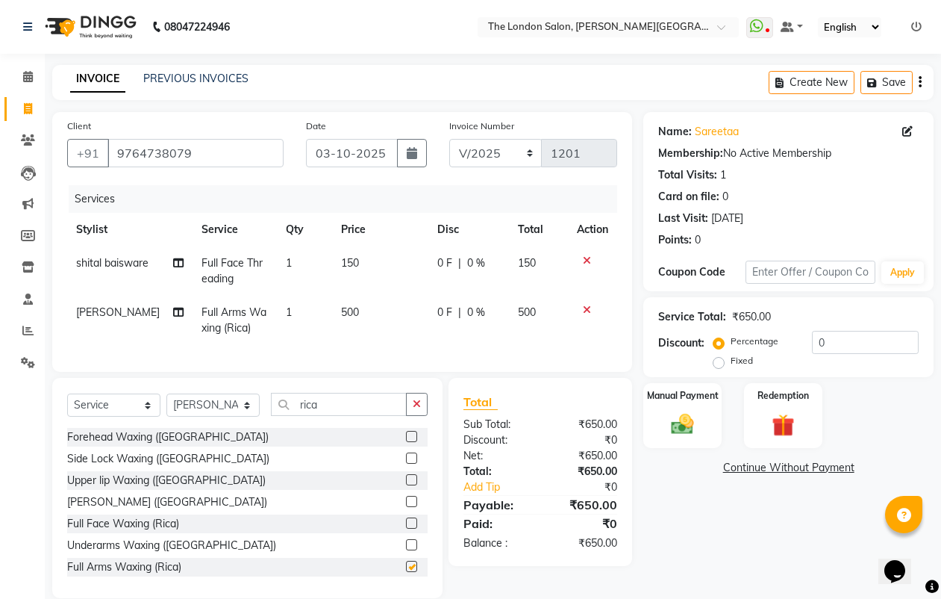
checkbox input "false"
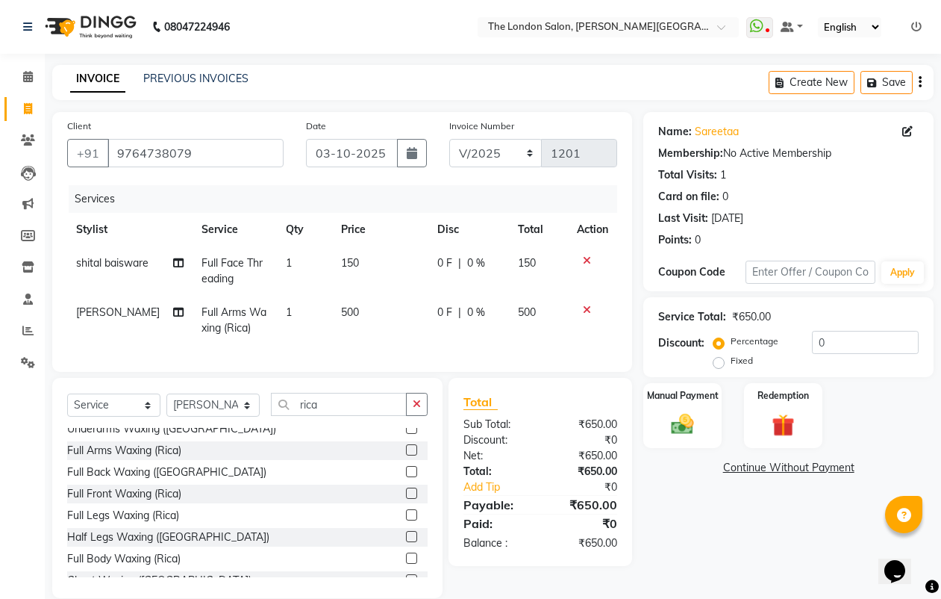
scroll to position [132, 0]
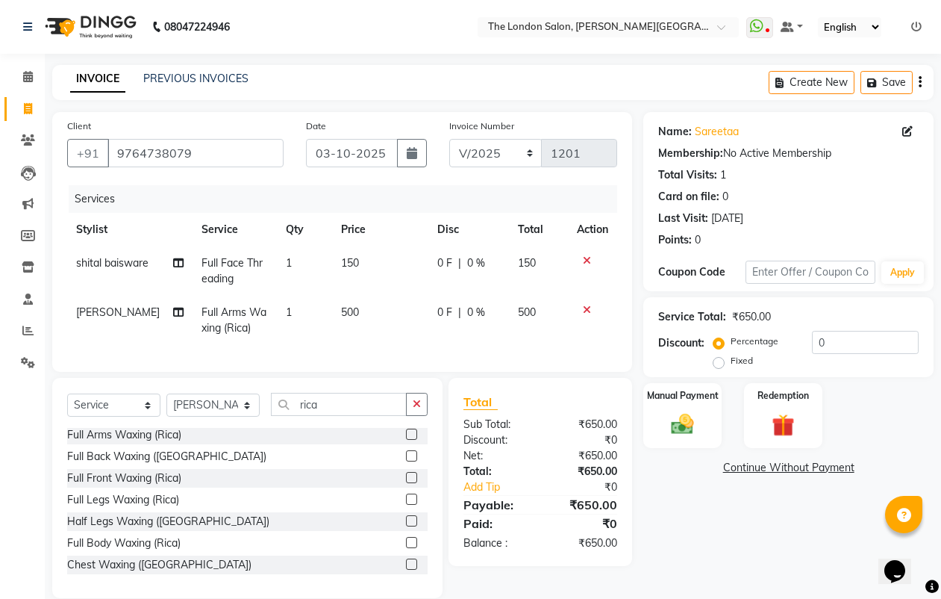
click at [695, 510] on div "Name: Sareetaa Membership: No Active Membership Total Visits: 1 Card on file: 0…" at bounding box center [794, 355] width 302 height 486
click at [693, 413] on img at bounding box center [682, 424] width 37 height 27
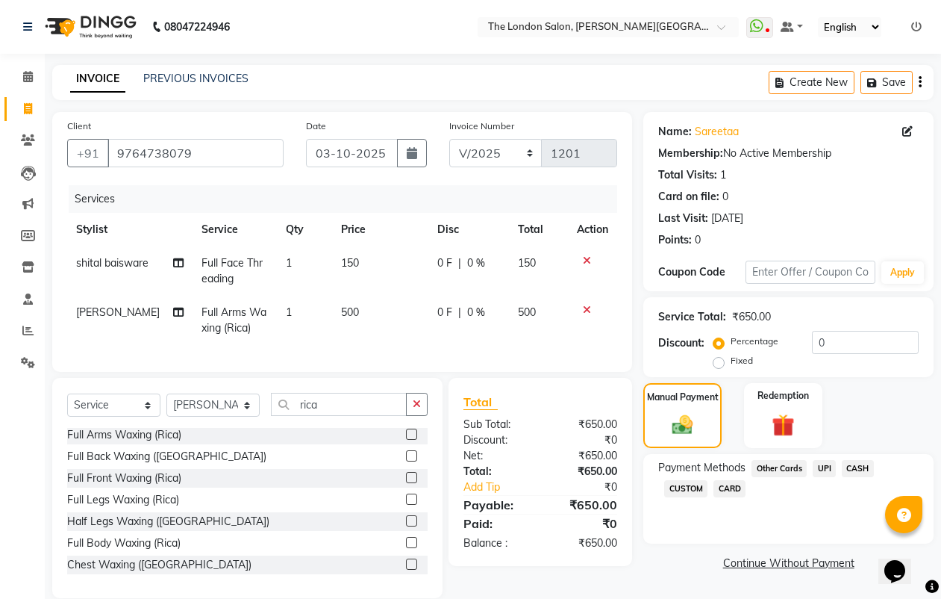
click at [823, 471] on span "UPI" at bounding box center [824, 468] width 23 height 17
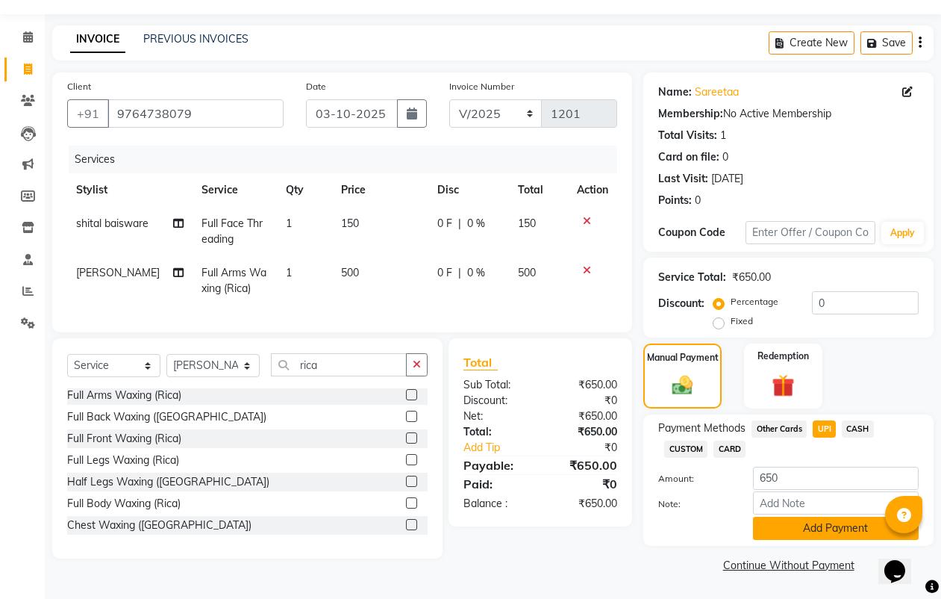
click at [823, 520] on button "Add Payment" at bounding box center [836, 528] width 166 height 23
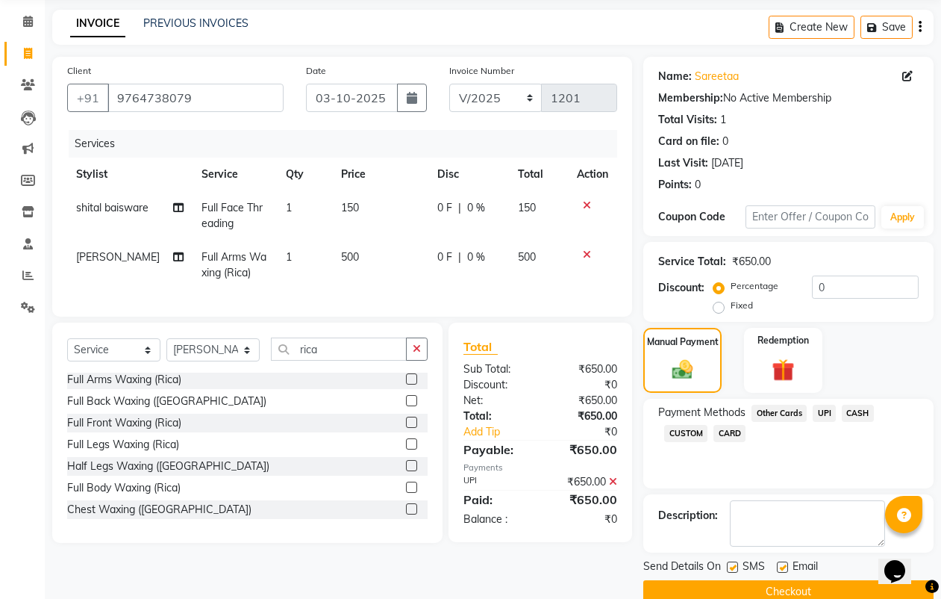
scroll to position [82, 0]
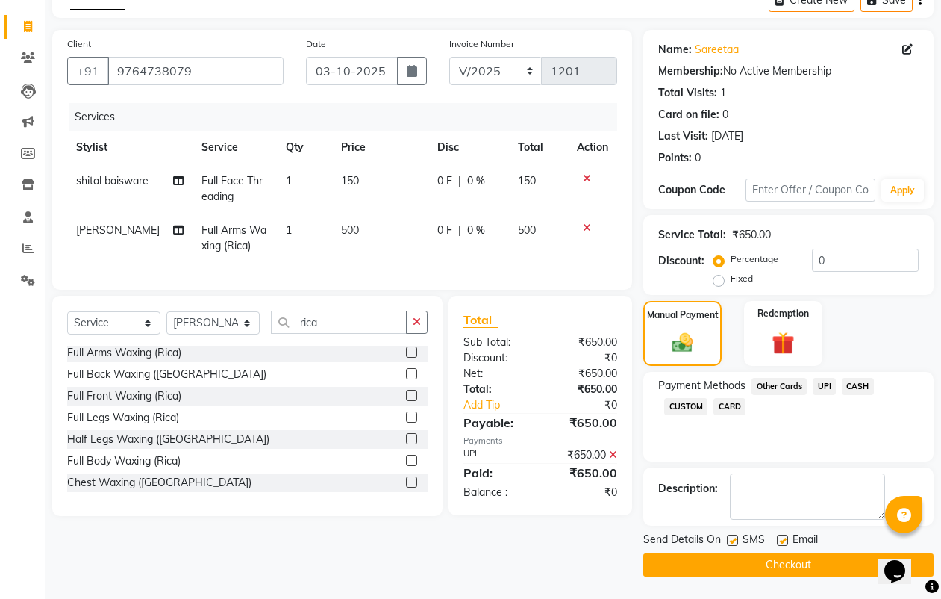
click at [819, 567] on button "Checkout" at bounding box center [788, 564] width 290 height 23
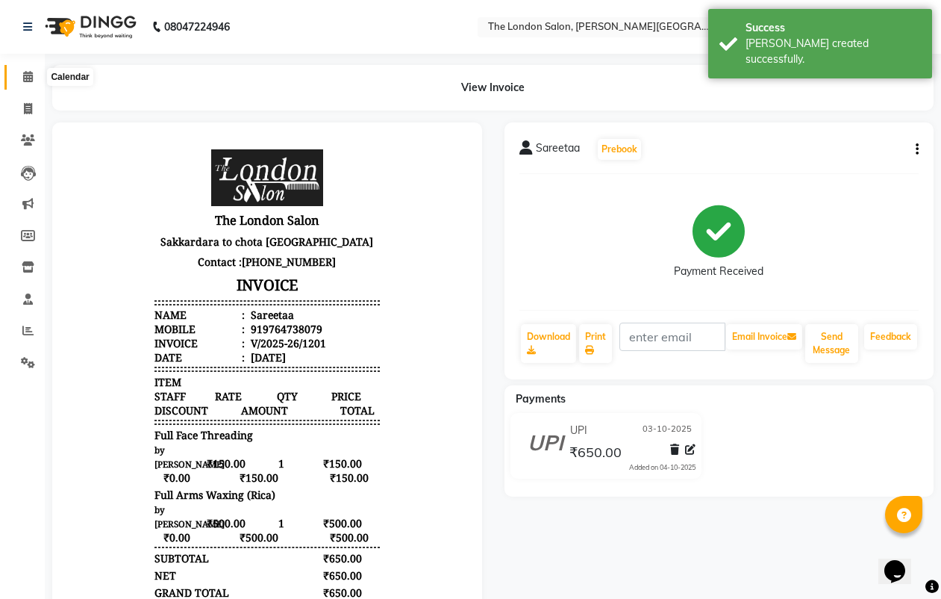
click at [27, 83] on span at bounding box center [28, 77] width 26 height 17
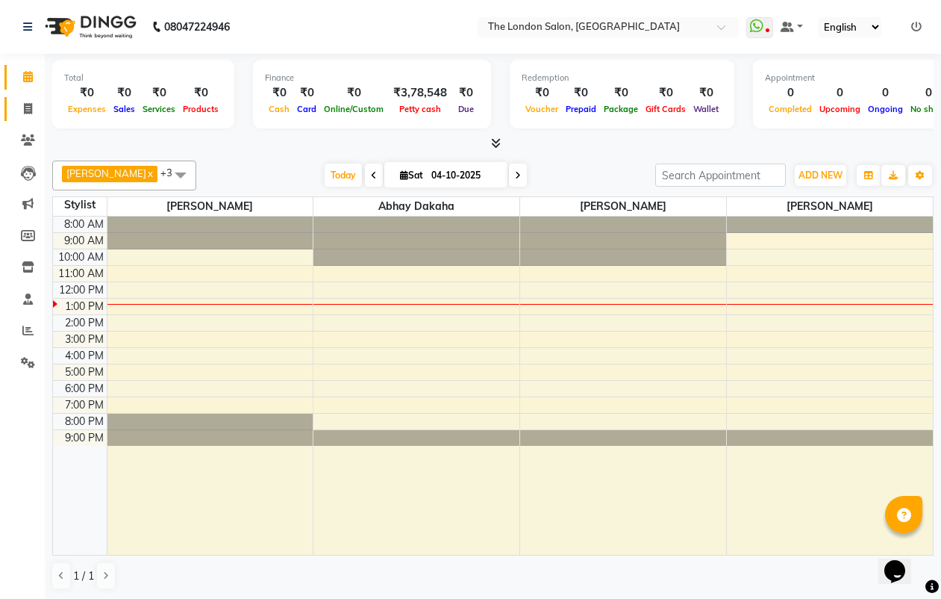
click at [25, 102] on span at bounding box center [28, 109] width 26 height 17
select select "service"
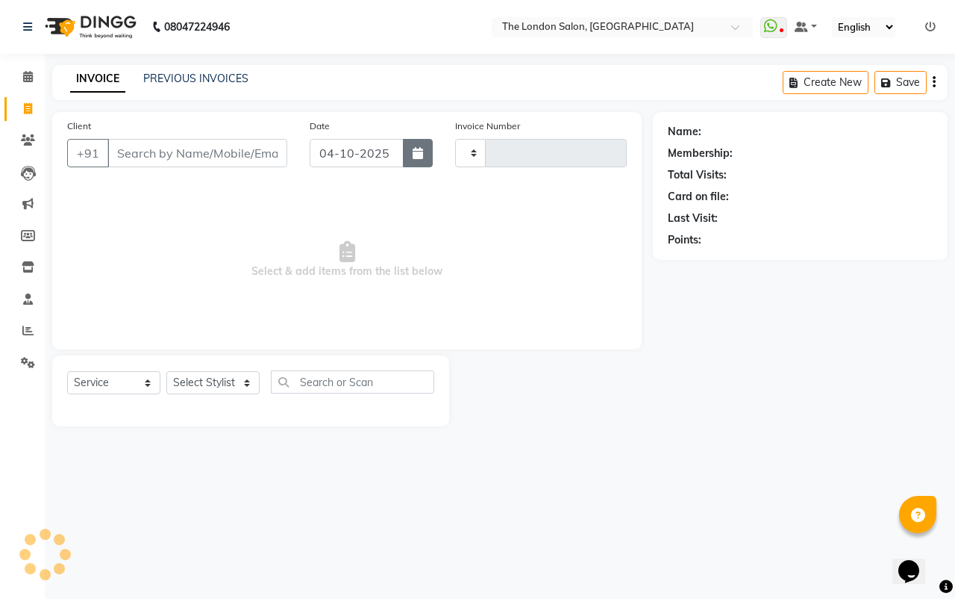
type input "1202"
click at [417, 149] on icon "button" at bounding box center [418, 153] width 10 height 12
select select "4682"
select select "10"
select select "2025"
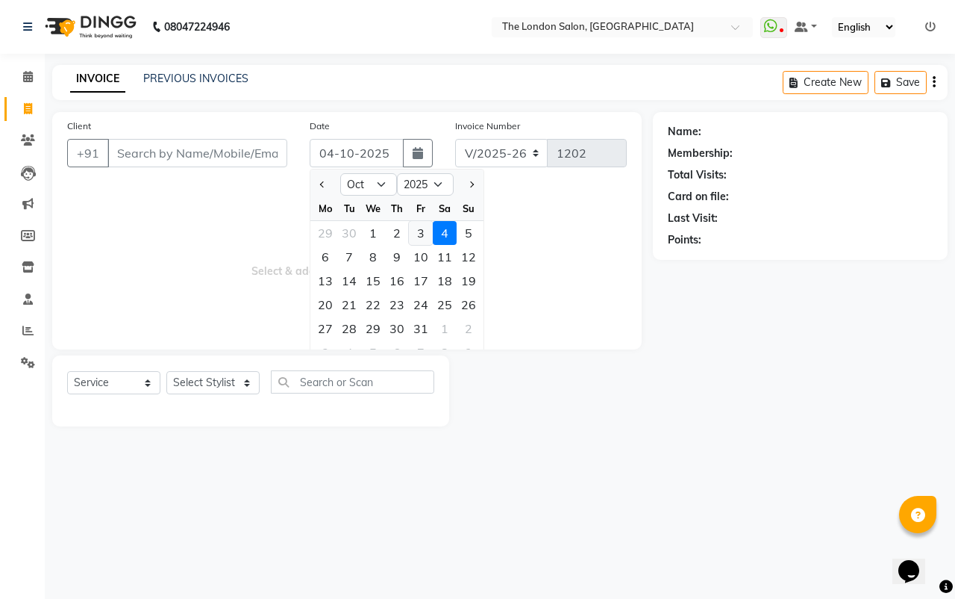
click at [418, 236] on div "3" at bounding box center [421, 233] width 24 height 24
type input "03-10-2025"
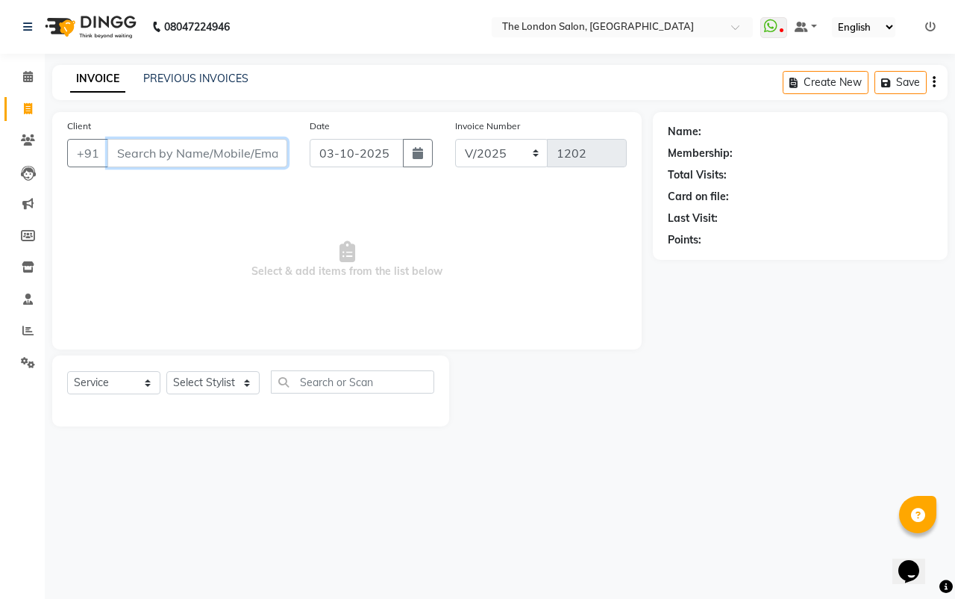
click at [170, 154] on input "Client" at bounding box center [197, 153] width 180 height 28
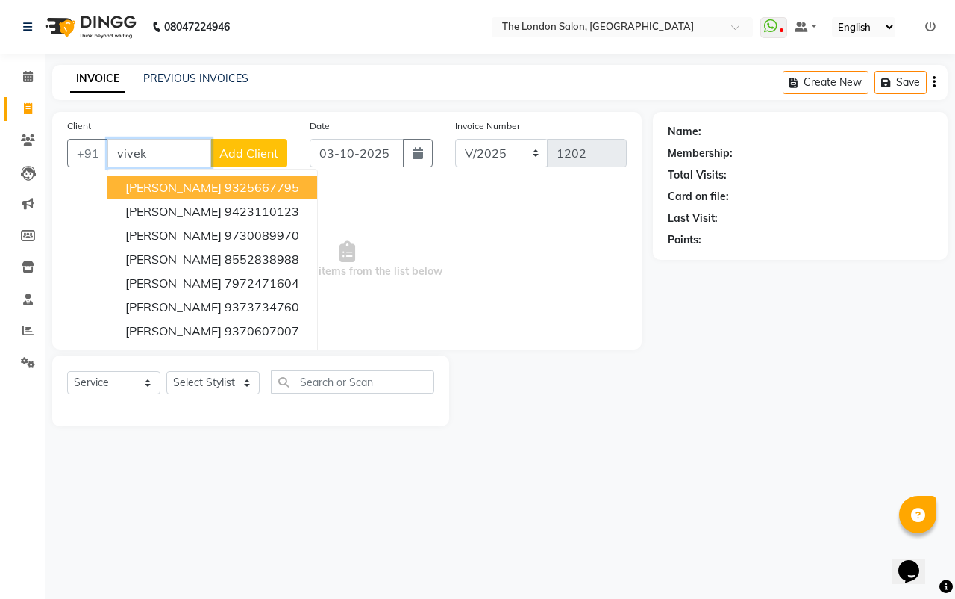
click at [183, 197] on button "Vivek jaiswal 9325667795" at bounding box center [212, 187] width 210 height 24
type input "9325667795"
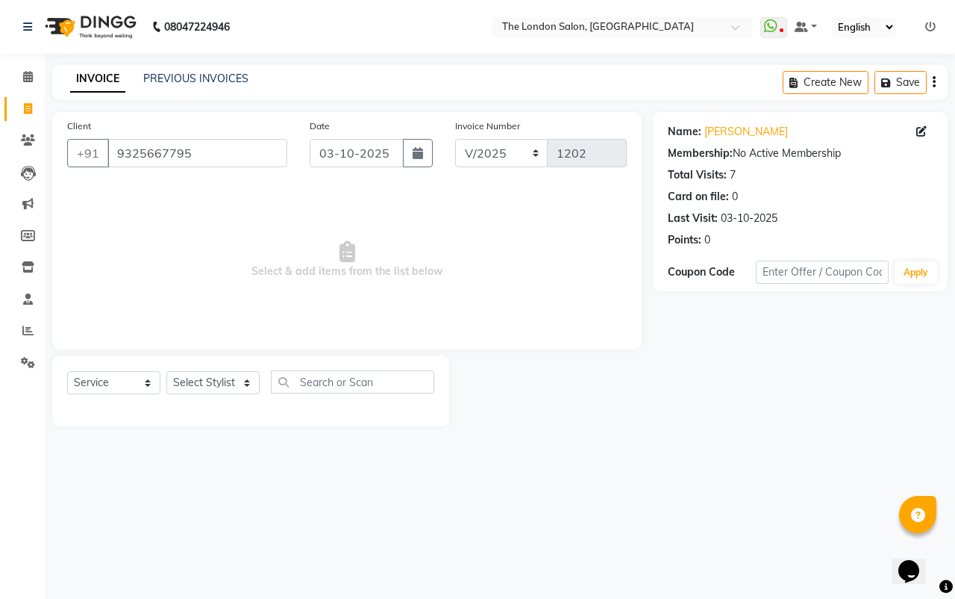
click at [228, 370] on div "Select Service Product Membership Package Voucher Prepaid Gift Card Select Styl…" at bounding box center [250, 387] width 367 height 35
click at [92, 372] on select "Select Service Product Membership Package Voucher Prepaid Gift Card" at bounding box center [113, 382] width 93 height 23
select select "product"
click at [67, 371] on select "Select Service Product Membership Package Voucher Prepaid Gift Card" at bounding box center [113, 382] width 93 height 23
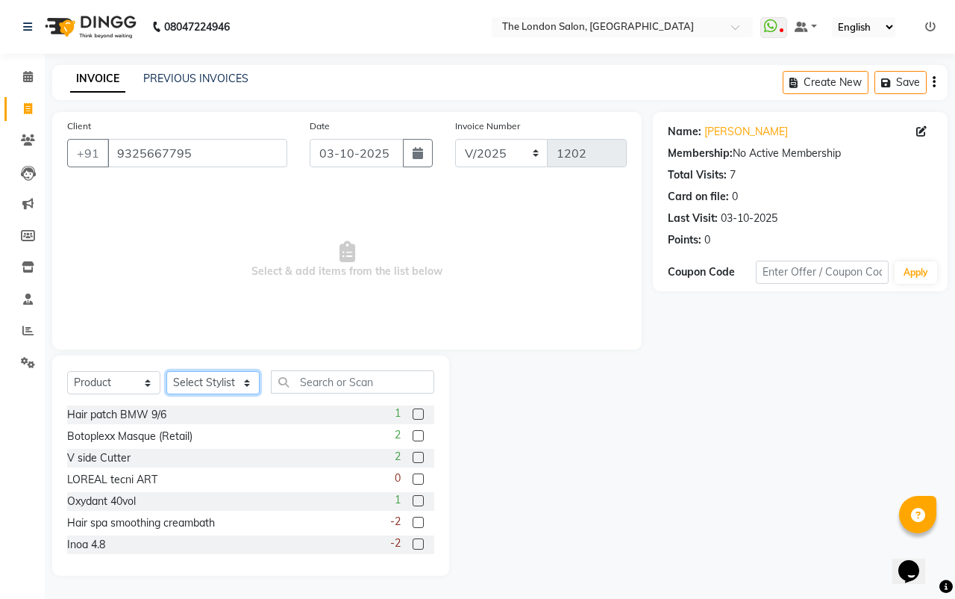
click at [219, 383] on select "Select Stylist Abhay dakaha [PERSON_NAME] Akash [PERSON_NAME] [PERSON_NAME] [PE…" at bounding box center [212, 382] width 93 height 23
select select "44005"
click at [166, 371] on select "Select Stylist Abhay dakaha [PERSON_NAME] Akash [PERSON_NAME] [PERSON_NAME] [PE…" at bounding box center [212, 382] width 93 height 23
click at [337, 387] on input "text" at bounding box center [352, 381] width 163 height 23
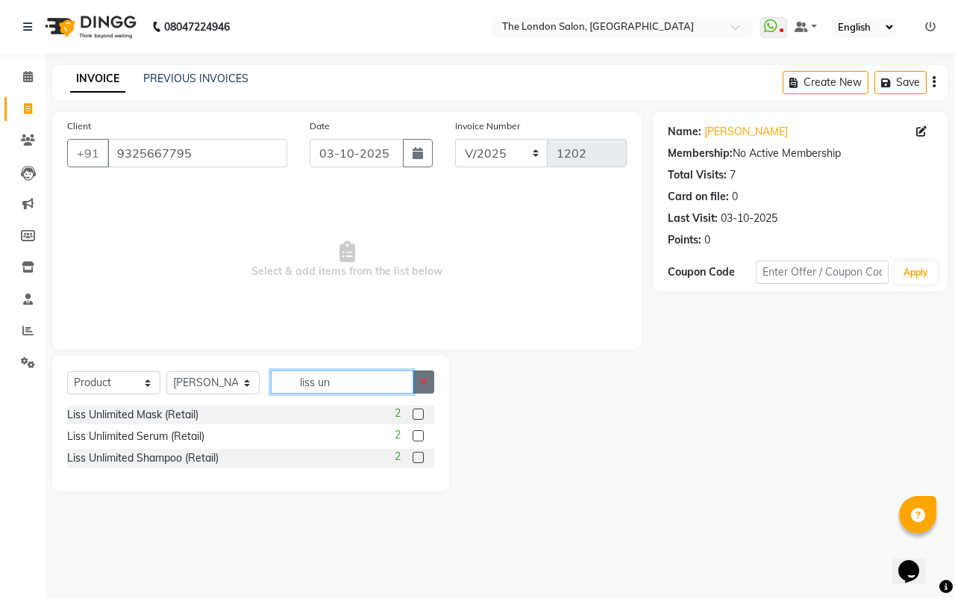
type input "liss un"
click at [424, 381] on icon "button" at bounding box center [423, 381] width 8 height 10
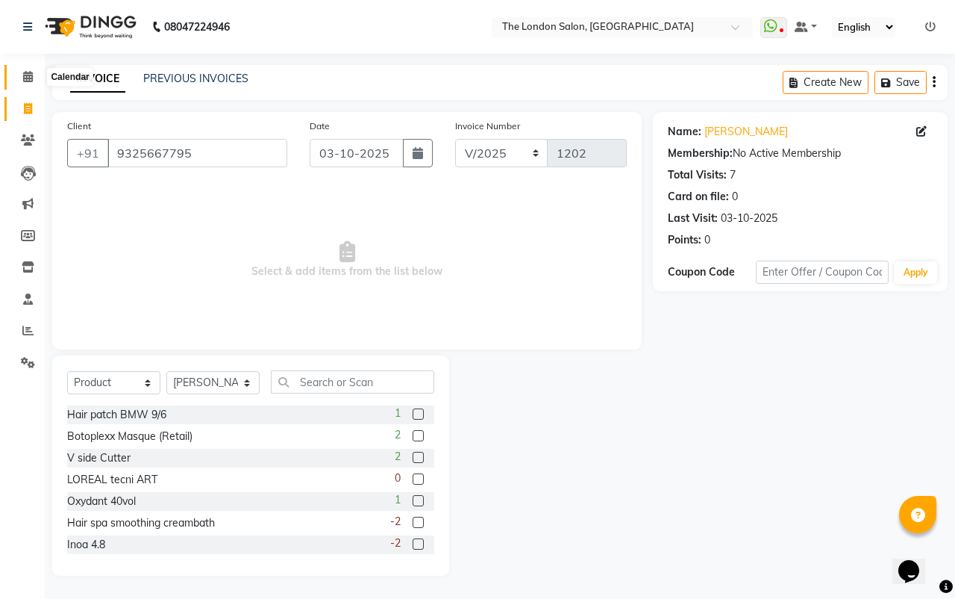
click at [28, 75] on icon at bounding box center [28, 76] width 10 height 11
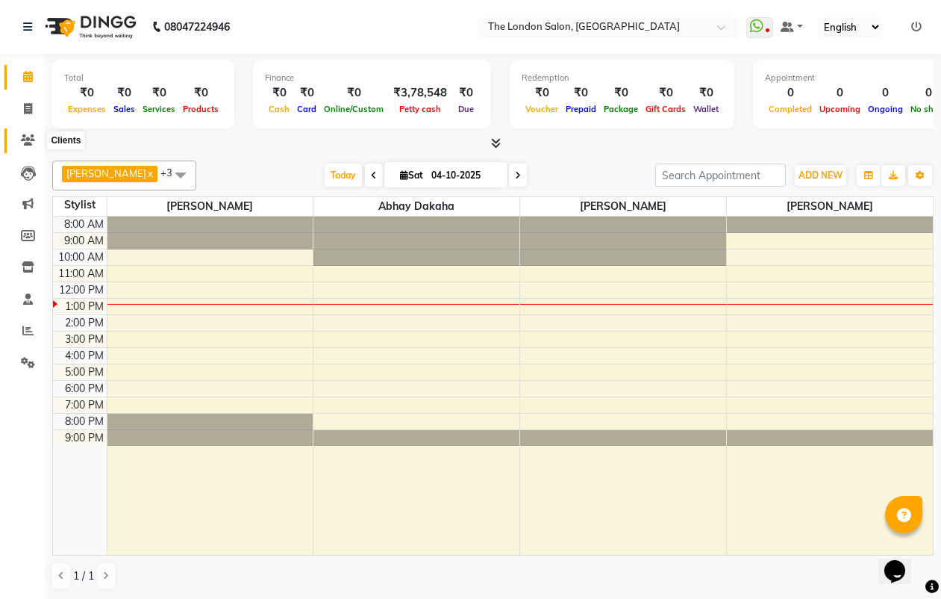
click at [40, 137] on span at bounding box center [28, 140] width 26 height 17
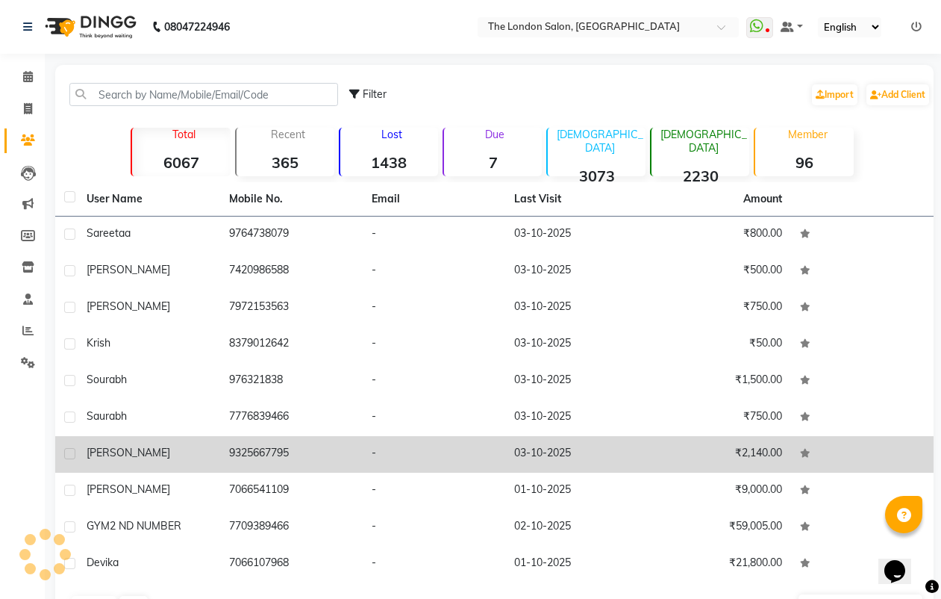
click at [225, 446] on td "9325667795" at bounding box center [291, 454] width 143 height 37
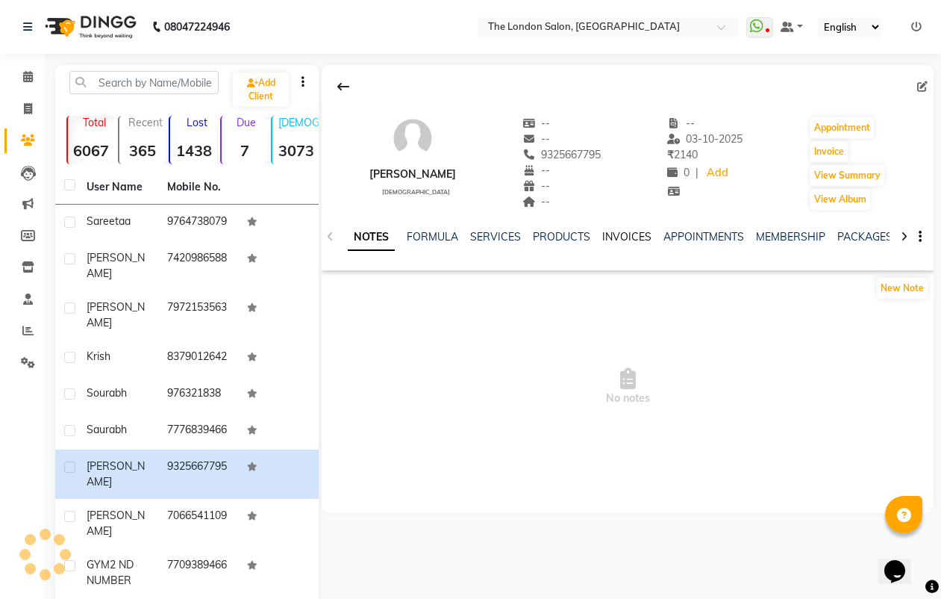
click at [606, 230] on link "INVOICES" at bounding box center [626, 236] width 49 height 13
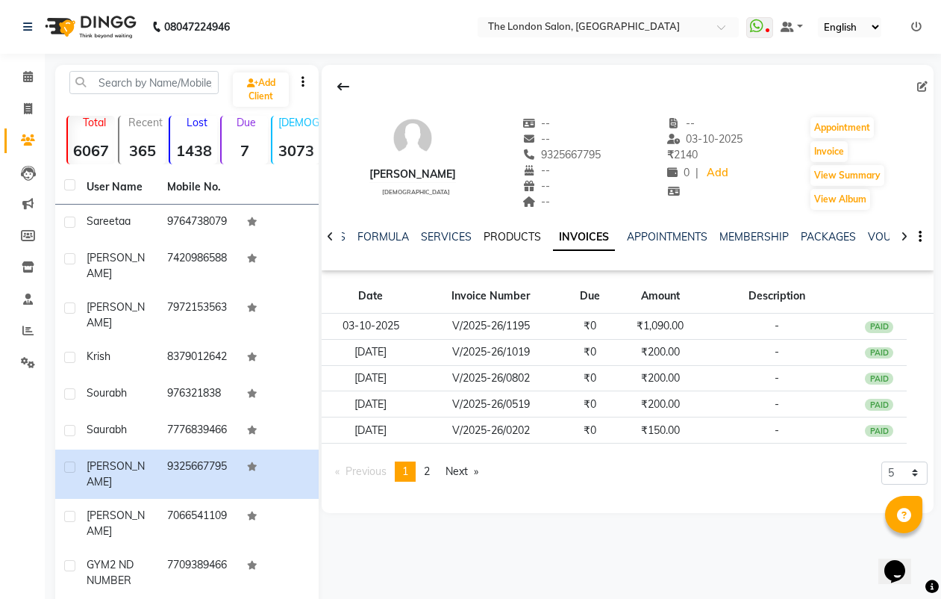
click at [484, 241] on link "PRODUCTS" at bounding box center [512, 236] width 57 height 13
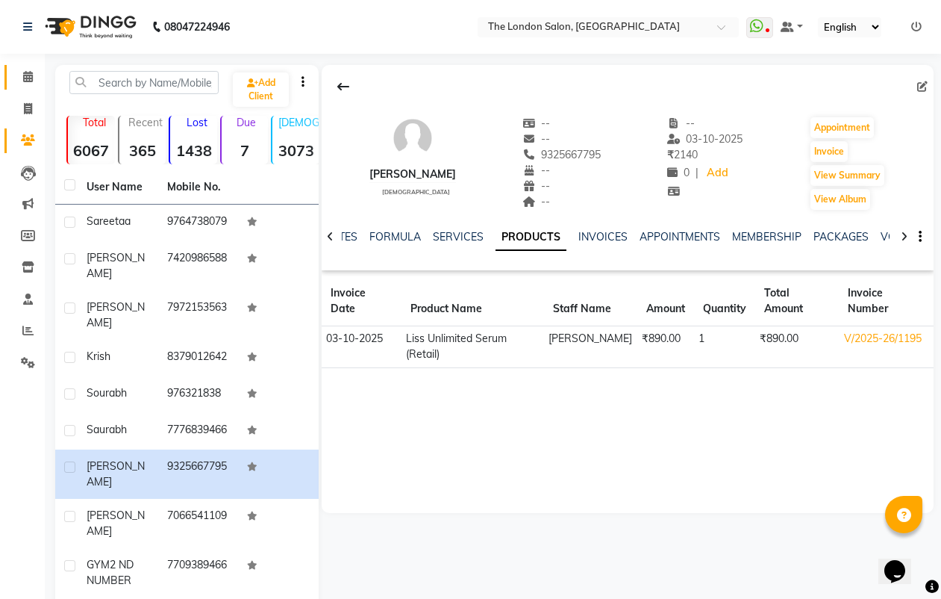
click at [15, 65] on link "Calendar" at bounding box center [22, 77] width 36 height 25
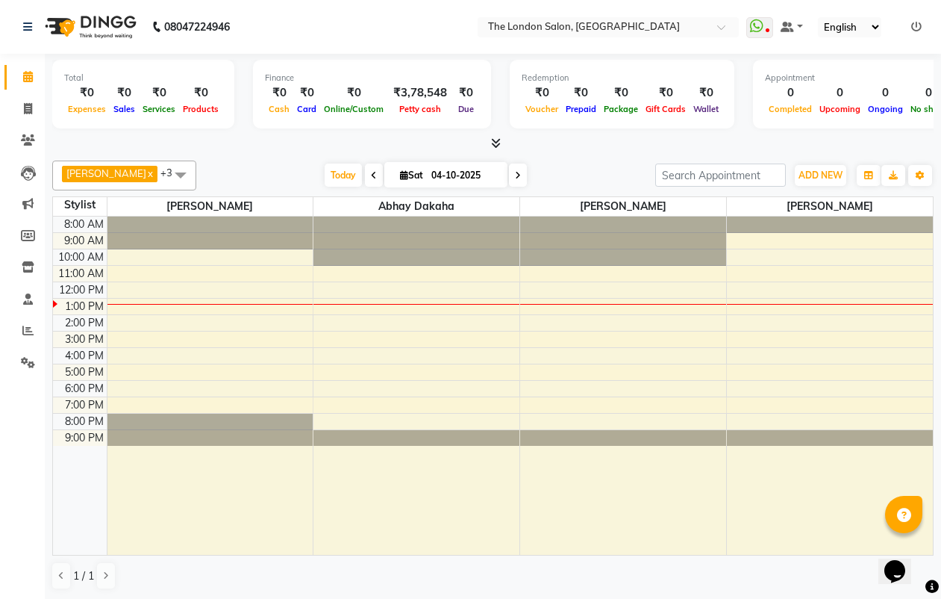
click at [495, 143] on icon at bounding box center [496, 142] width 10 height 11
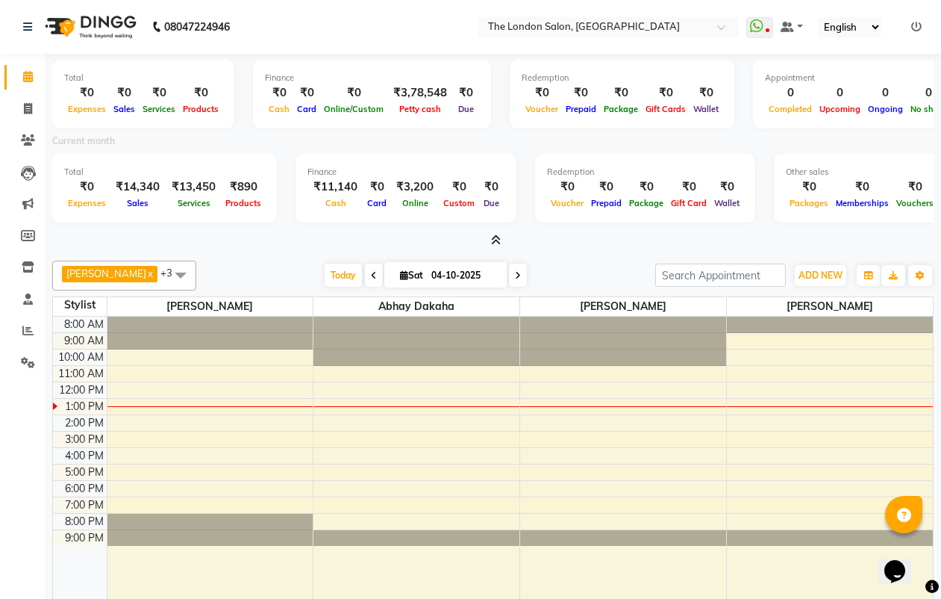
scroll to position [101, 0]
